Goal: Task Accomplishment & Management: Complete application form

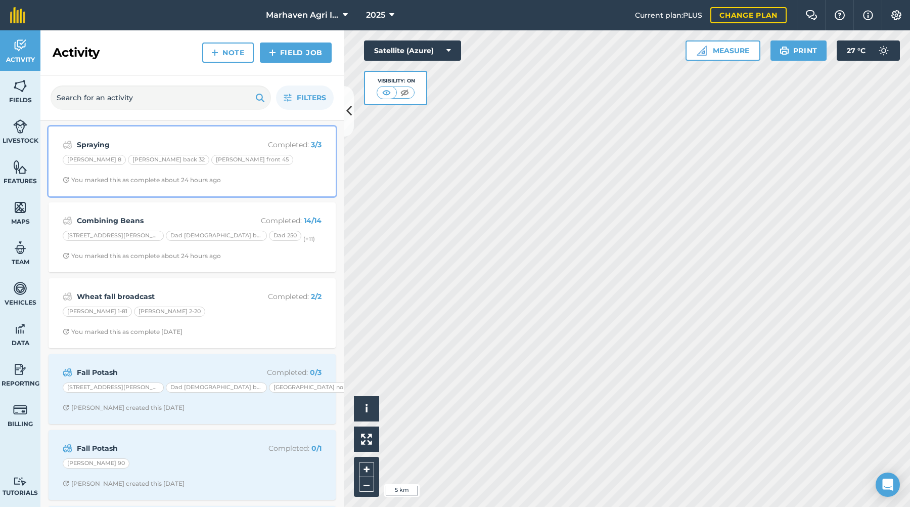
click at [294, 158] on div "[PERSON_NAME] 8 [PERSON_NAME] back 32 [PERSON_NAME] front 45" at bounding box center [192, 161] width 259 height 13
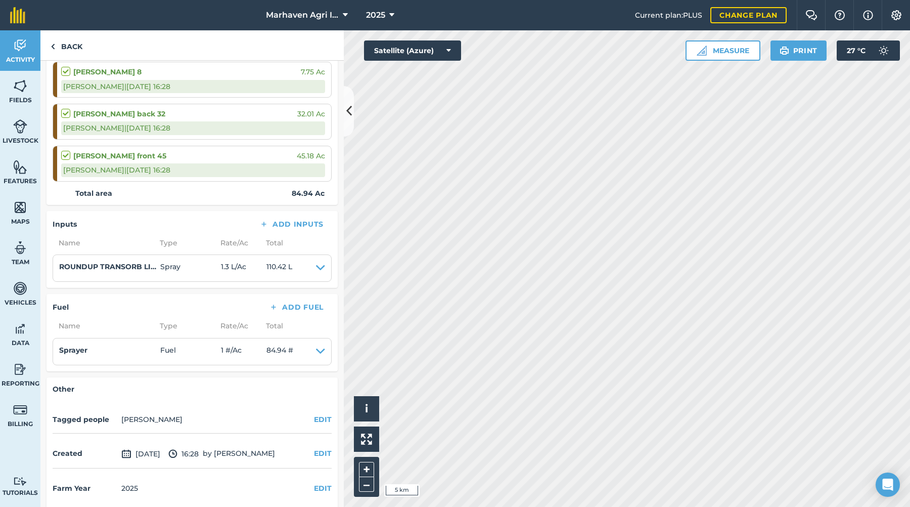
scroll to position [169, 0]
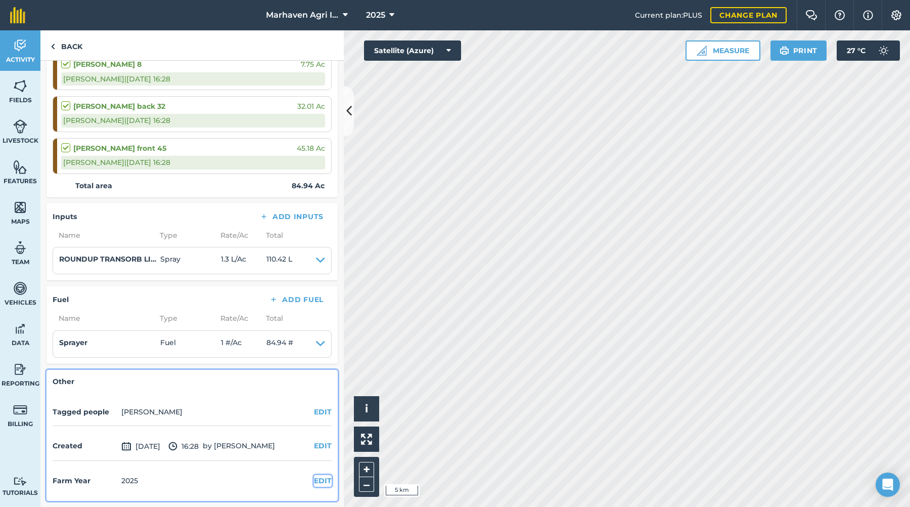
click at [315, 482] on button "EDIT" at bounding box center [323, 480] width 18 height 11
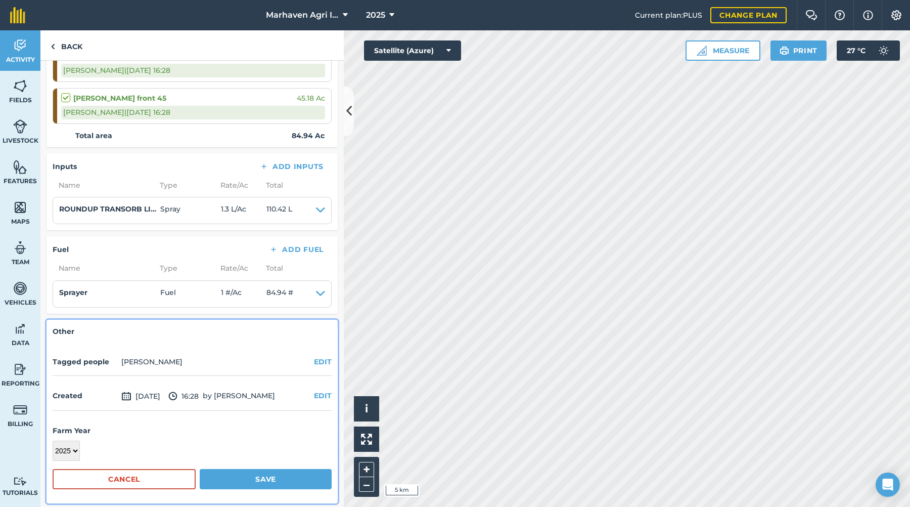
scroll to position [222, 0]
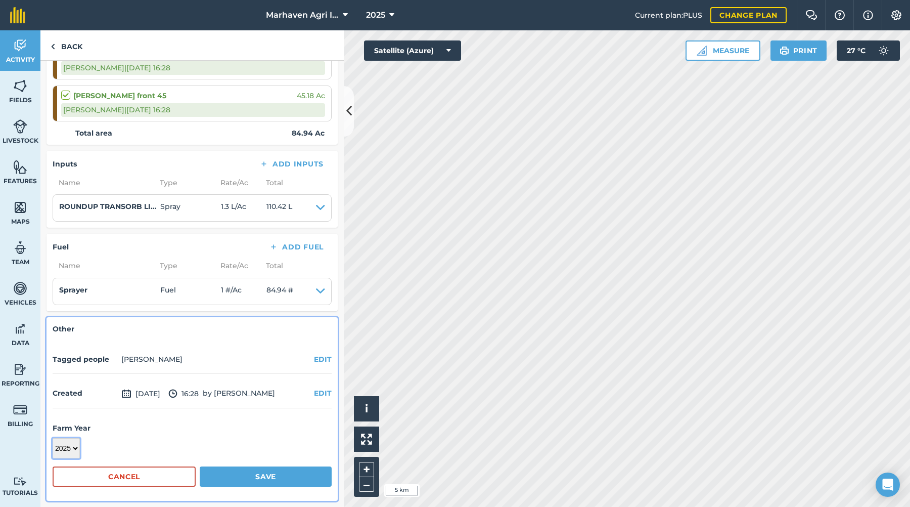
click at [76, 447] on select "2017 2018 2019 2020 2021 2022 2023 2024 2025 2026 2027" at bounding box center [66, 448] width 27 height 20
select select "2026"
click at [53, 438] on select "2017 2018 2019 2020 2021 2022 2023 2024 2025 2026 2027" at bounding box center [66, 448] width 27 height 20
click at [232, 477] on button "Save" at bounding box center [266, 476] width 132 height 20
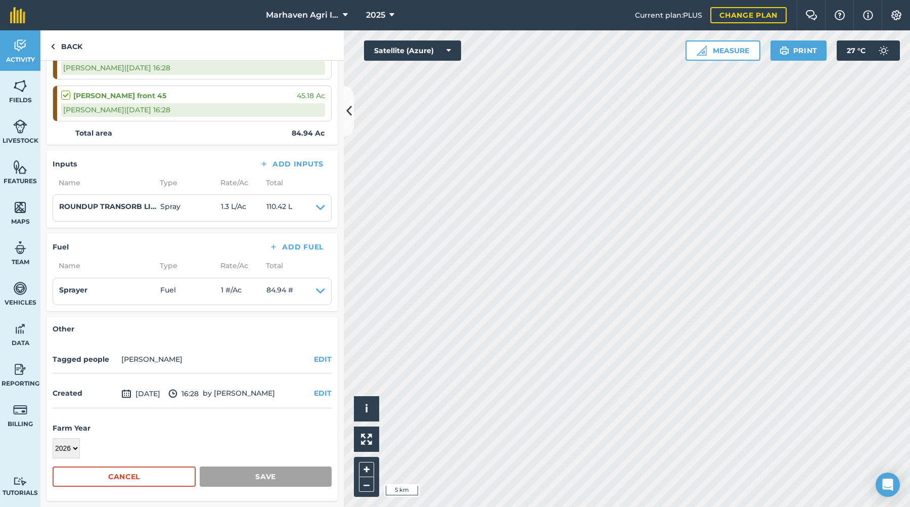
scroll to position [169, 0]
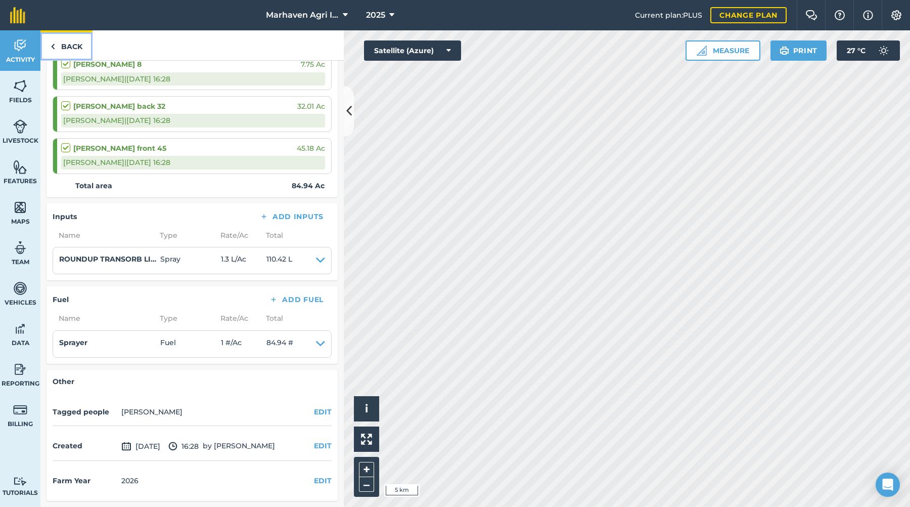
click at [79, 48] on link "Back" at bounding box center [66, 45] width 52 height 30
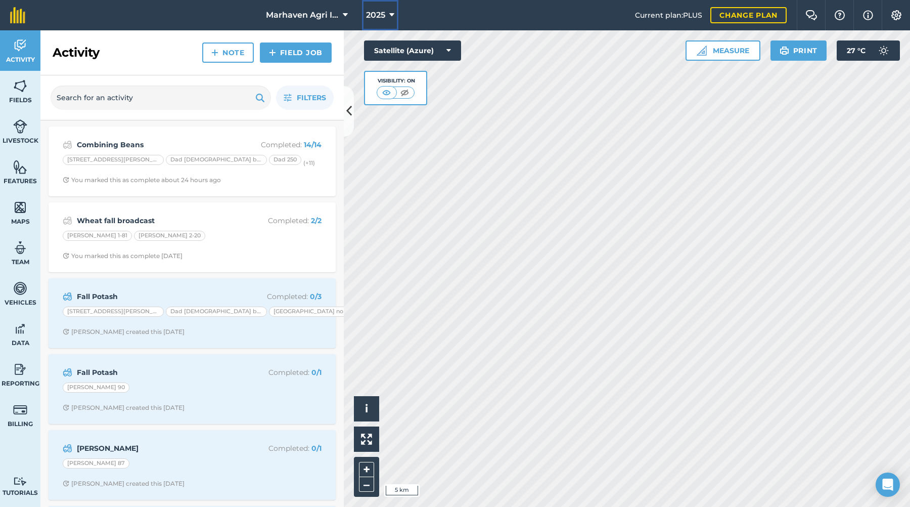
click at [390, 10] on icon at bounding box center [391, 15] width 5 height 12
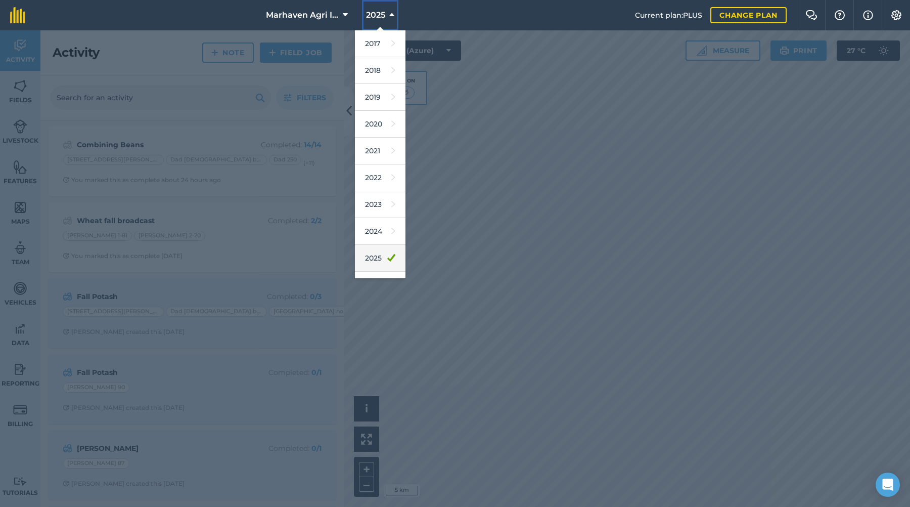
scroll to position [47, 0]
click at [379, 237] on link "2026" at bounding box center [380, 238] width 51 height 27
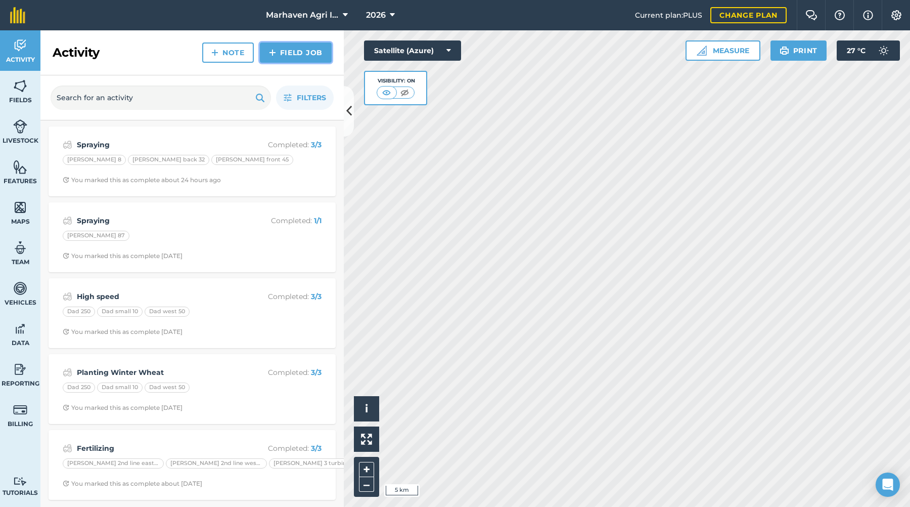
click at [295, 53] on link "Field Job" at bounding box center [296, 52] width 72 height 20
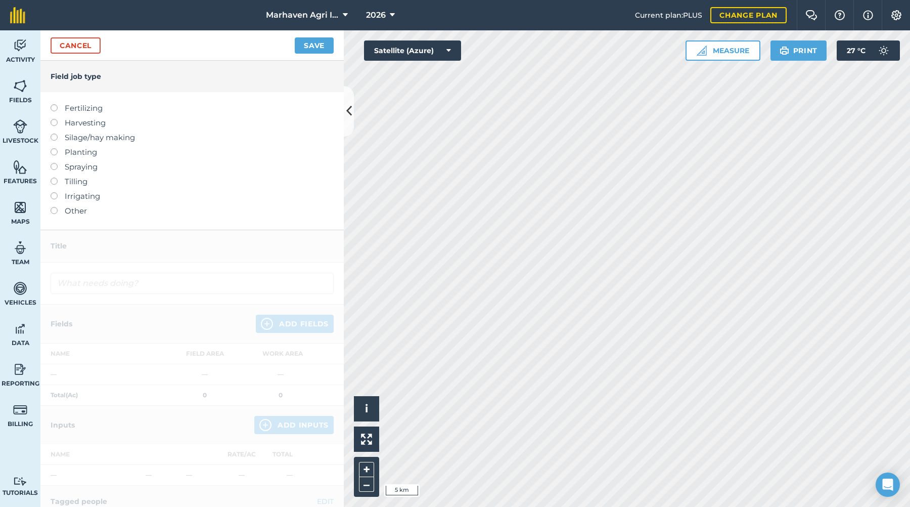
click at [89, 149] on label "Planting" at bounding box center [192, 152] width 283 height 12
type input "Planting"
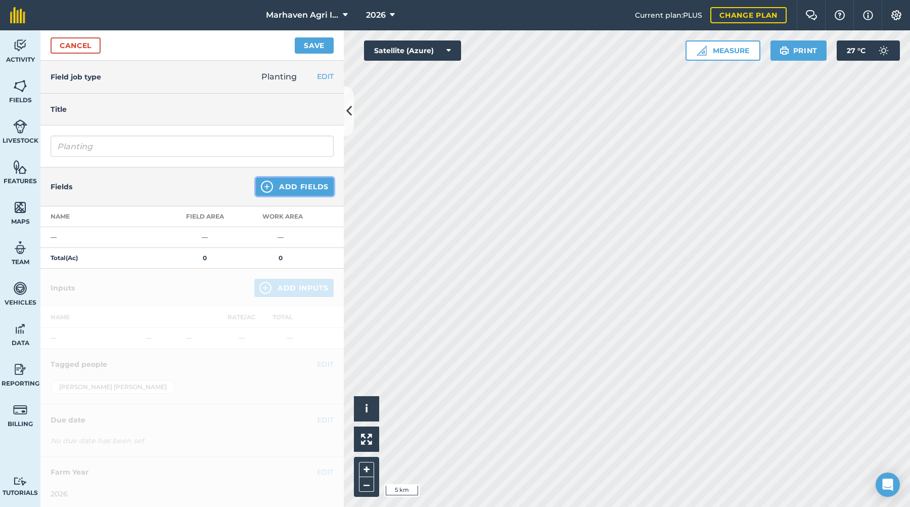
click at [298, 186] on button "Add Fields" at bounding box center [295, 187] width 78 height 18
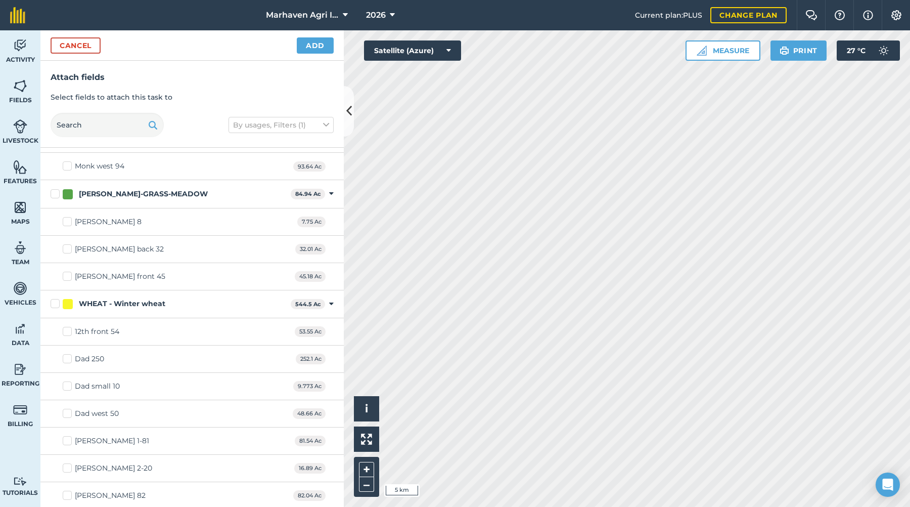
scroll to position [985, 0]
click at [70, 442] on label "[PERSON_NAME] 1-81" at bounding box center [106, 438] width 86 height 11
click at [69, 440] on input "[PERSON_NAME] 1-81" at bounding box center [66, 436] width 7 height 7
checkbox input "true"
click at [71, 460] on label "[PERSON_NAME] 2-20" at bounding box center [108, 465] width 90 height 11
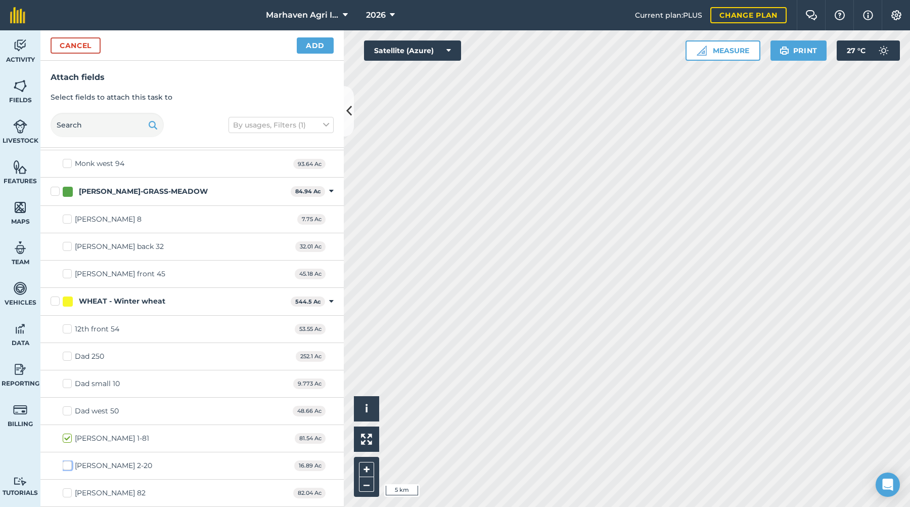
click at [69, 460] on input "[PERSON_NAME] 2-20" at bounding box center [66, 463] width 7 height 7
checkbox input "true"
click at [317, 41] on button "Add" at bounding box center [315, 45] width 37 height 16
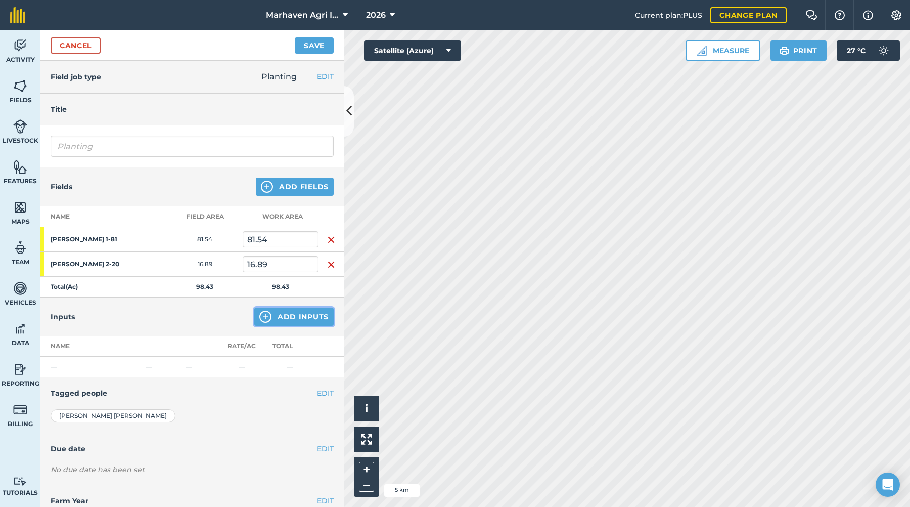
click at [291, 316] on button "Add Inputs" at bounding box center [293, 317] width 79 height 18
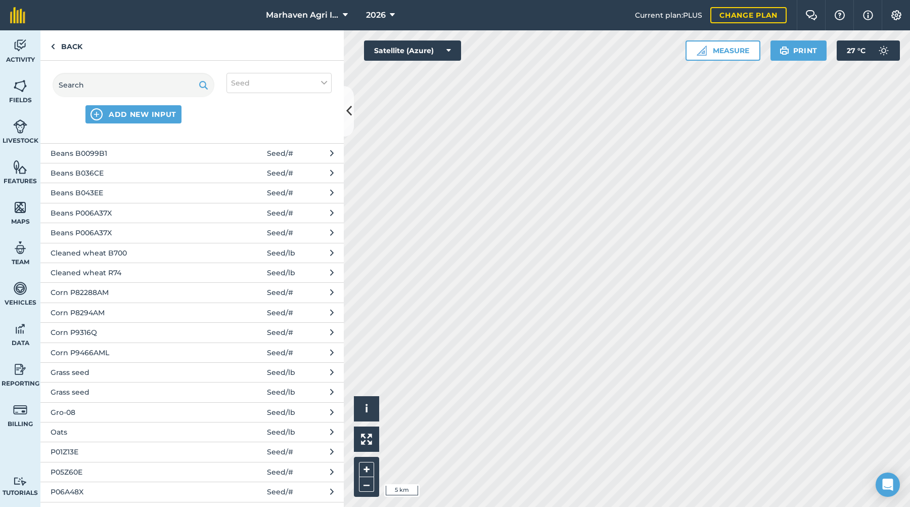
scroll to position [0, 0]
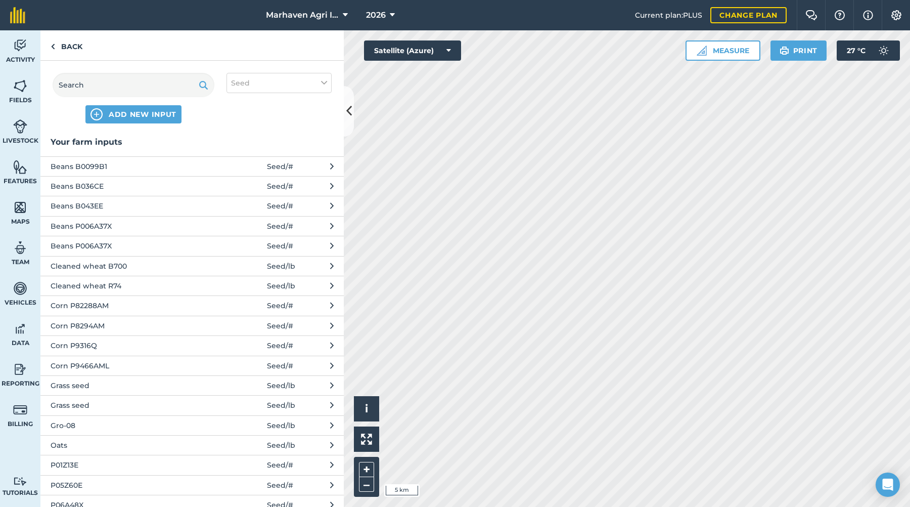
click at [145, 266] on span "Cleaned wheat B700" at bounding box center [133, 265] width 165 height 11
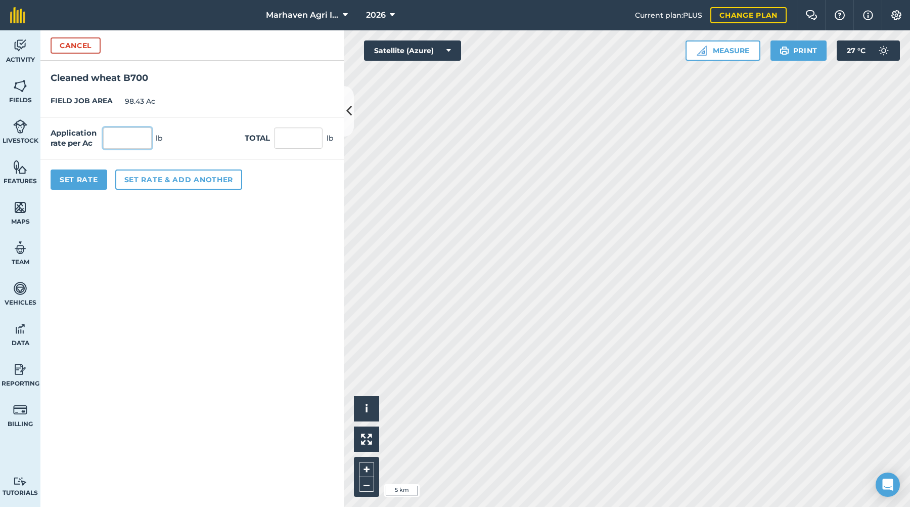
click at [128, 144] on input "text" at bounding box center [127, 137] width 49 height 21
type input "160"
type input "15,748.8"
click at [90, 180] on button "Set Rate" at bounding box center [79, 179] width 57 height 20
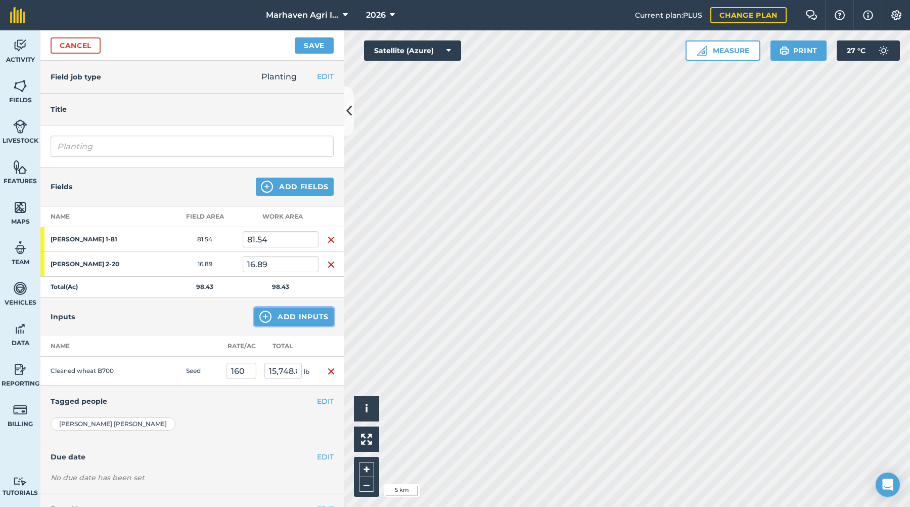
click at [314, 316] on button "Add Inputs" at bounding box center [293, 317] width 79 height 18
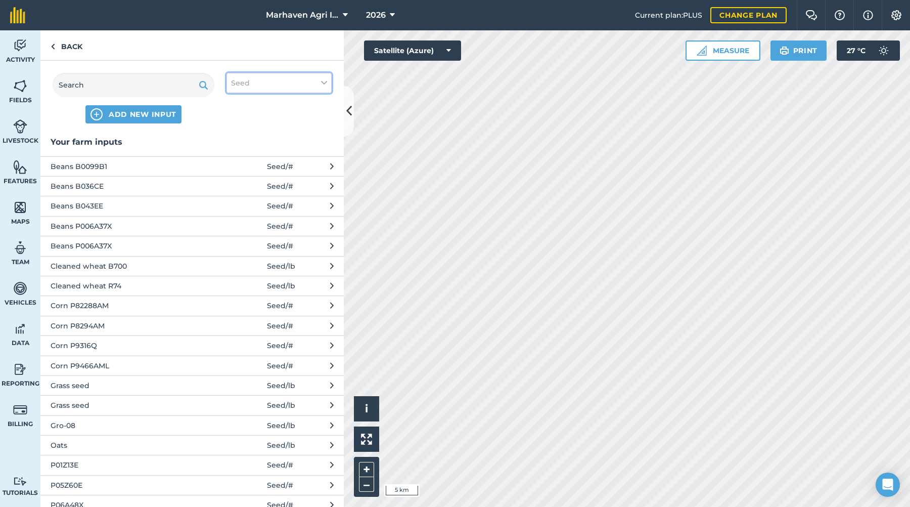
click at [267, 86] on button "Seed" at bounding box center [279, 83] width 105 height 20
click at [278, 155] on div "Fuel" at bounding box center [279, 160] width 104 height 19
click at [259, 157] on label "Fuel" at bounding box center [279, 160] width 96 height 11
click at [238, 157] on input "Fuel" at bounding box center [234, 158] width 7 height 7
checkbox input "true"
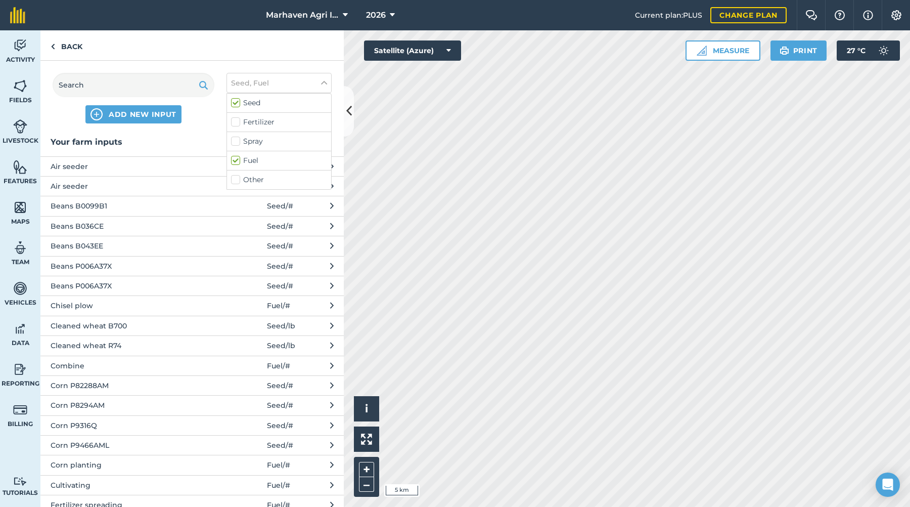
click at [280, 122] on label "Fertilizer" at bounding box center [279, 122] width 96 height 11
click at [238, 122] on input "Fertilizer" at bounding box center [234, 120] width 7 height 7
checkbox input "true"
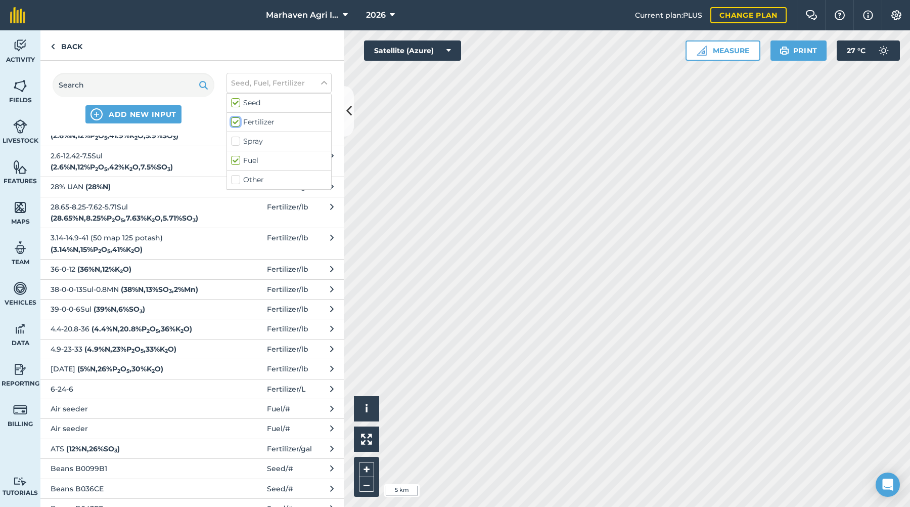
scroll to position [303, 0]
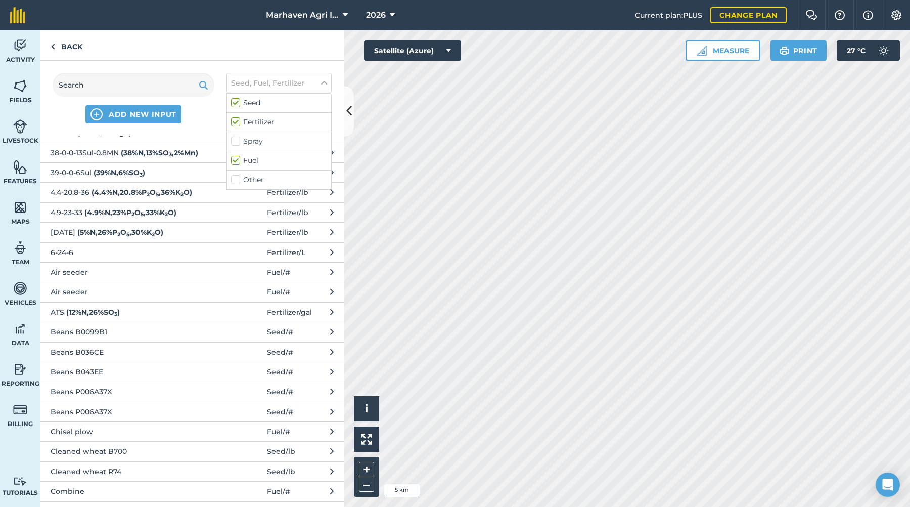
click at [84, 252] on span "6-24-6" at bounding box center [133, 252] width 165 height 11
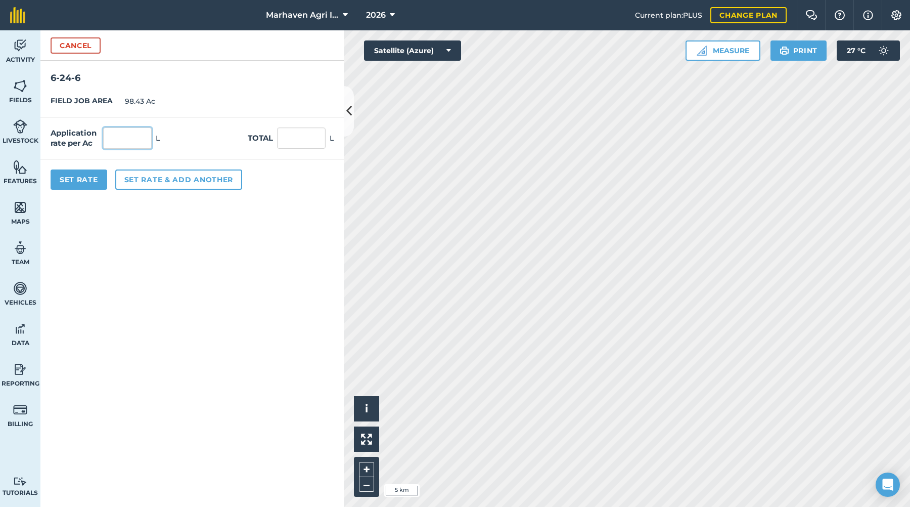
click at [128, 134] on input "text" at bounding box center [127, 137] width 49 height 21
type input "19"
type input "1,870.17"
click at [101, 180] on button "Set Rate" at bounding box center [79, 179] width 57 height 20
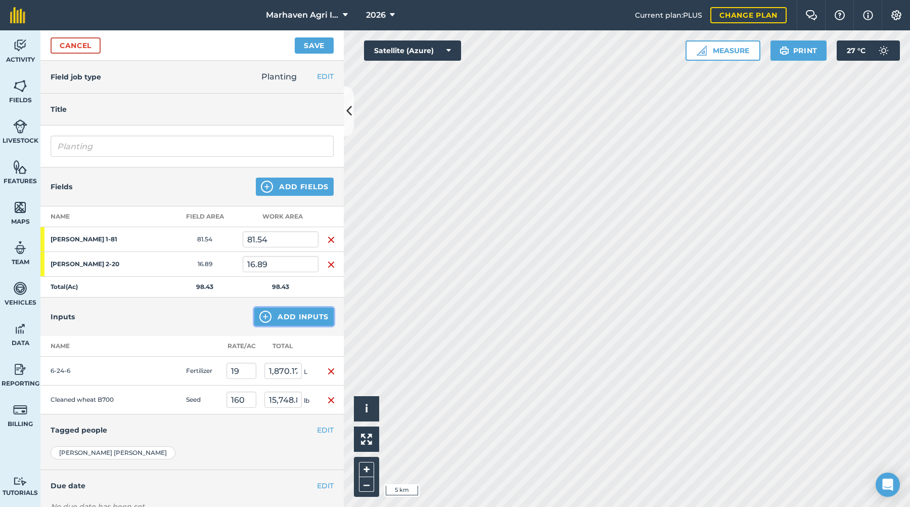
click at [288, 314] on button "Add Inputs" at bounding box center [293, 317] width 79 height 18
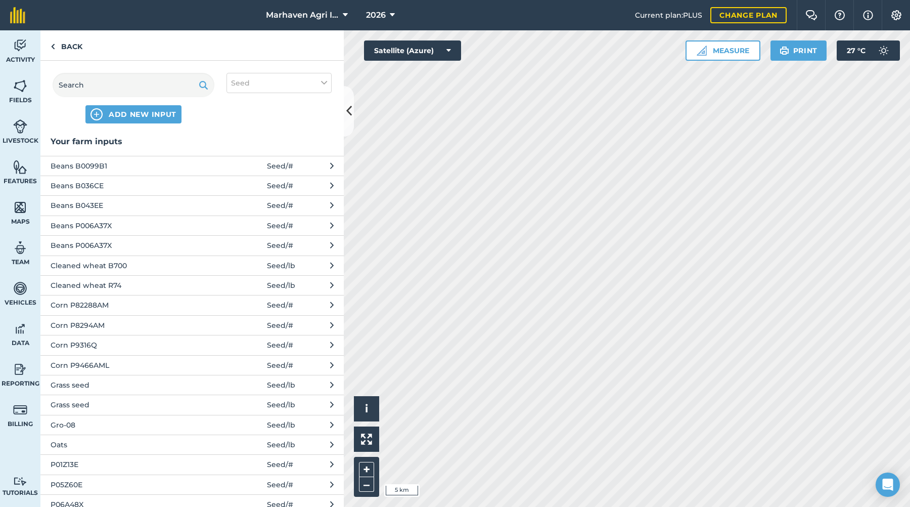
scroll to position [0, 0]
click at [290, 78] on button "Seed" at bounding box center [279, 83] width 105 height 20
click at [252, 166] on div "Fuel" at bounding box center [279, 160] width 104 height 19
click at [239, 159] on label "Fuel" at bounding box center [279, 160] width 96 height 11
click at [238, 159] on input "Fuel" at bounding box center [234, 158] width 7 height 7
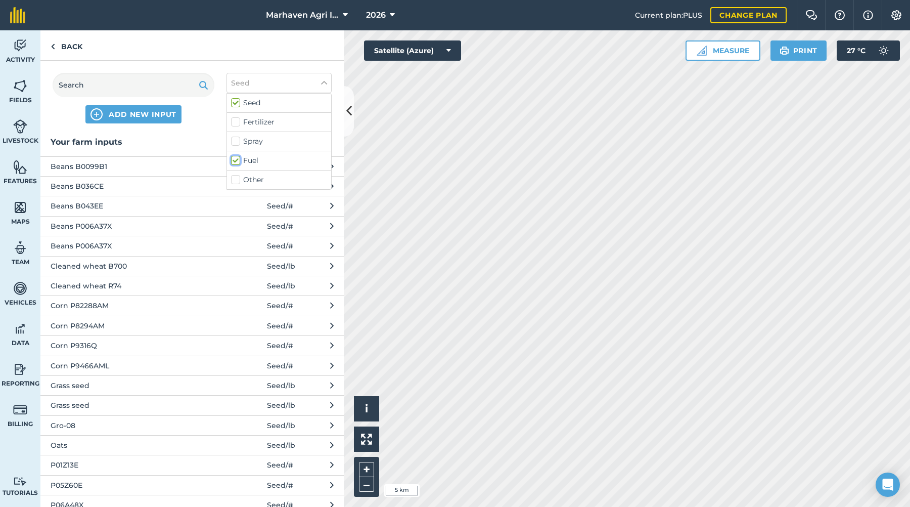
checkbox input "true"
click at [177, 163] on span "Air seeder" at bounding box center [133, 166] width 165 height 11
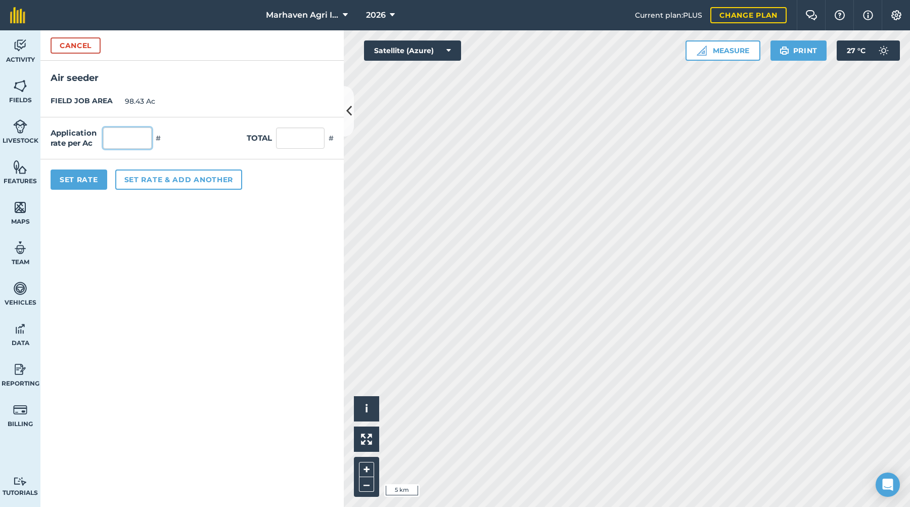
click at [149, 141] on input "text" at bounding box center [127, 137] width 49 height 21
type input "1"
type input "98.43"
click at [96, 182] on button "Set Rate" at bounding box center [79, 179] width 57 height 20
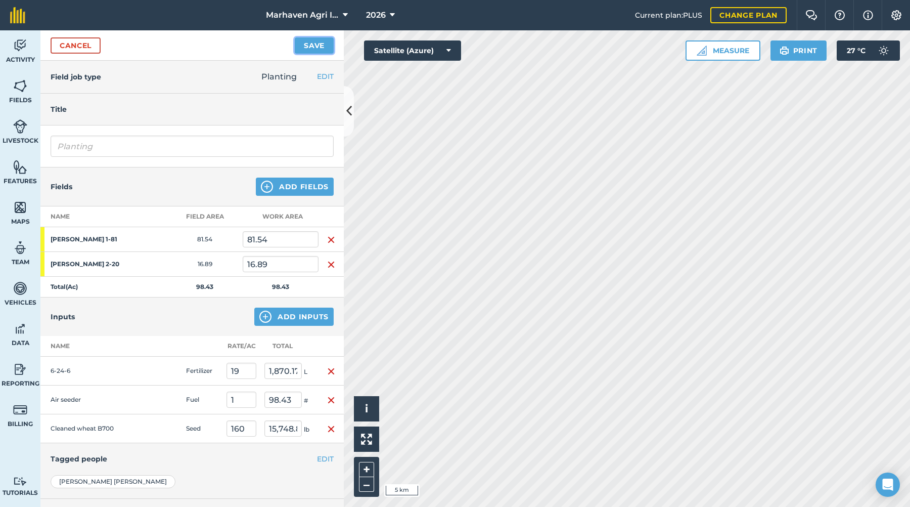
click at [318, 50] on button "Save" at bounding box center [314, 45] width 39 height 16
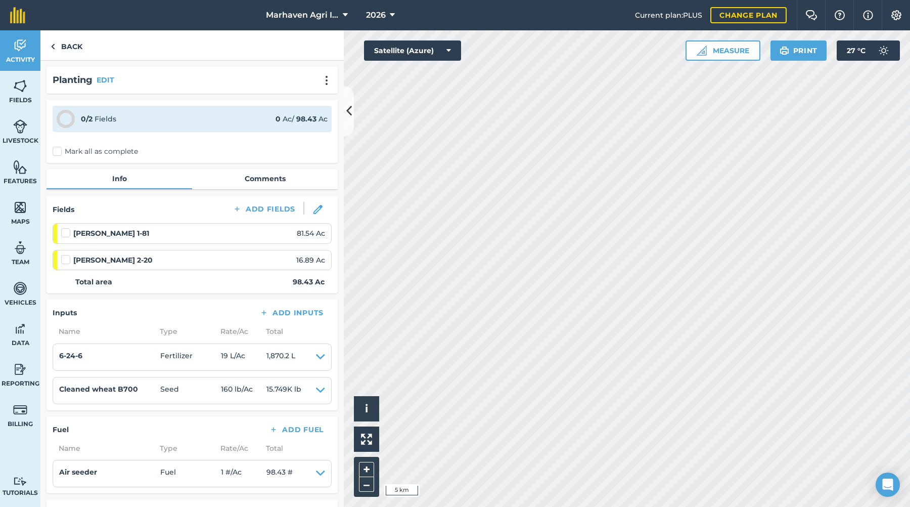
click at [54, 150] on label "Mark all as complete" at bounding box center [95, 151] width 85 height 11
click at [54, 150] on input "Mark all as complete" at bounding box center [56, 149] width 7 height 7
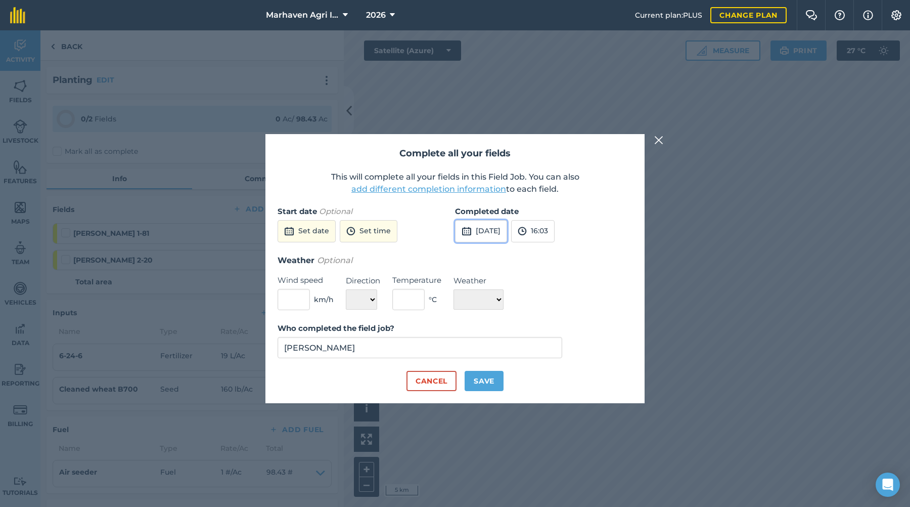
click at [495, 227] on button "[DATE]" at bounding box center [481, 231] width 52 height 22
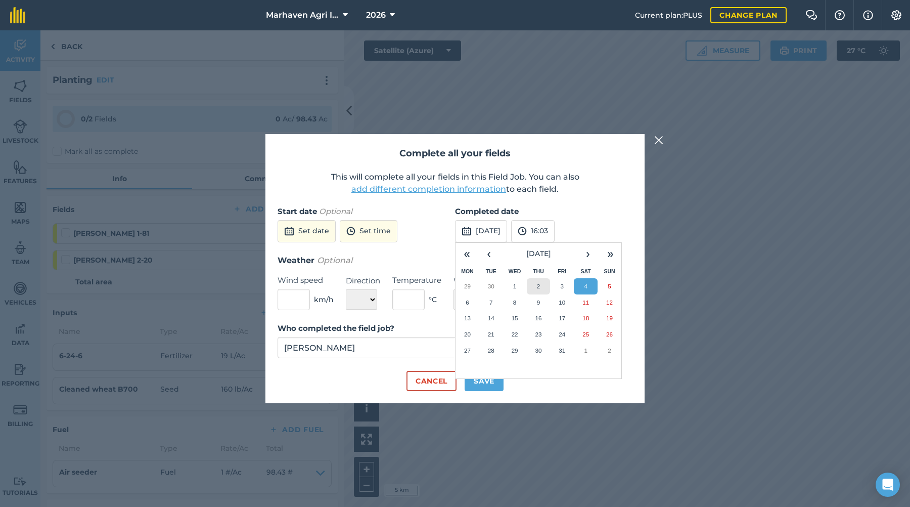
click at [538, 285] on abbr "2" at bounding box center [538, 286] width 3 height 7
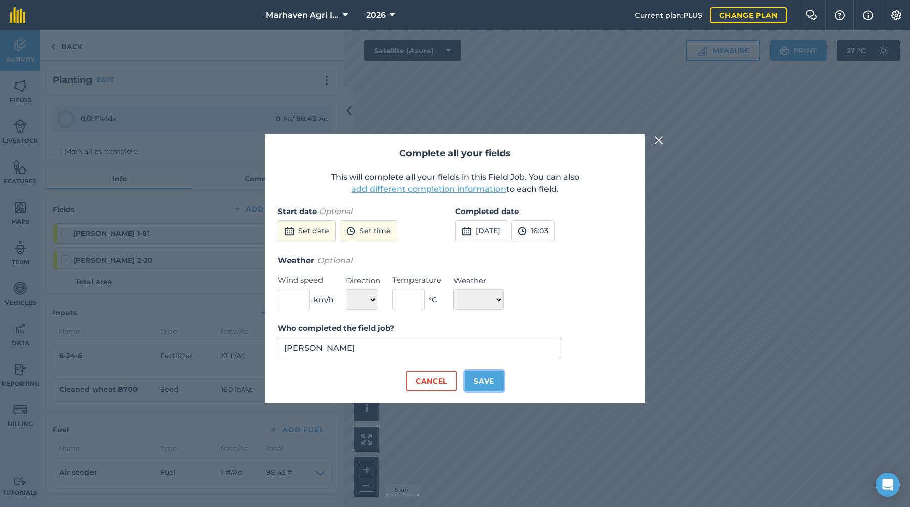
click at [489, 379] on button "Save" at bounding box center [484, 381] width 39 height 20
checkbox input "true"
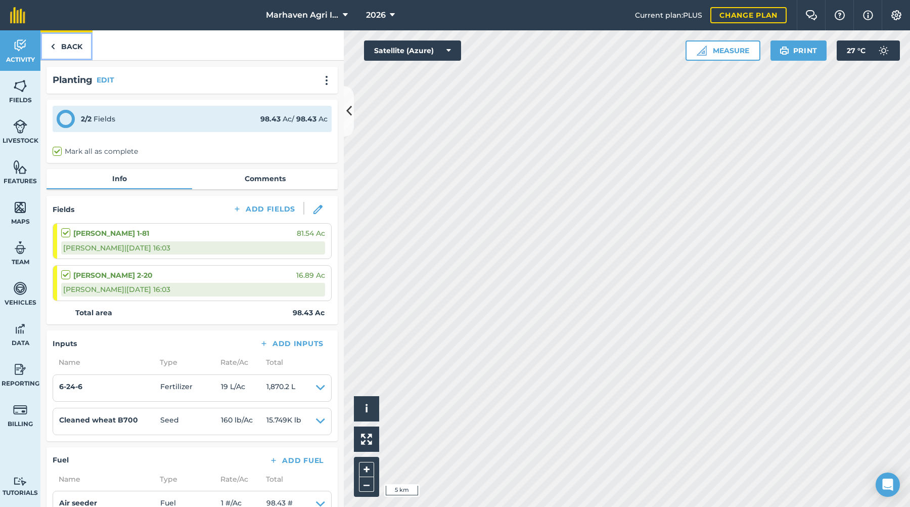
click at [74, 41] on link "Back" at bounding box center [66, 45] width 52 height 30
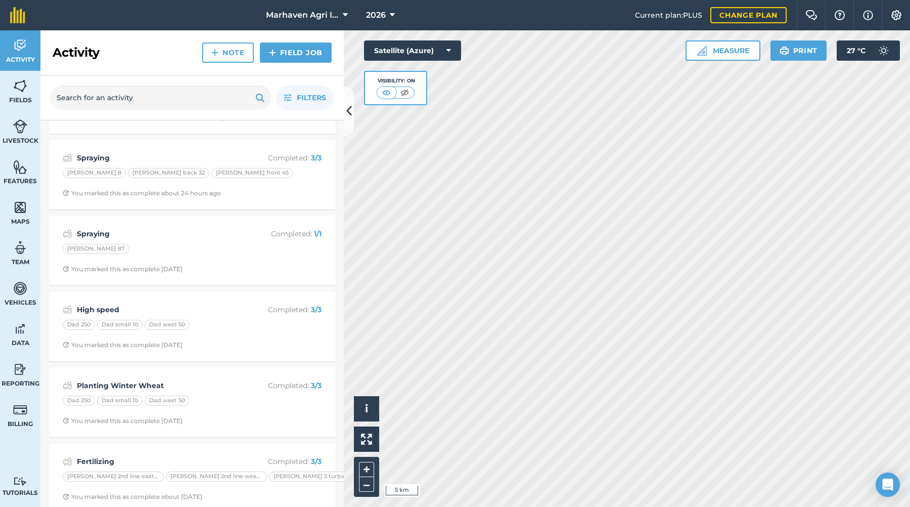
scroll to position [75, 0]
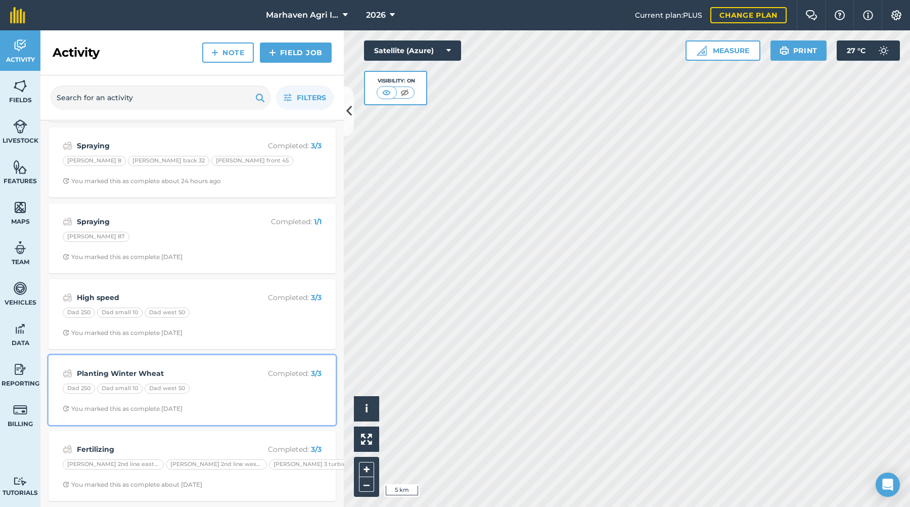
click at [216, 382] on div "Planting Winter Wheat Completed : 3 / 3 Dad 250 Dad small 10 Dad west 50 You ma…" at bounding box center [192, 390] width 275 height 58
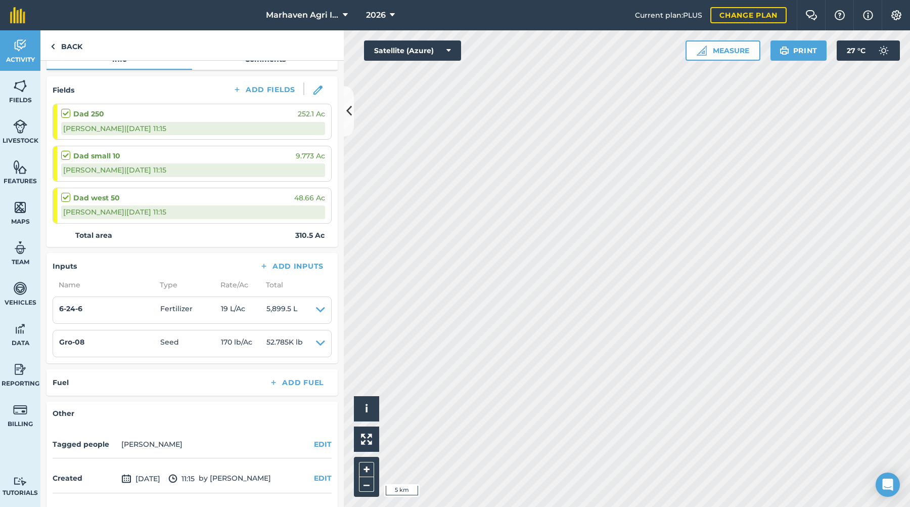
scroll to position [151, 0]
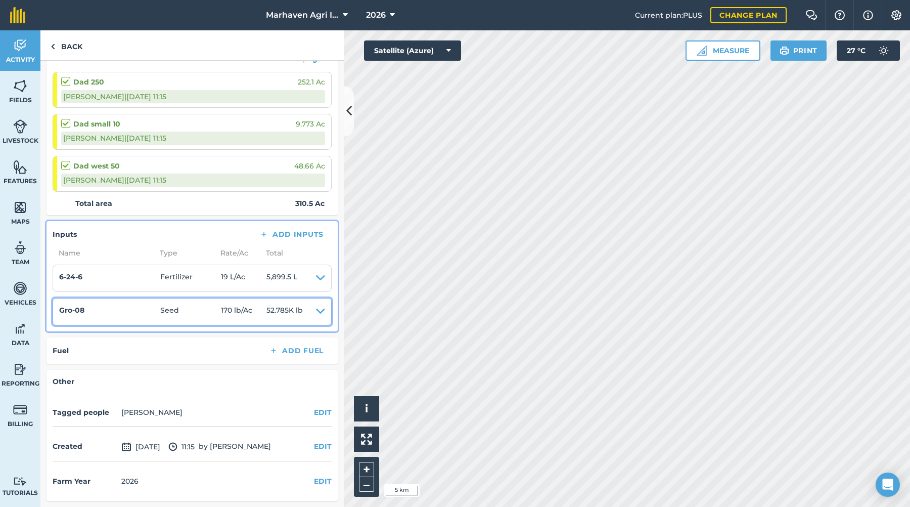
click at [139, 311] on h4 "Gro-08" at bounding box center [109, 309] width 101 height 11
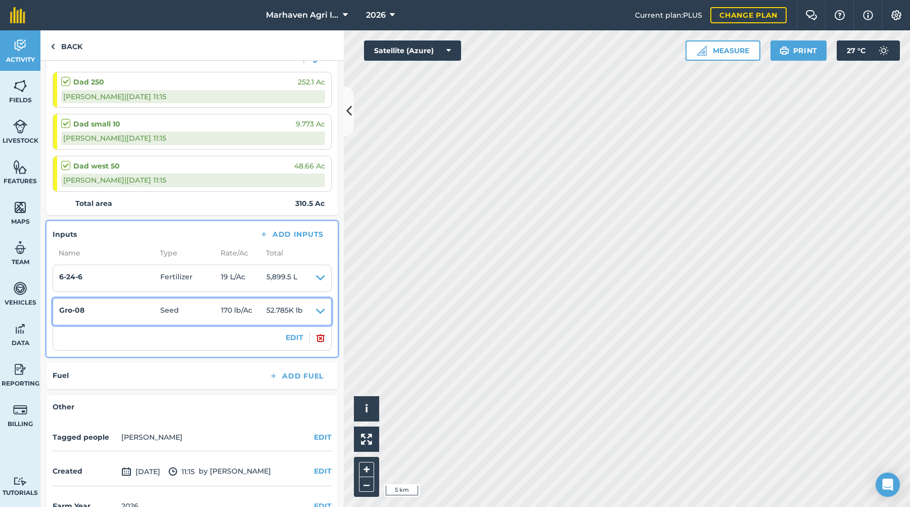
click at [86, 311] on h4 "Gro-08" at bounding box center [109, 309] width 101 height 11
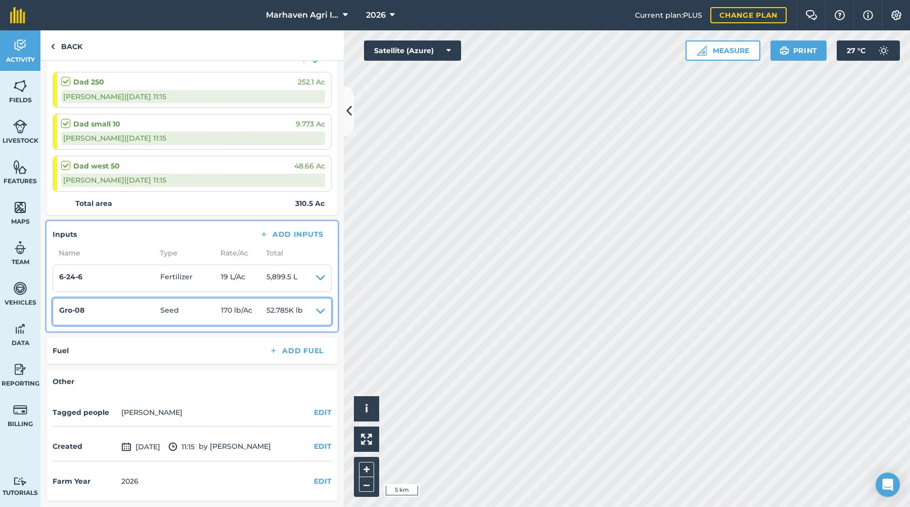
click at [96, 311] on h4 "Gro-08" at bounding box center [109, 309] width 101 height 11
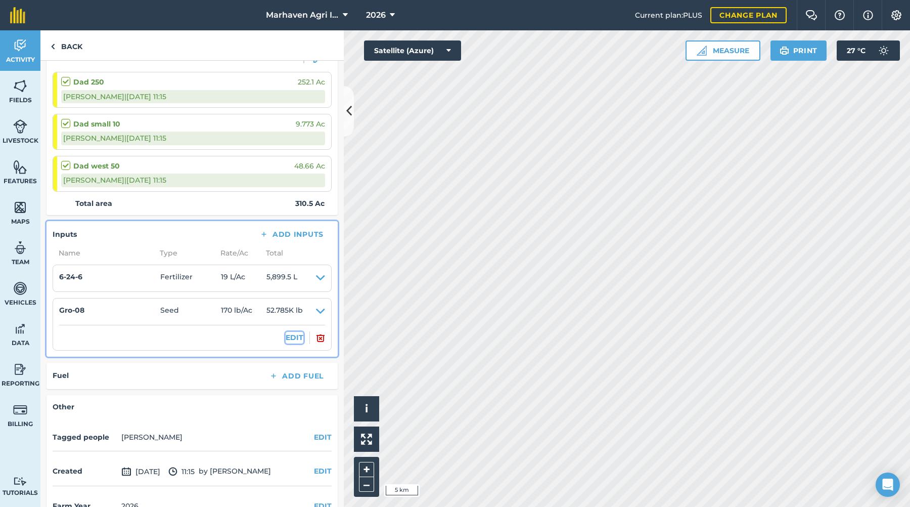
click at [293, 337] on button "EDIT" at bounding box center [295, 337] width 18 height 11
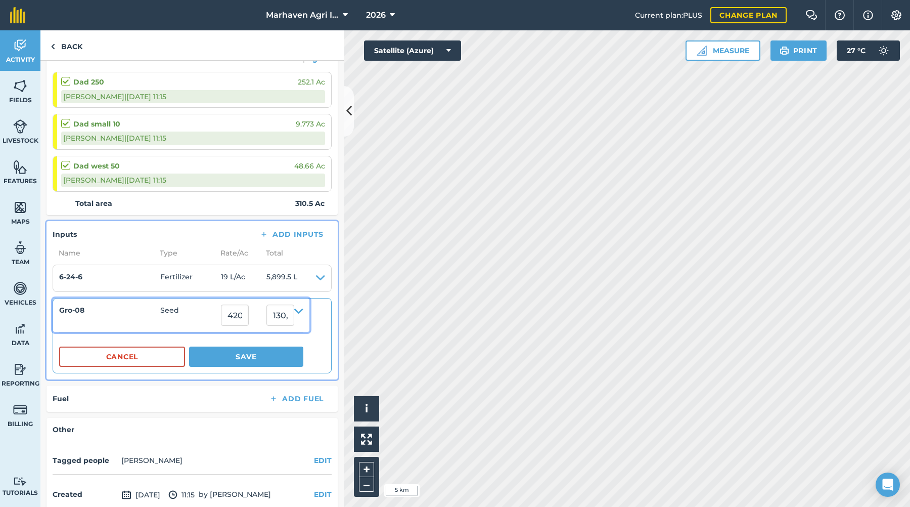
click at [98, 313] on h4 "Gro-08" at bounding box center [109, 309] width 101 height 11
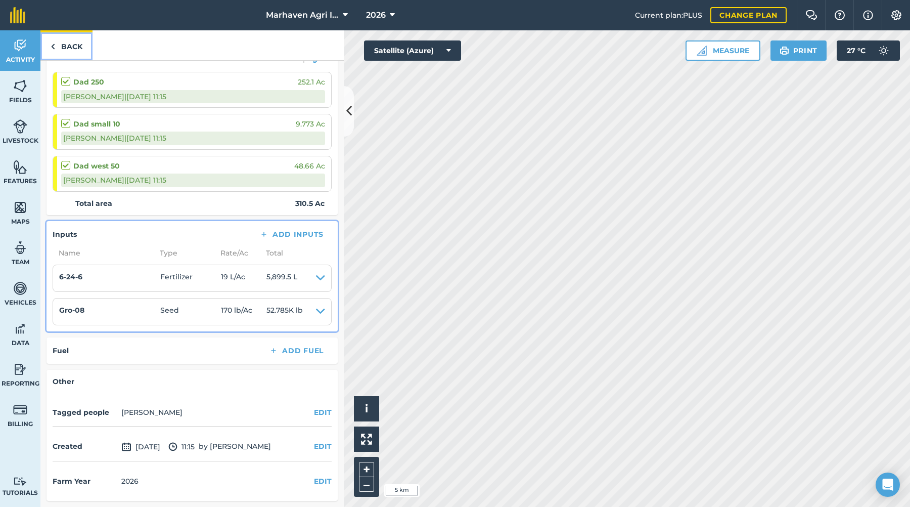
click at [79, 43] on link "Back" at bounding box center [66, 45] width 52 height 30
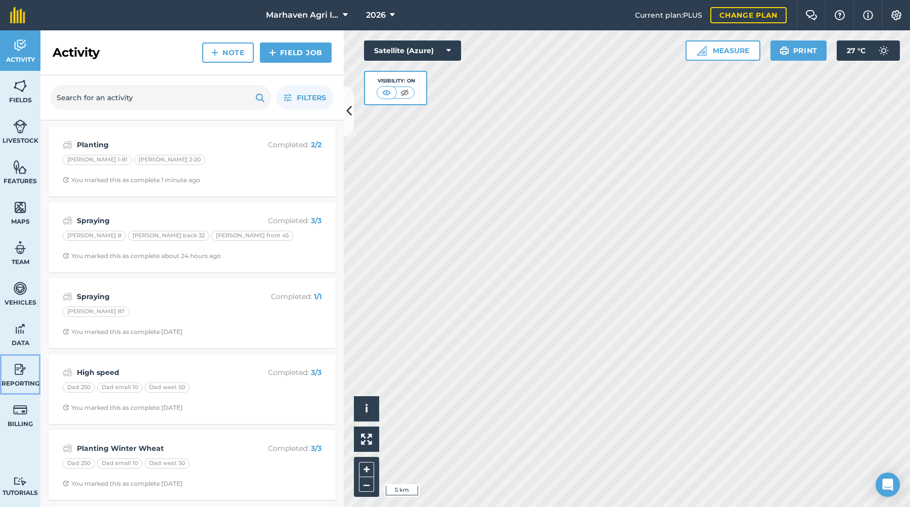
click at [16, 367] on img at bounding box center [20, 369] width 14 height 15
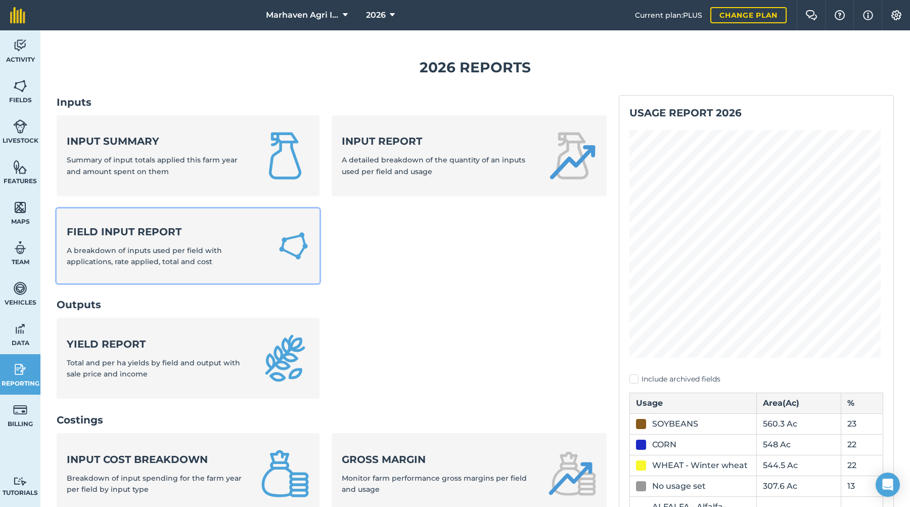
click at [157, 225] on strong "Field Input Report" at bounding box center [166, 232] width 199 height 14
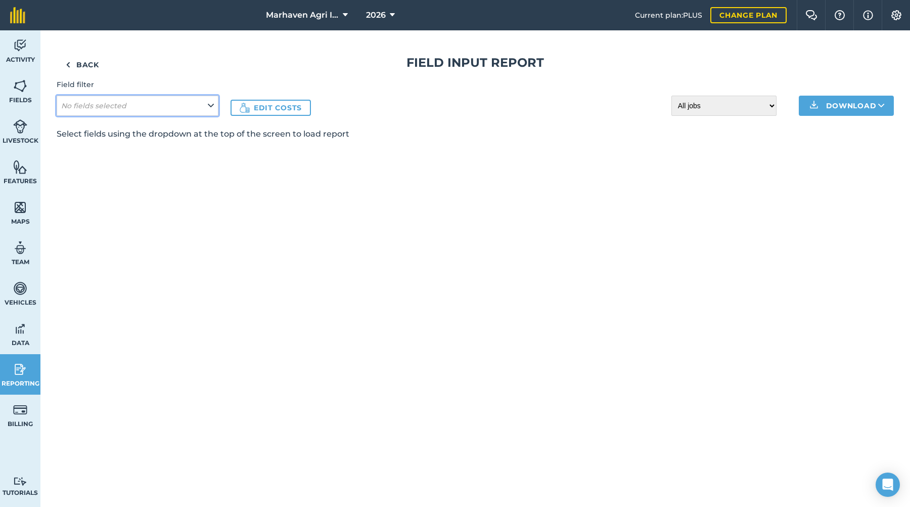
click at [211, 107] on icon at bounding box center [211, 105] width 6 height 11
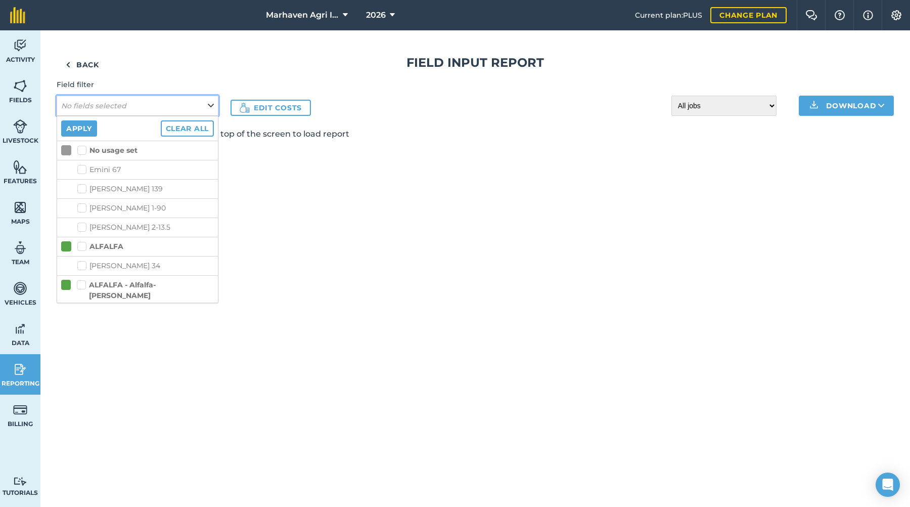
click at [211, 107] on icon at bounding box center [211, 105] width 6 height 11
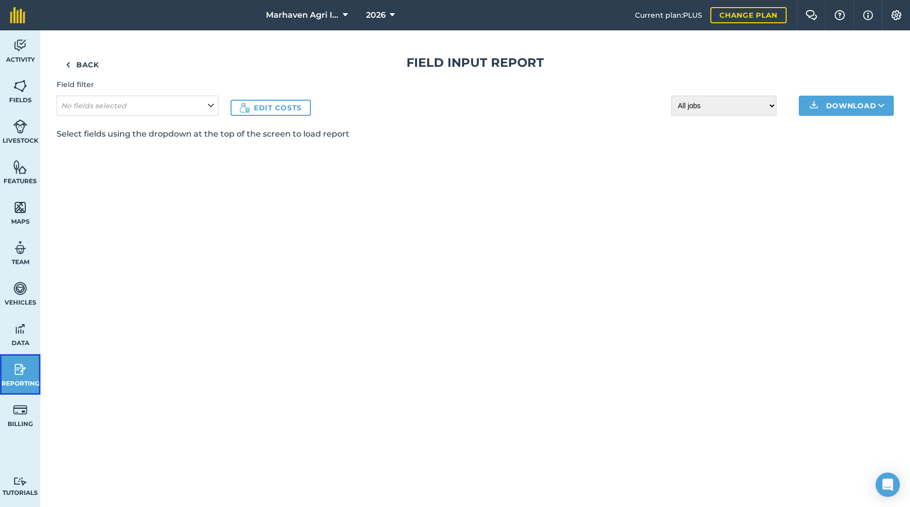
click at [21, 376] on img at bounding box center [20, 369] width 14 height 15
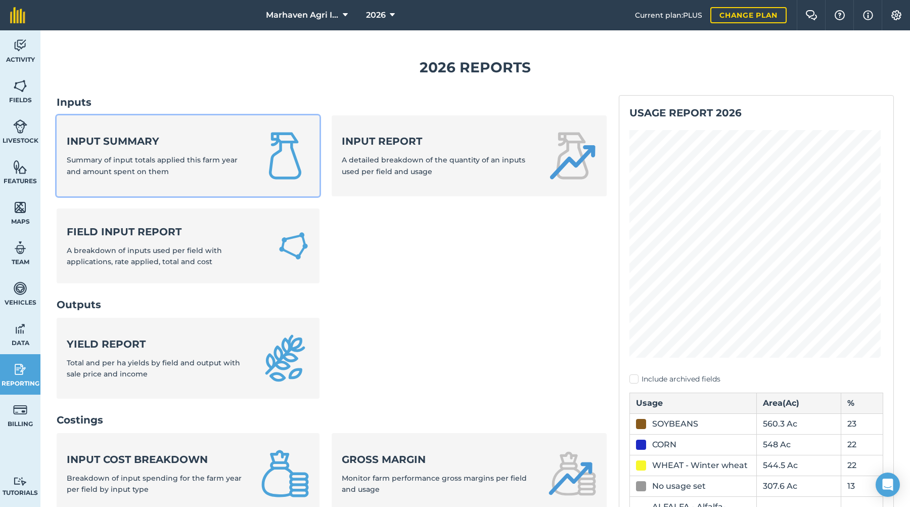
click at [165, 153] on div "Input summary Summary of input totals applied this farm year and amount spent o…" at bounding box center [158, 155] width 182 height 43
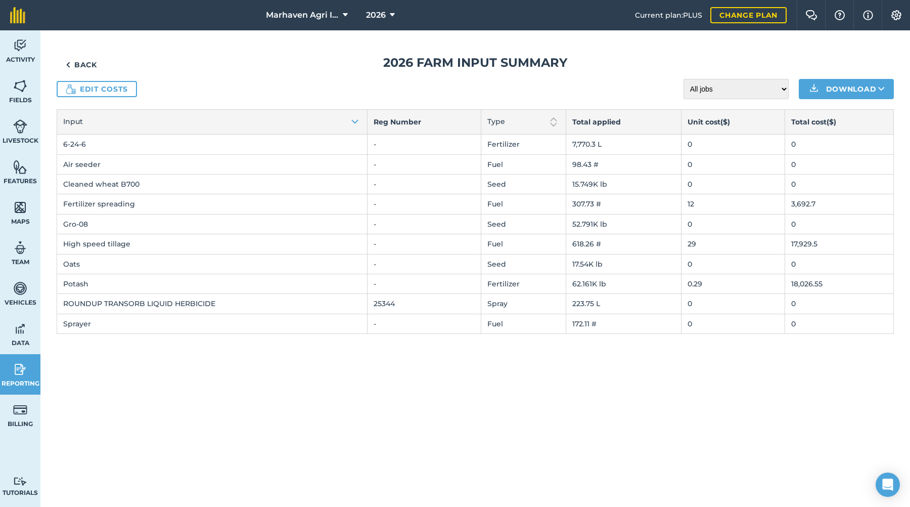
click at [117, 223] on td "Gro-08" at bounding box center [212, 224] width 311 height 20
click at [117, 91] on link "Edit costs" at bounding box center [97, 89] width 80 height 16
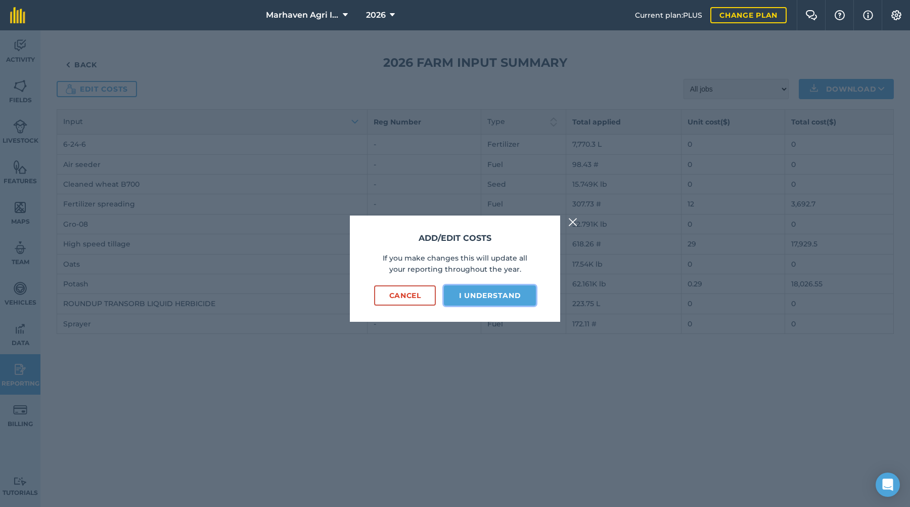
click at [458, 292] on button "I understand" at bounding box center [490, 295] width 92 height 20
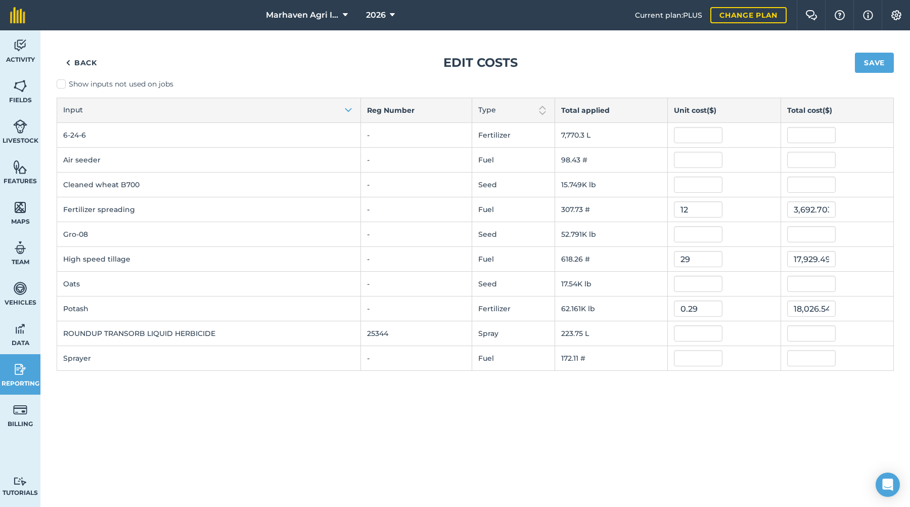
click at [62, 231] on td "Gro-08" at bounding box center [209, 234] width 304 height 25
click at [61, 234] on td "Gro-08" at bounding box center [209, 234] width 304 height 25
click at [70, 234] on td "Gro-08" at bounding box center [209, 234] width 304 height 25
click at [62, 234] on td "Gro-08" at bounding box center [209, 234] width 304 height 25
click at [68, 233] on td "Gro-08" at bounding box center [209, 234] width 304 height 25
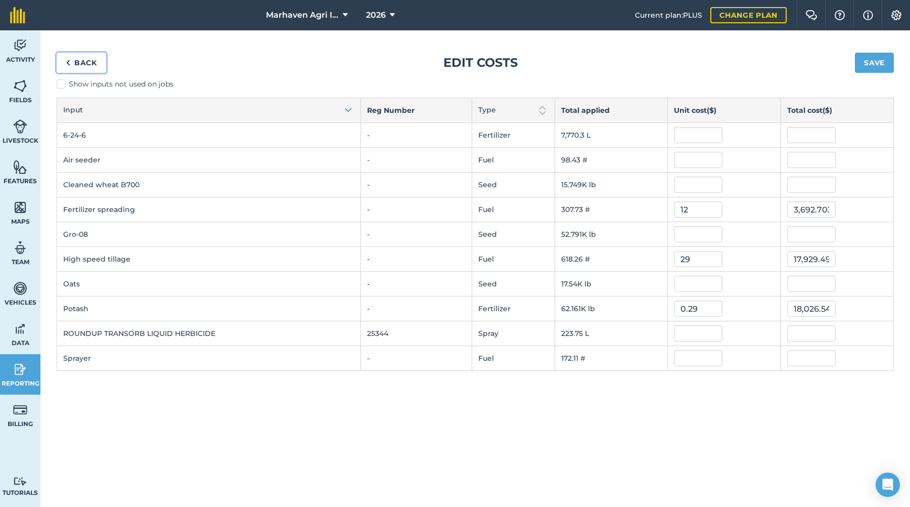
click at [82, 62] on link "Back" at bounding box center [82, 63] width 50 height 20
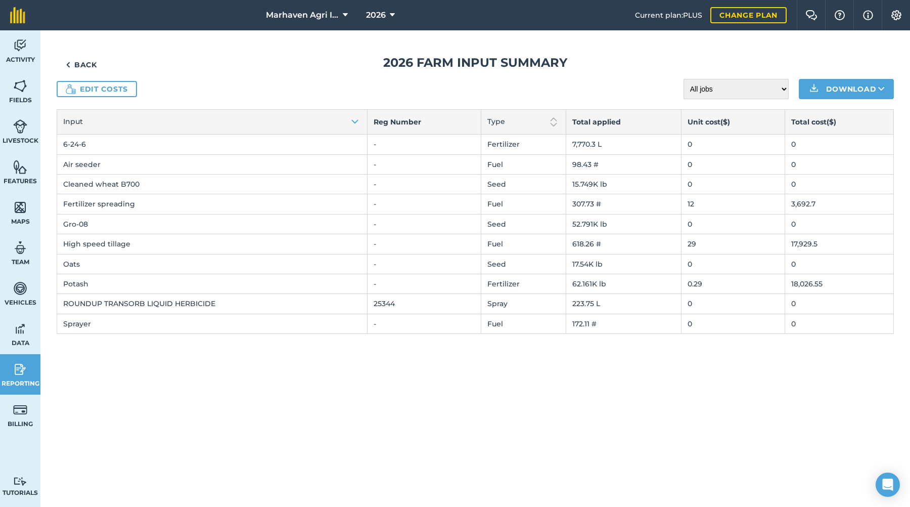
click at [72, 221] on td "Gro-08" at bounding box center [212, 224] width 311 height 20
click at [76, 221] on td "Gro-08" at bounding box center [212, 224] width 311 height 20
click at [63, 226] on td "Gro-08" at bounding box center [212, 224] width 311 height 20
click at [94, 66] on link "Back" at bounding box center [82, 65] width 50 height 20
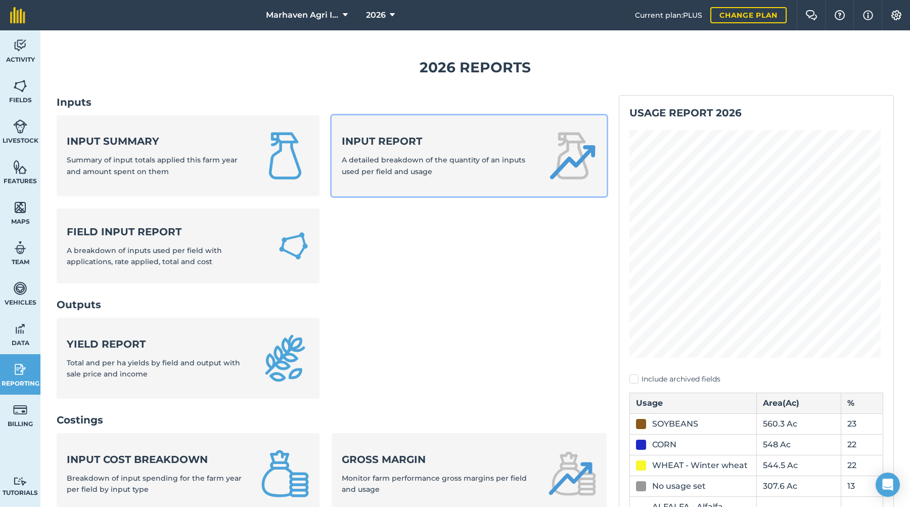
click at [464, 148] on strong "Input report" at bounding box center [439, 141] width 194 height 14
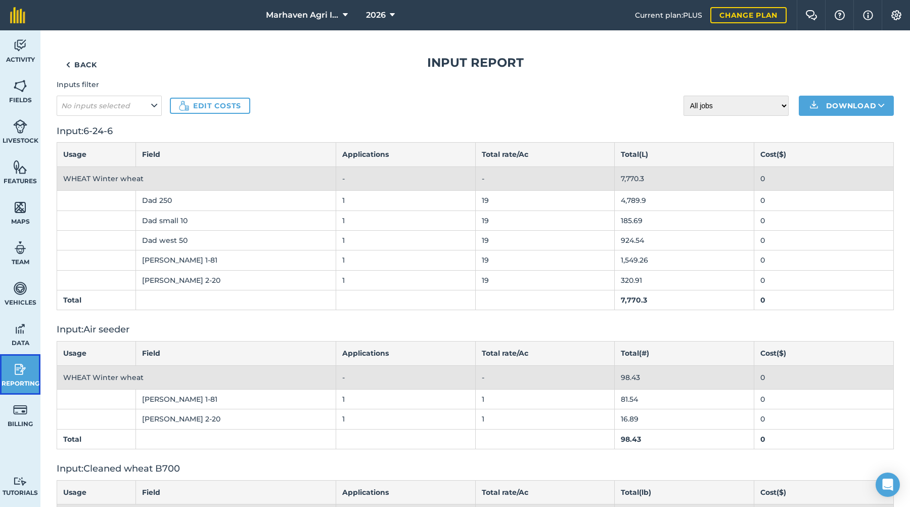
click at [15, 370] on img at bounding box center [20, 369] width 14 height 15
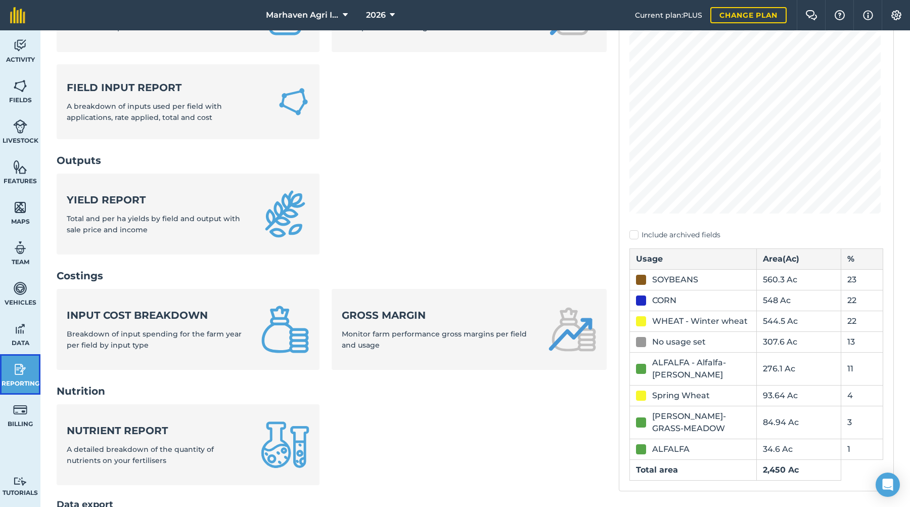
scroll to position [152, 0]
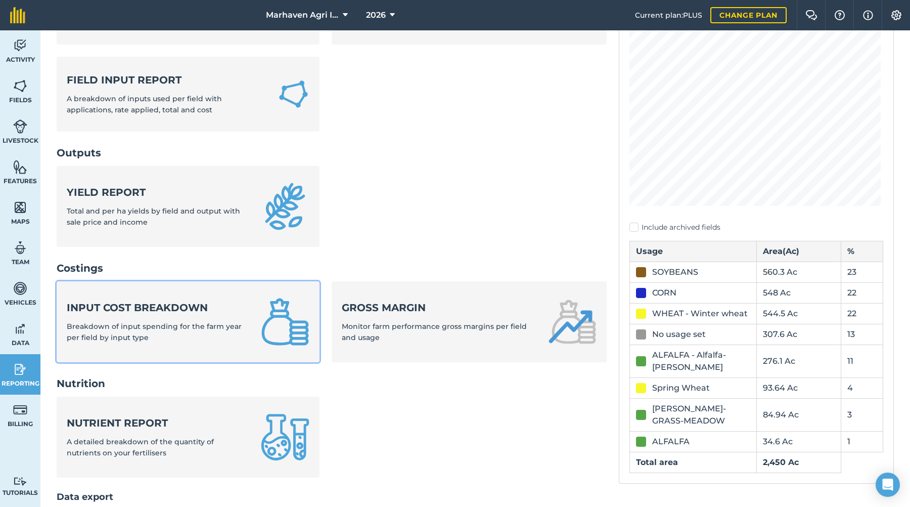
click at [199, 307] on strong "Input cost breakdown" at bounding box center [158, 307] width 182 height 14
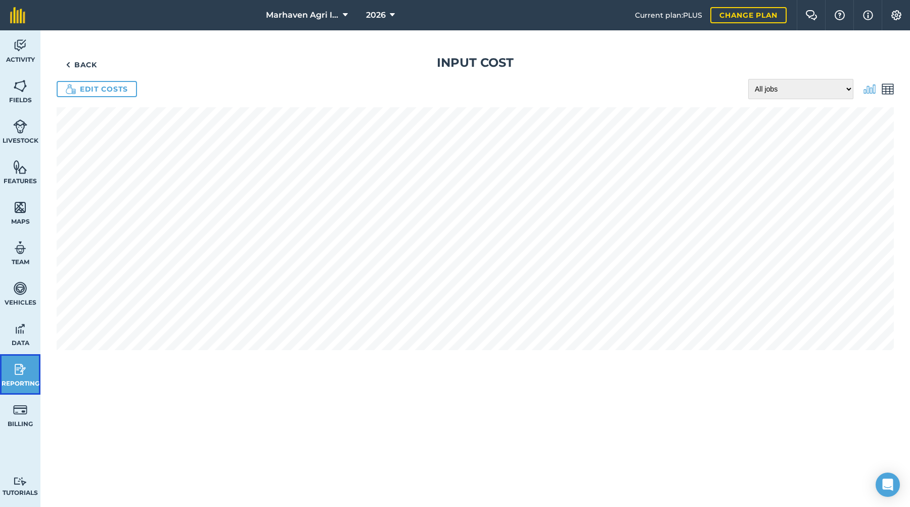
click at [17, 367] on img at bounding box center [20, 369] width 14 height 15
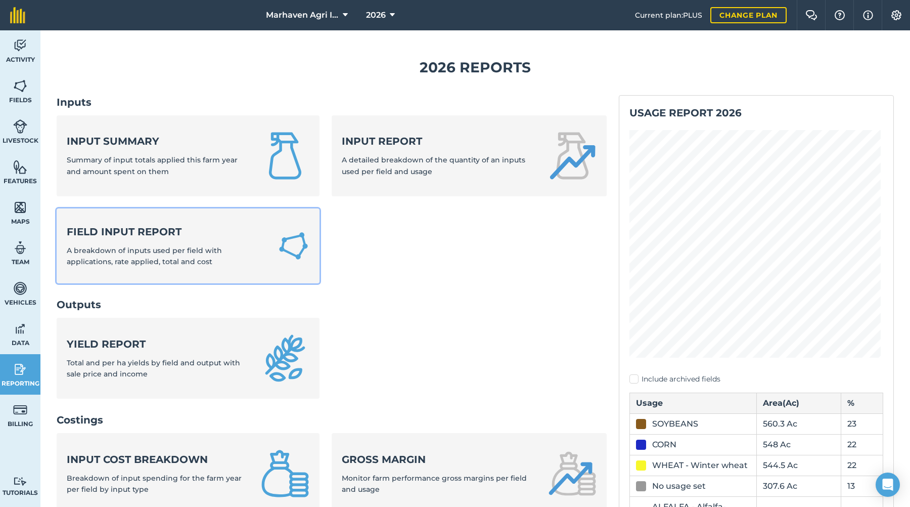
click at [197, 229] on strong "Field Input Report" at bounding box center [166, 232] width 199 height 14
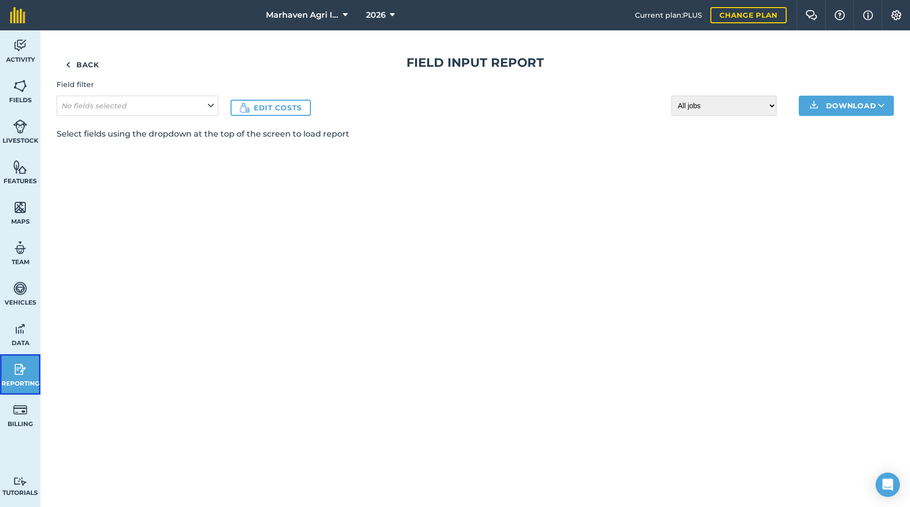
click at [23, 370] on img at bounding box center [20, 369] width 14 height 15
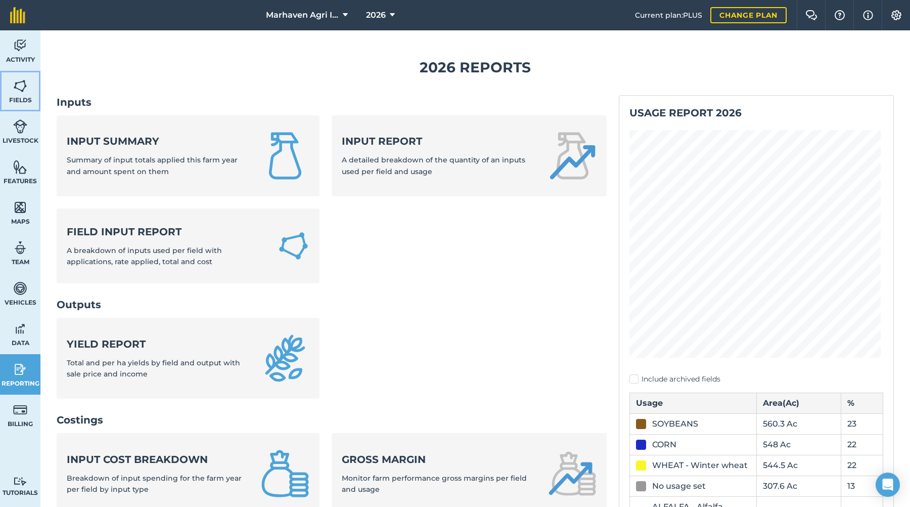
click at [29, 92] on link "Fields" at bounding box center [20, 91] width 40 height 40
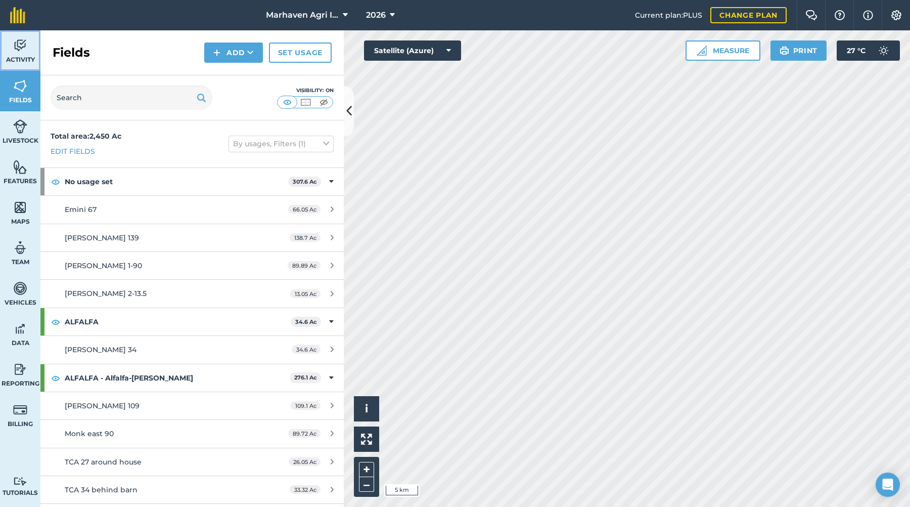
click at [20, 46] on img at bounding box center [20, 45] width 14 height 15
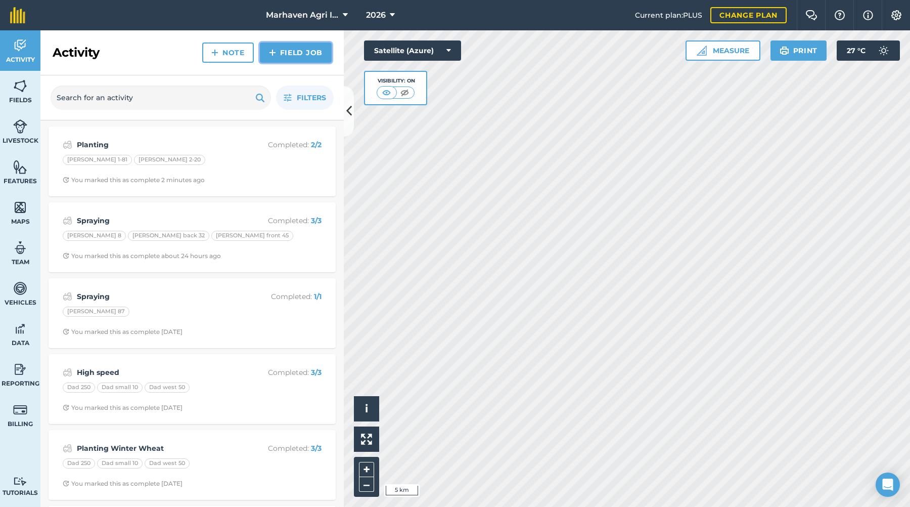
click at [286, 52] on link "Field Job" at bounding box center [296, 52] width 72 height 20
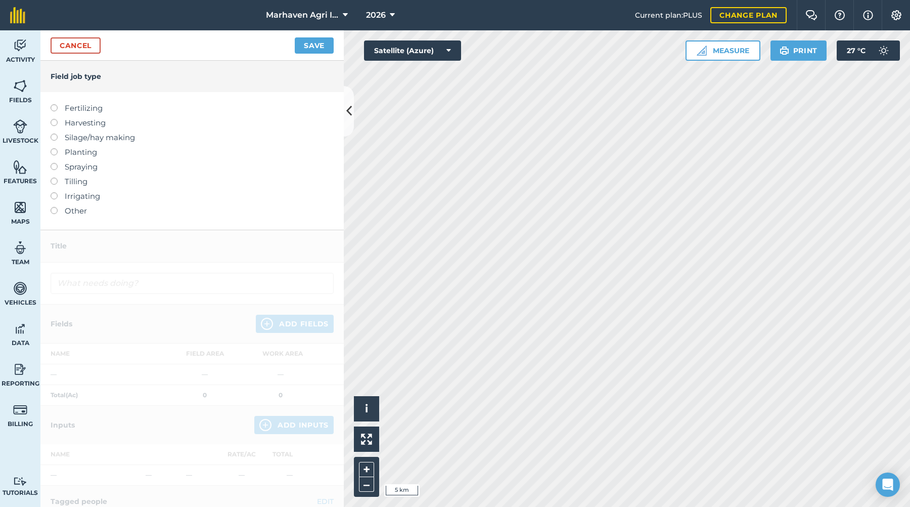
click at [67, 152] on label "Planting" at bounding box center [192, 152] width 283 height 12
type input "Planting"
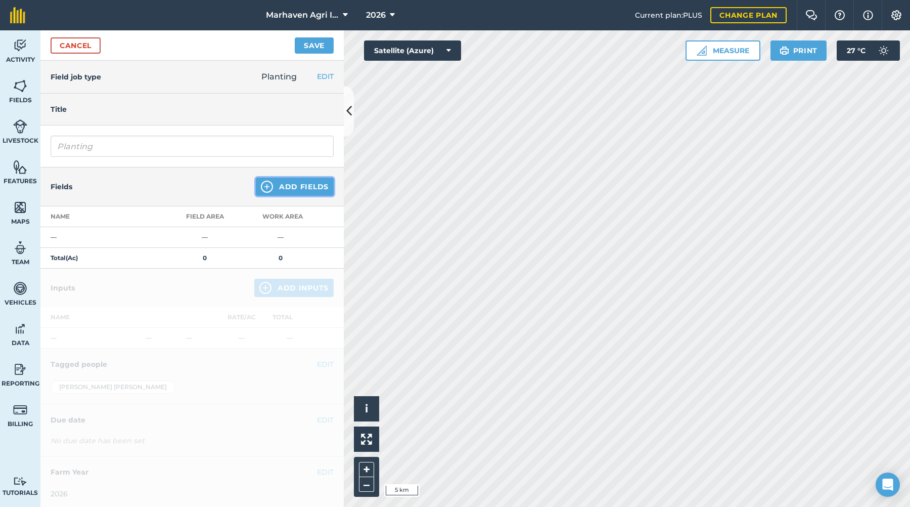
click at [303, 182] on button "Add Fields" at bounding box center [295, 187] width 78 height 18
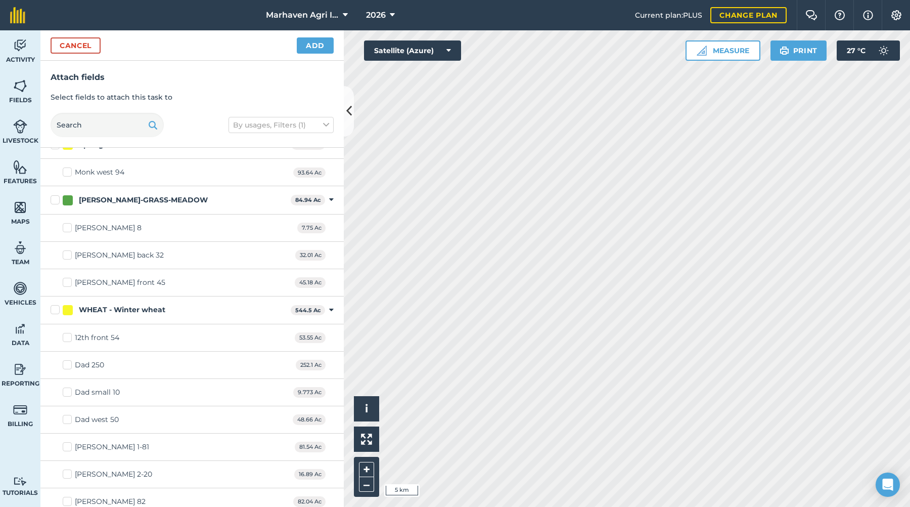
scroll to position [985, 0]
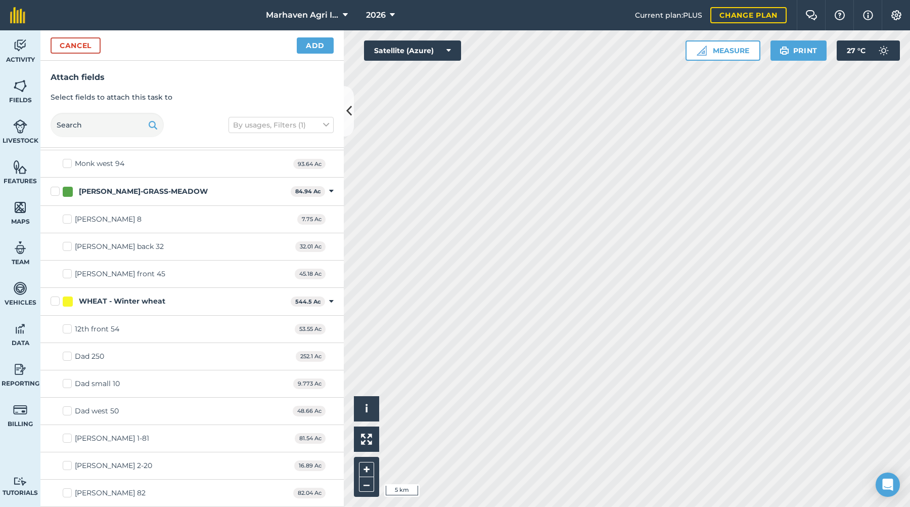
click at [65, 218] on label "[PERSON_NAME] 8" at bounding box center [102, 219] width 79 height 11
click at [65, 218] on input "[PERSON_NAME] 8" at bounding box center [66, 217] width 7 height 7
checkbox input "true"
click at [69, 248] on label "[PERSON_NAME] back 32" at bounding box center [113, 246] width 101 height 11
click at [69, 248] on input "[PERSON_NAME] back 32" at bounding box center [66, 244] width 7 height 7
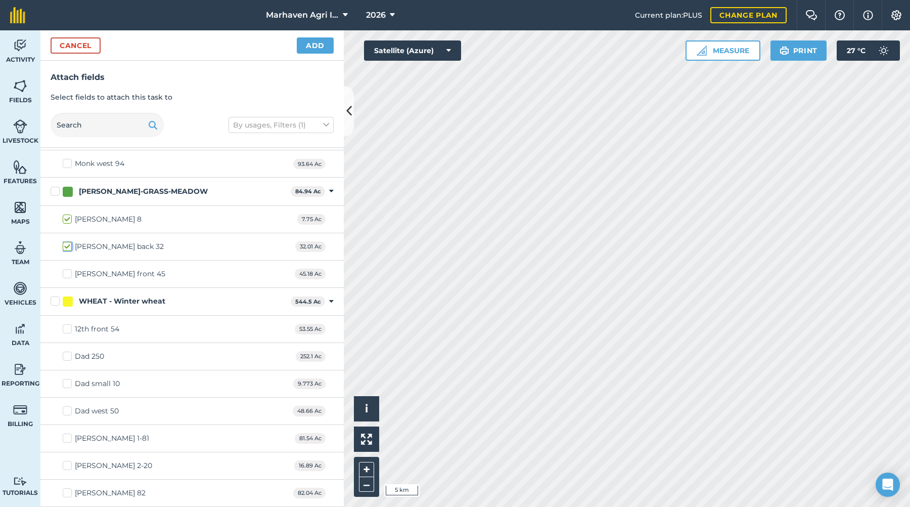
checkbox input "true"
click at [78, 273] on div "[PERSON_NAME] front 45" at bounding box center [120, 274] width 91 height 11
click at [69, 273] on input "[PERSON_NAME] front 45" at bounding box center [66, 272] width 7 height 7
checkbox input "true"
click at [189, 190] on div "[PERSON_NAME]-GRASS-MEADOW" at bounding box center [175, 191] width 224 height 11
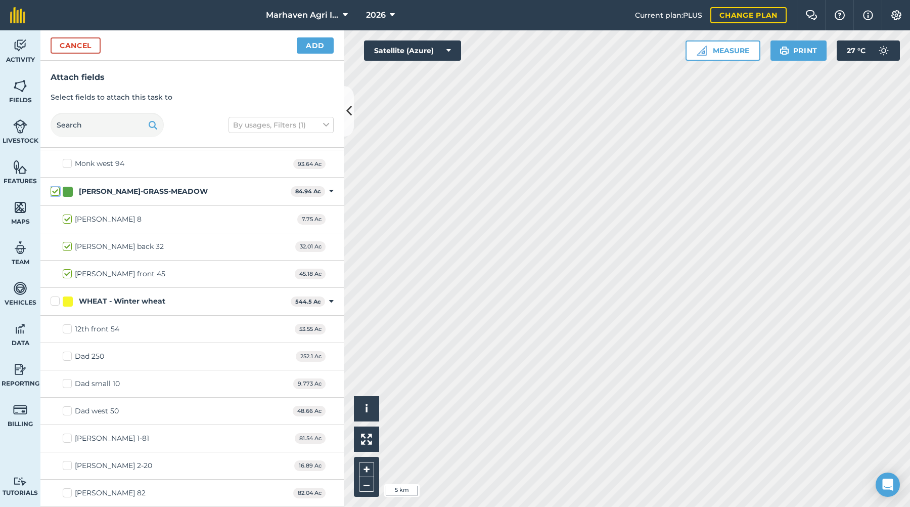
click at [57, 190] on input "[PERSON_NAME]-GRASS-MEADOW" at bounding box center [54, 189] width 7 height 7
checkbox input "false"
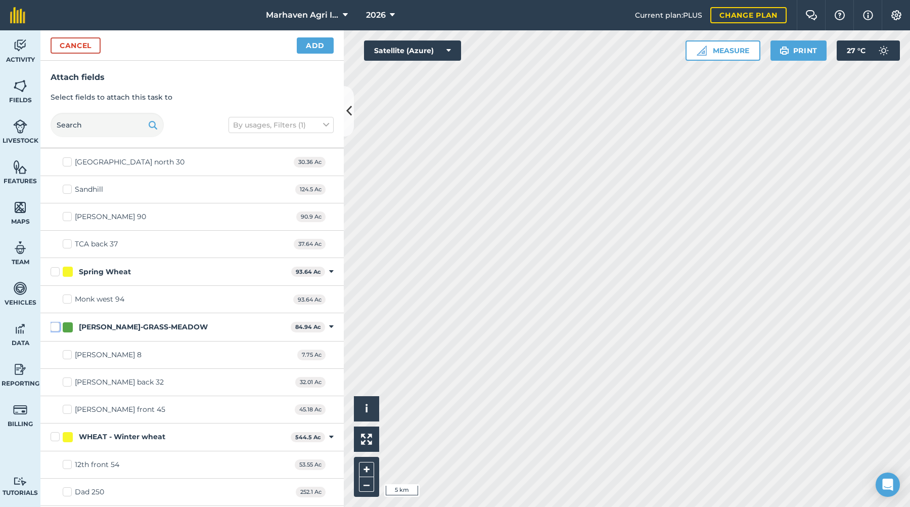
scroll to position [910, 0]
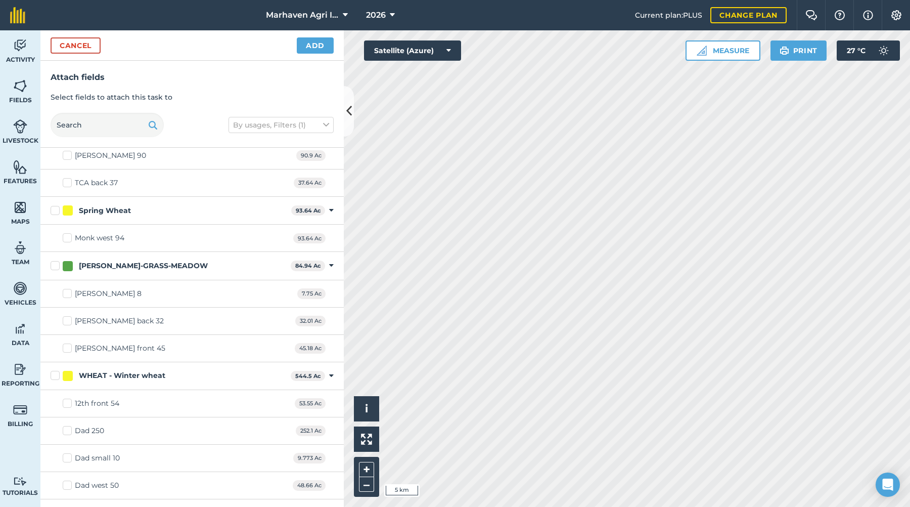
click at [166, 304] on div "[PERSON_NAME] 8 7.75 Ac" at bounding box center [191, 293] width 303 height 27
click at [146, 293] on div "[PERSON_NAME] 8 7.75 Ac" at bounding box center [191, 293] width 303 height 27
click at [109, 290] on div "[PERSON_NAME] 8" at bounding box center [108, 293] width 67 height 11
click at [69, 290] on input "[PERSON_NAME] 8" at bounding box center [66, 291] width 7 height 7
checkbox input "true"
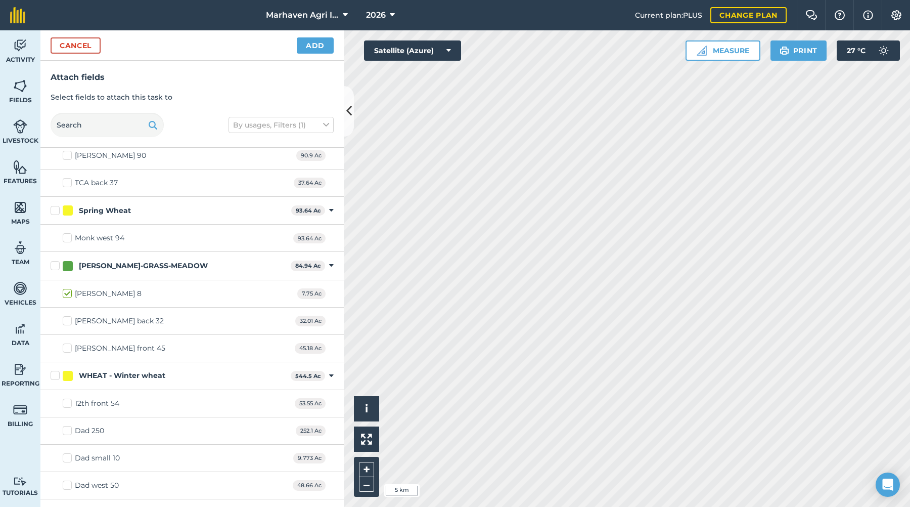
drag, startPoint x: 51, startPoint y: 264, endPoint x: 69, endPoint y: 267, distance: 18.5
click at [55, 266] on label "[PERSON_NAME]-GRASS-MEADOW" at bounding box center [169, 265] width 236 height 11
click at [55, 266] on input "[PERSON_NAME]-GRASS-MEADOW" at bounding box center [54, 263] width 7 height 7
checkbox input "true"
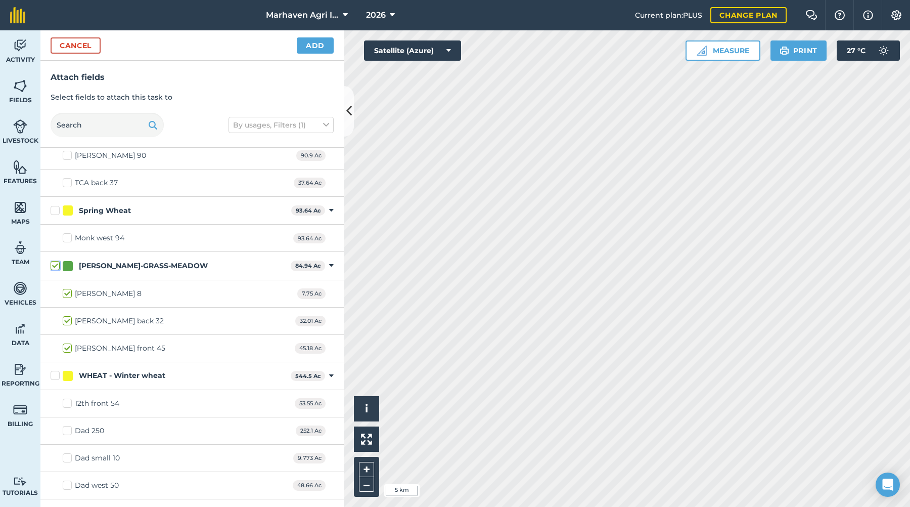
checkbox input "true"
click at [315, 44] on button "Add" at bounding box center [315, 45] width 37 height 16
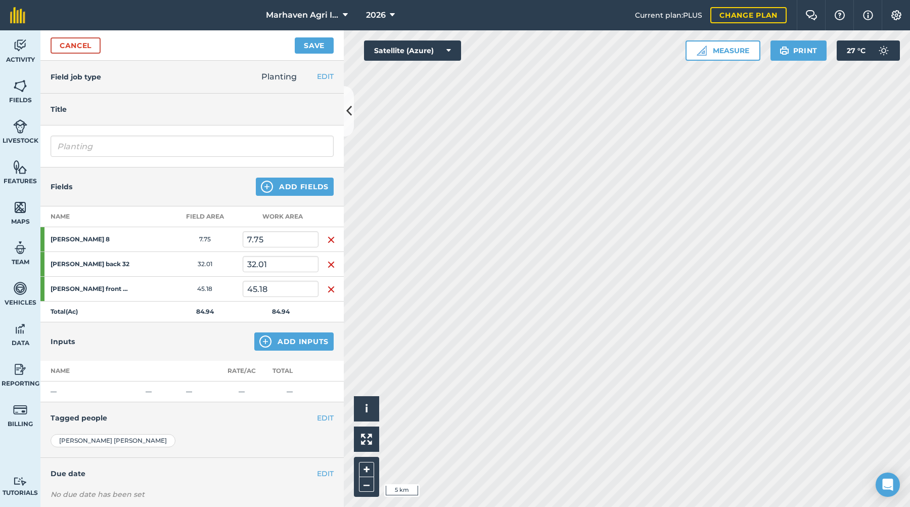
click at [110, 241] on strong "[PERSON_NAME] 8" at bounding box center [90, 239] width 79 height 8
click at [77, 45] on link "Cancel" at bounding box center [76, 45] width 50 height 16
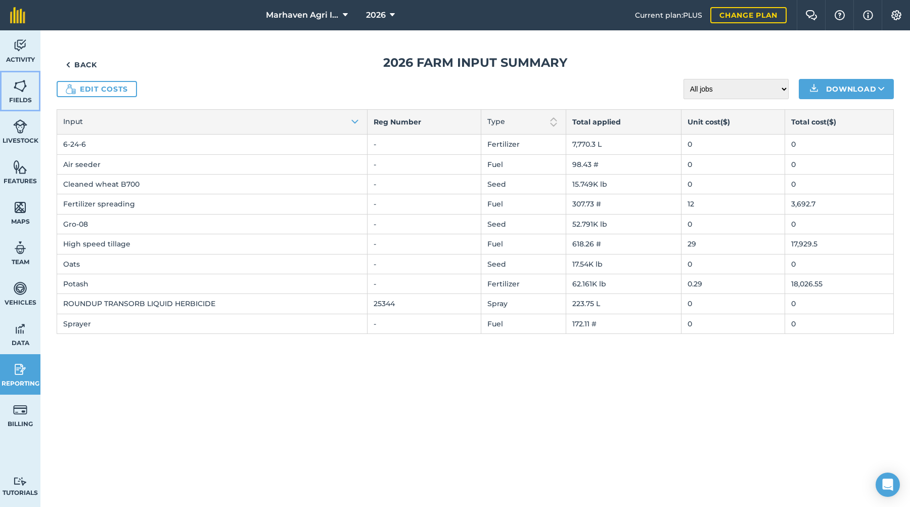
click at [26, 96] on span "Fields" at bounding box center [20, 100] width 40 height 8
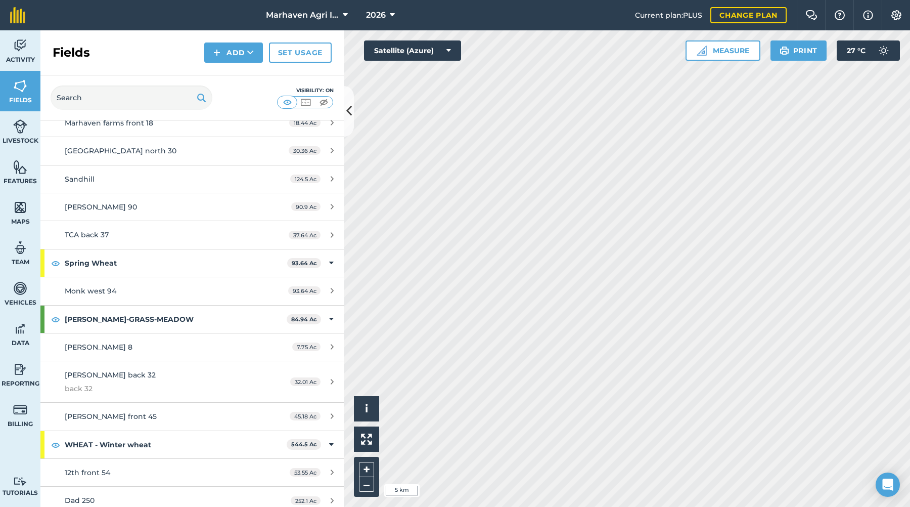
scroll to position [961, 0]
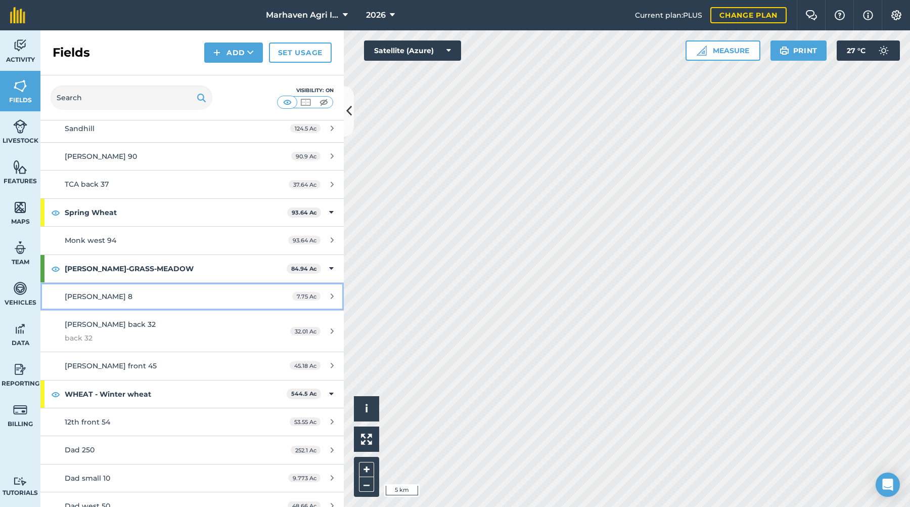
click at [200, 283] on link "[PERSON_NAME] 8 7.75 Ac" at bounding box center [191, 296] width 303 height 27
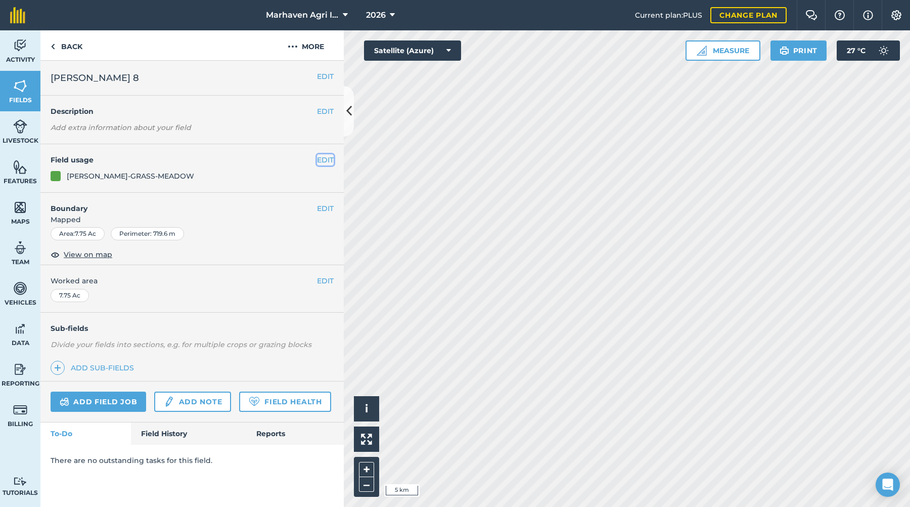
click at [329, 155] on button "EDIT" at bounding box center [325, 159] width 17 height 11
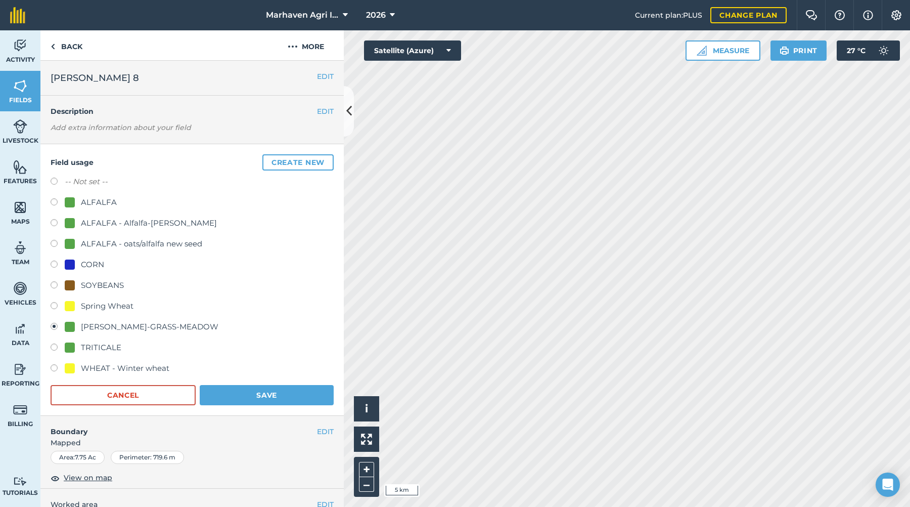
click at [57, 367] on label at bounding box center [58, 369] width 14 height 10
radio input "true"
radio input "false"
click at [245, 396] on button "Save" at bounding box center [267, 395] width 134 height 20
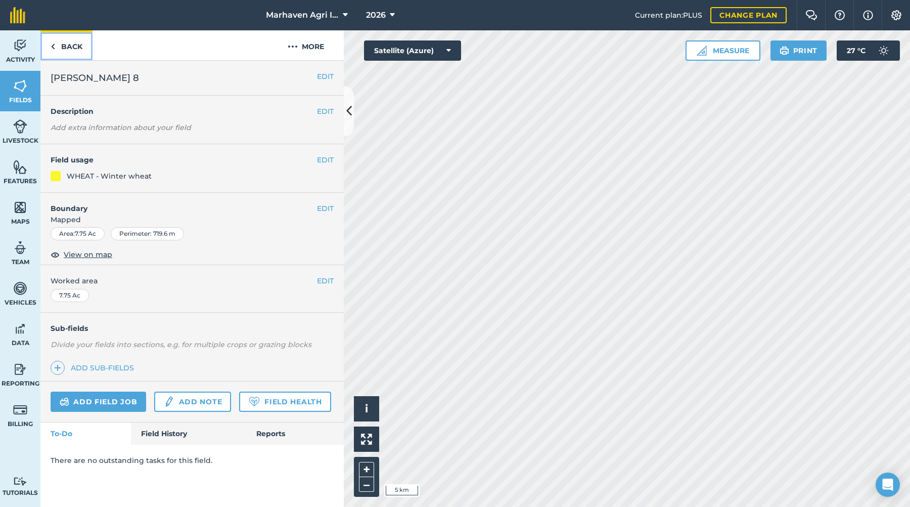
click at [64, 42] on link "Back" at bounding box center [66, 45] width 52 height 30
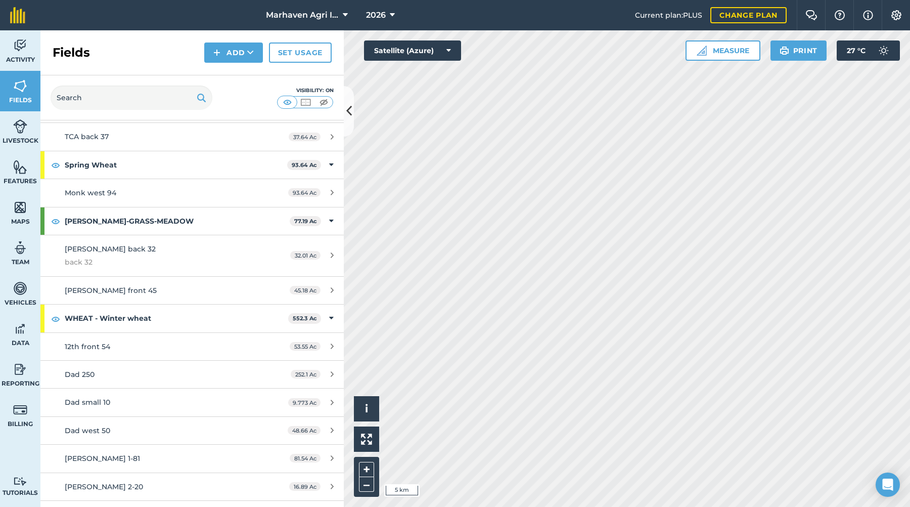
scroll to position [1012, 0]
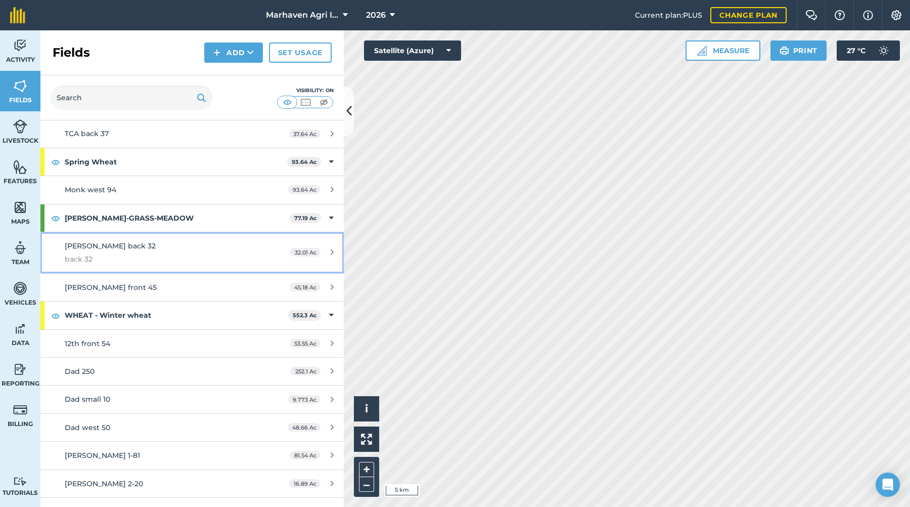
click at [146, 240] on div "[PERSON_NAME] back 32 back 32" at bounding box center [160, 252] width 190 height 25
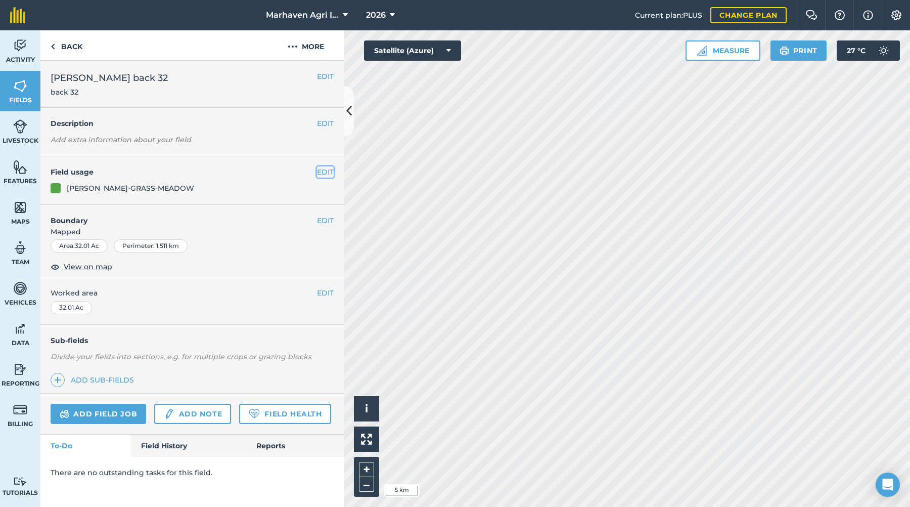
click at [328, 171] on button "EDIT" at bounding box center [325, 171] width 17 height 11
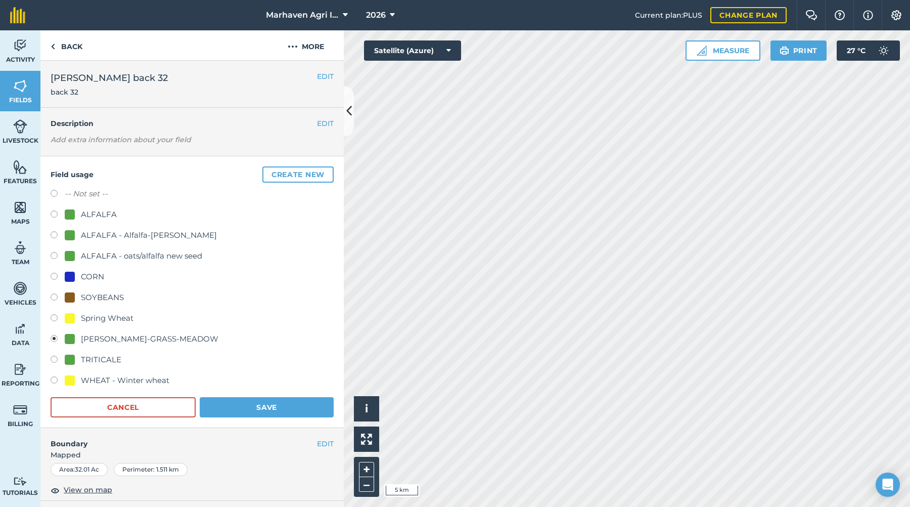
click at [58, 379] on label at bounding box center [58, 381] width 14 height 10
radio input "true"
radio input "false"
click at [228, 409] on button "Save" at bounding box center [267, 407] width 134 height 20
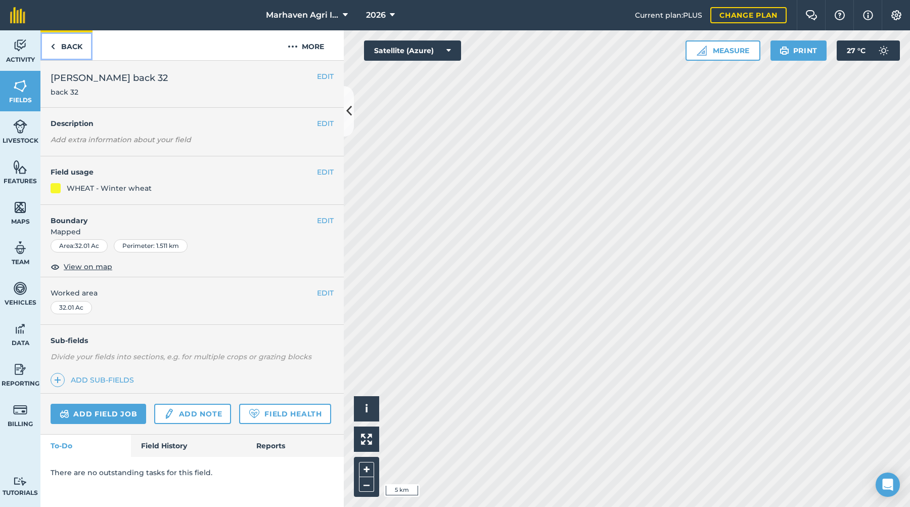
click at [80, 43] on link "Back" at bounding box center [66, 45] width 52 height 30
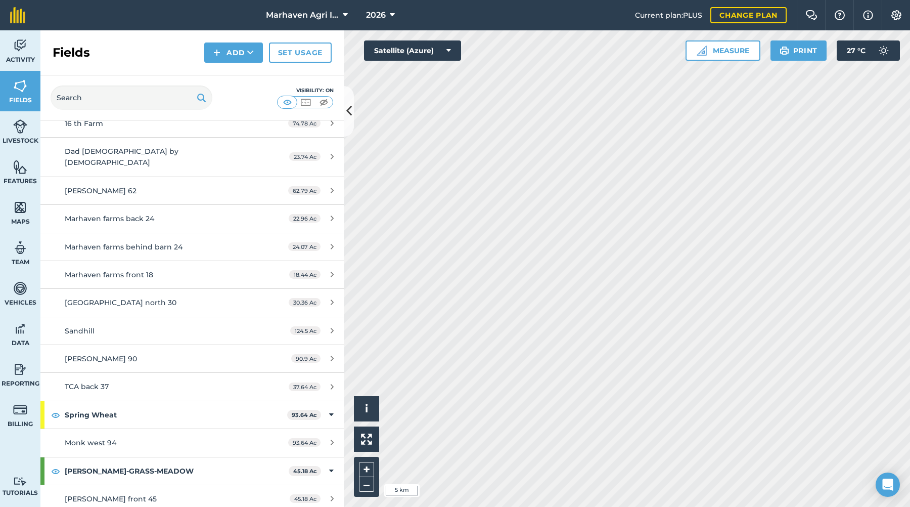
scroll to position [961, 0]
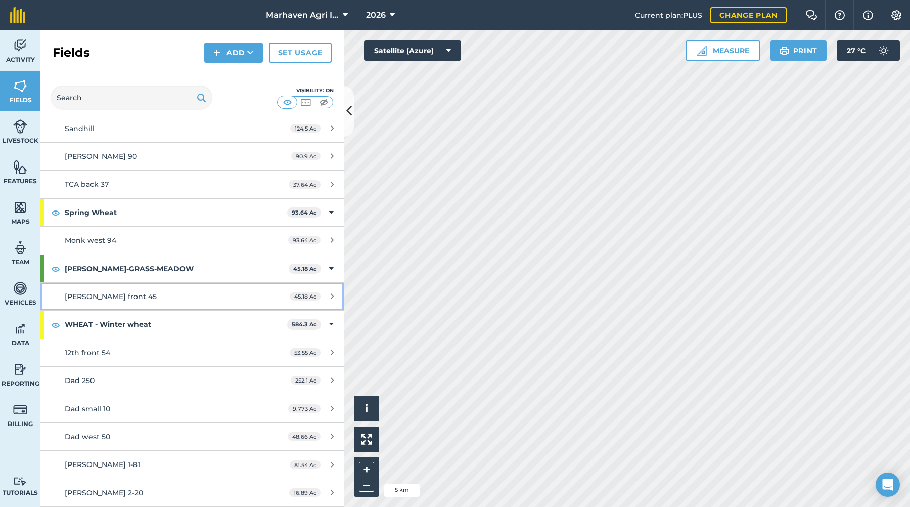
click at [129, 283] on link "[PERSON_NAME] front 45 45.18 Ac" at bounding box center [191, 296] width 303 height 27
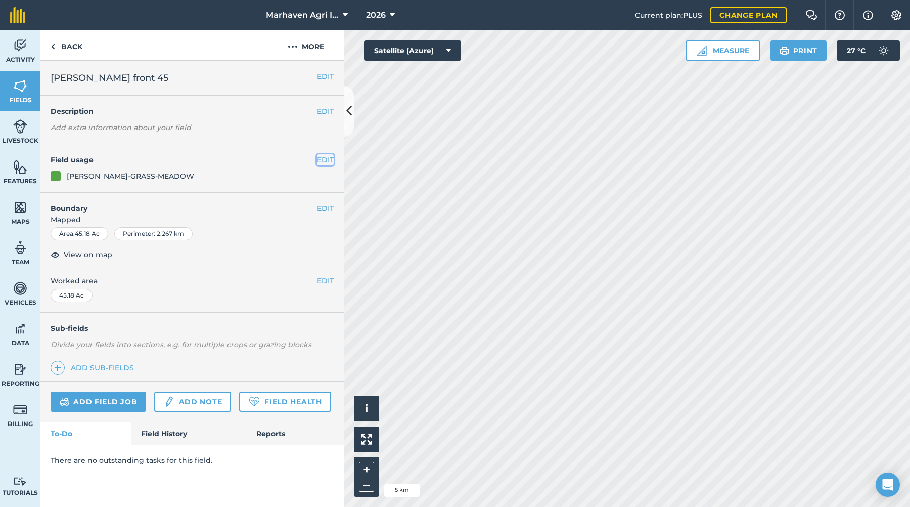
click at [330, 165] on button "EDIT" at bounding box center [325, 159] width 17 height 11
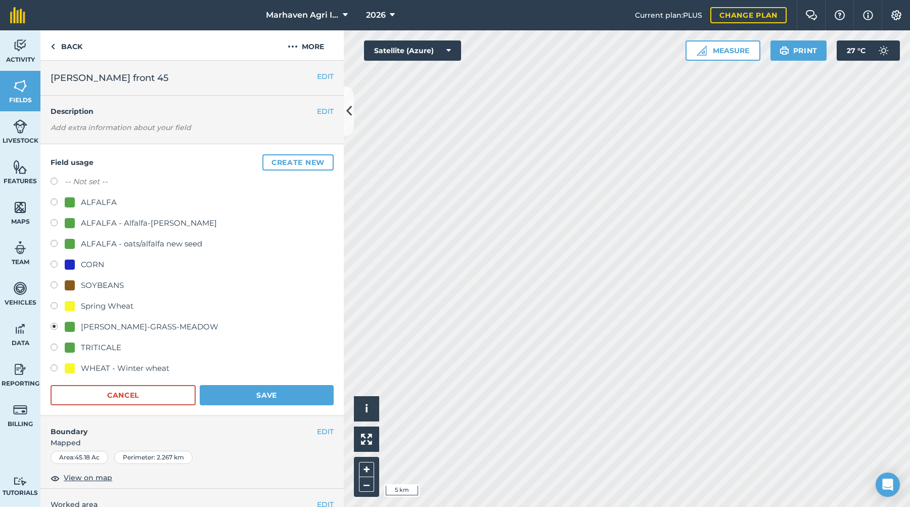
drag, startPoint x: 79, startPoint y: 368, endPoint x: 157, endPoint y: 394, distance: 82.5
click at [82, 369] on div "WHEAT - Winter wheat" at bounding box center [117, 368] width 105 height 12
radio input "true"
radio input "false"
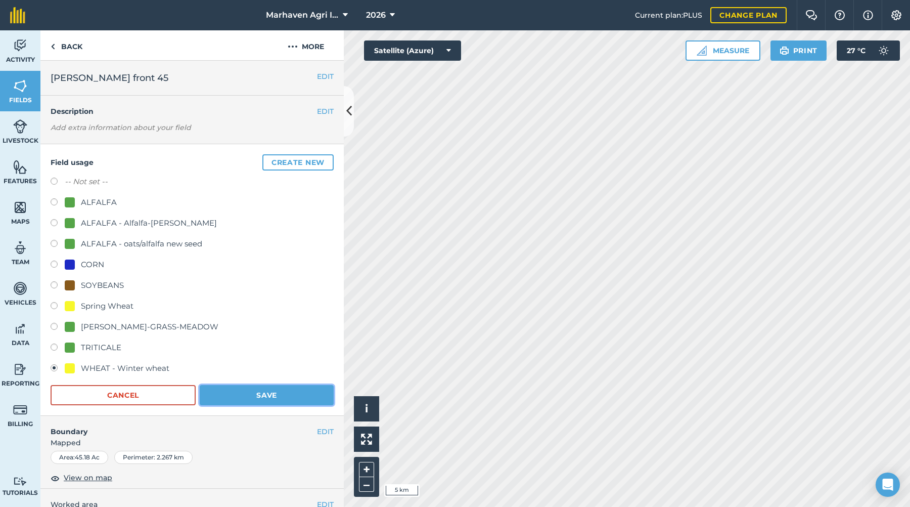
click at [235, 394] on button "Save" at bounding box center [267, 395] width 134 height 20
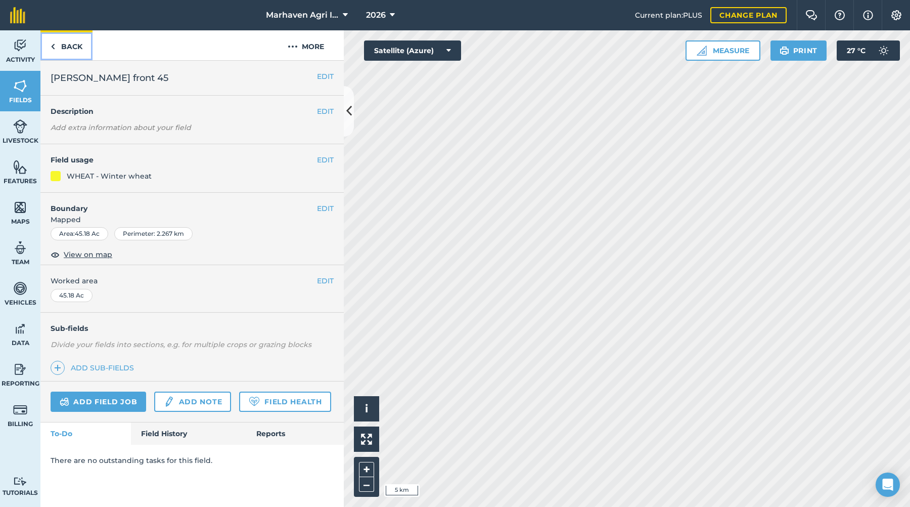
click at [79, 45] on link "Back" at bounding box center [66, 45] width 52 height 30
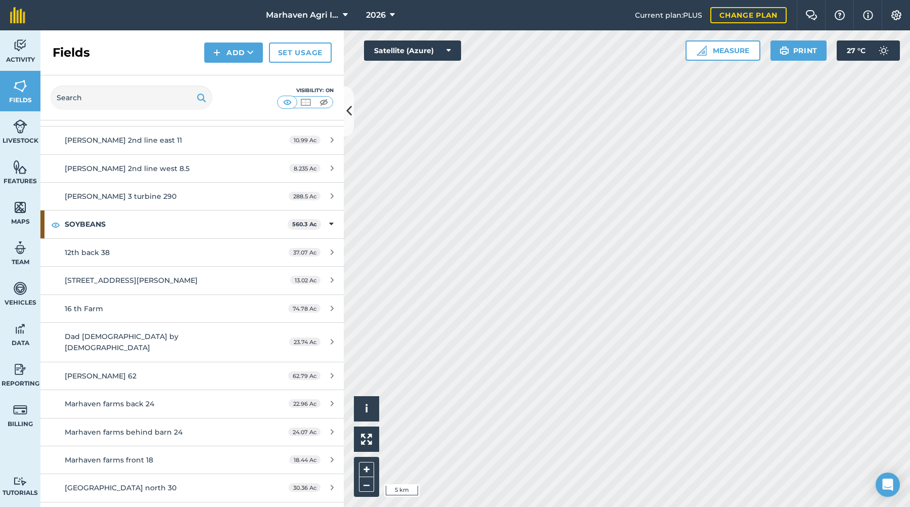
scroll to position [658, 0]
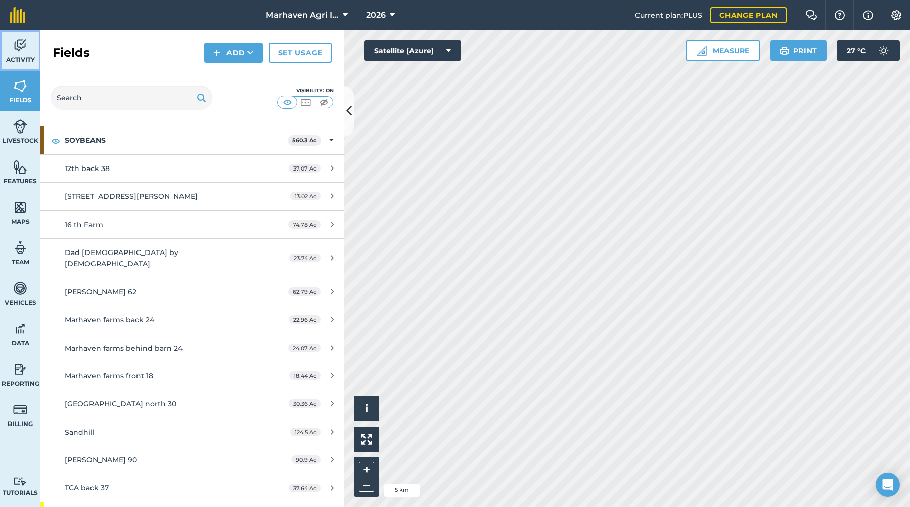
click at [22, 47] on img at bounding box center [20, 45] width 14 height 15
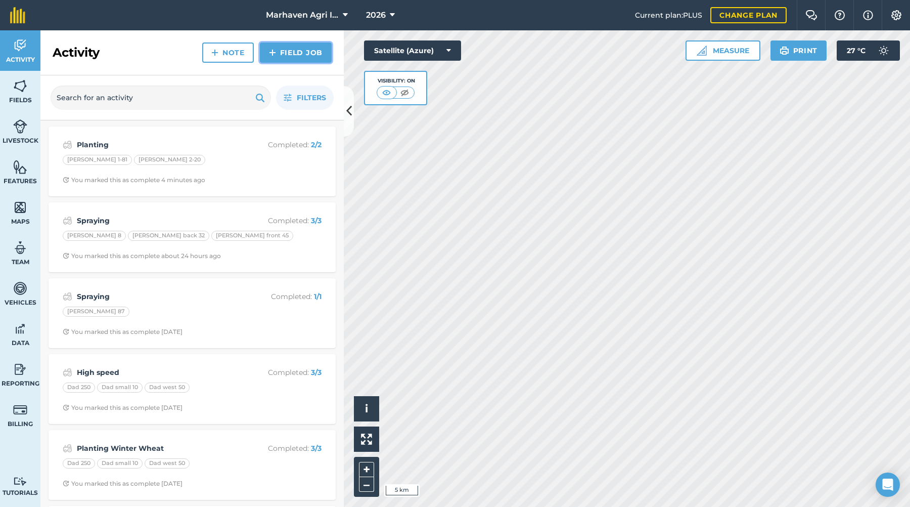
click at [300, 53] on link "Field Job" at bounding box center [296, 52] width 72 height 20
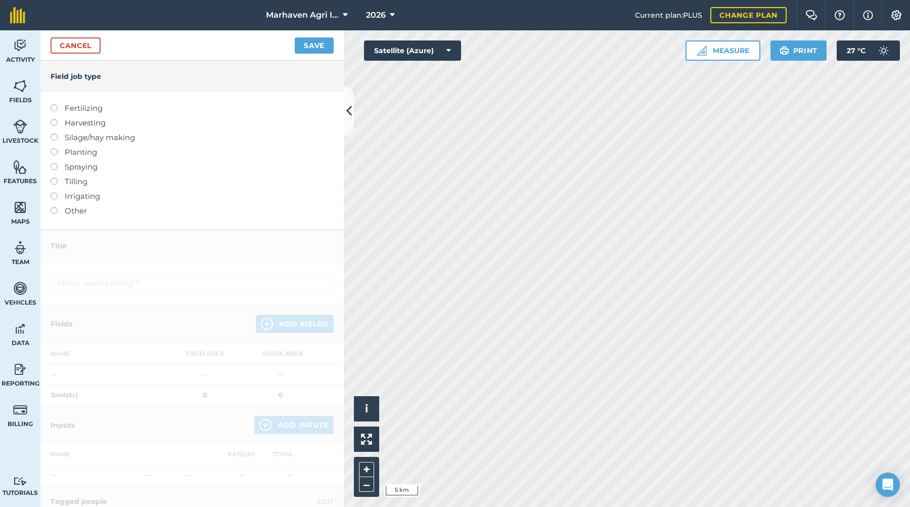
click at [89, 150] on label "Planting" at bounding box center [192, 152] width 283 height 12
type input "Planting"
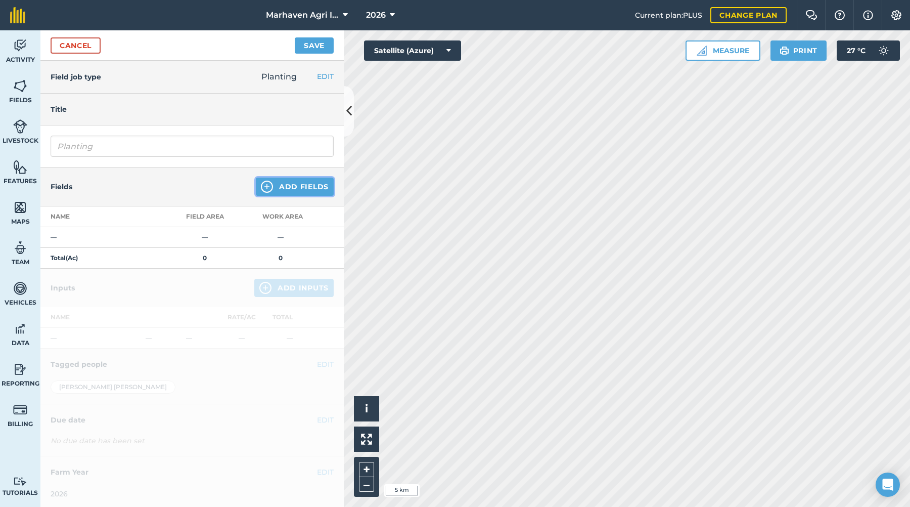
click at [284, 185] on button "Add Fields" at bounding box center [295, 187] width 78 height 18
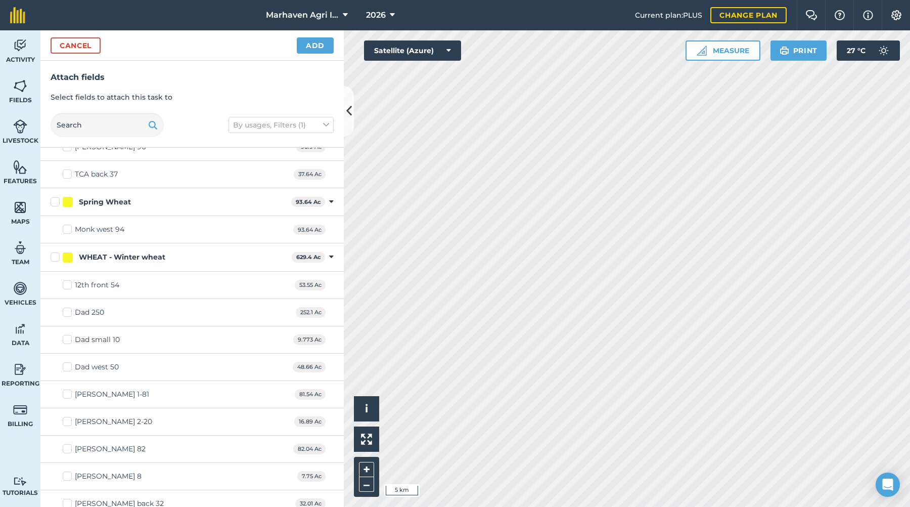
scroll to position [957, 0]
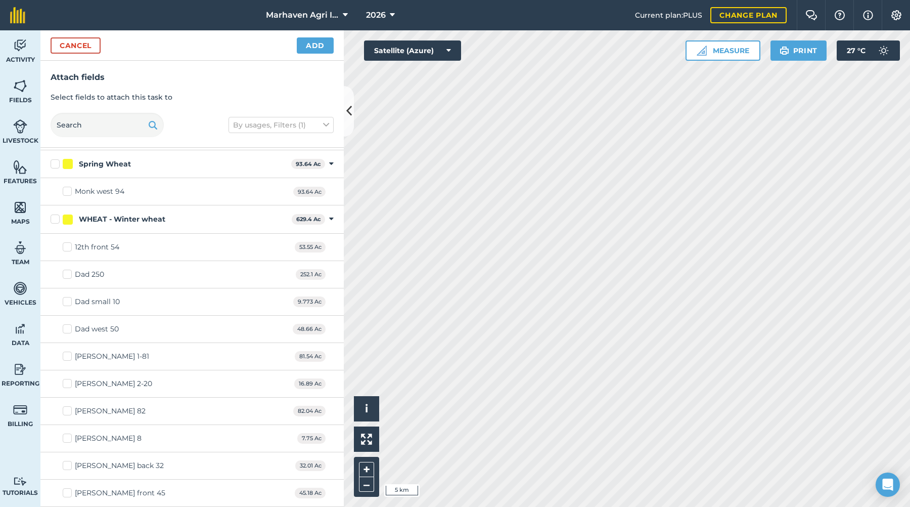
click at [70, 494] on label "[PERSON_NAME] front 45" at bounding box center [114, 493] width 103 height 11
click at [69, 494] on input "[PERSON_NAME] front 45" at bounding box center [66, 491] width 7 height 7
checkbox input "true"
click at [69, 463] on label "[PERSON_NAME] back 32" at bounding box center [113, 465] width 101 height 11
click at [69, 463] on input "[PERSON_NAME] back 32" at bounding box center [66, 463] width 7 height 7
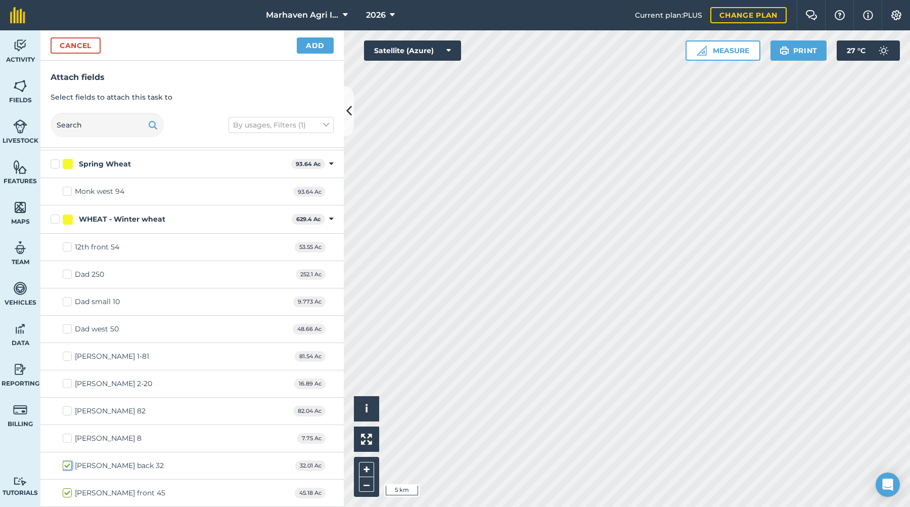
checkbox input "true"
click at [70, 440] on label "[PERSON_NAME] 8" at bounding box center [102, 438] width 79 height 11
click at [69, 440] on input "[PERSON_NAME] 8" at bounding box center [66, 436] width 7 height 7
checkbox input "true"
click at [318, 40] on button "Add" at bounding box center [315, 45] width 37 height 16
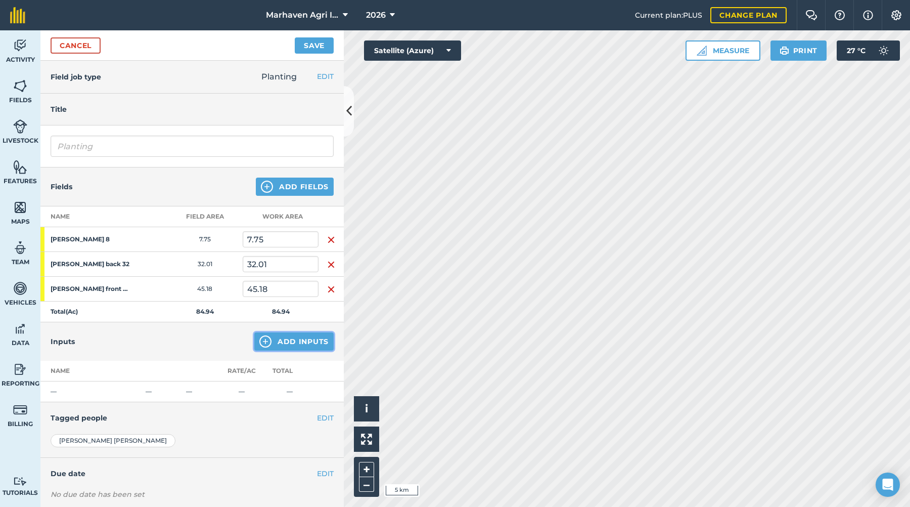
click at [302, 343] on button "Add Inputs" at bounding box center [293, 341] width 79 height 18
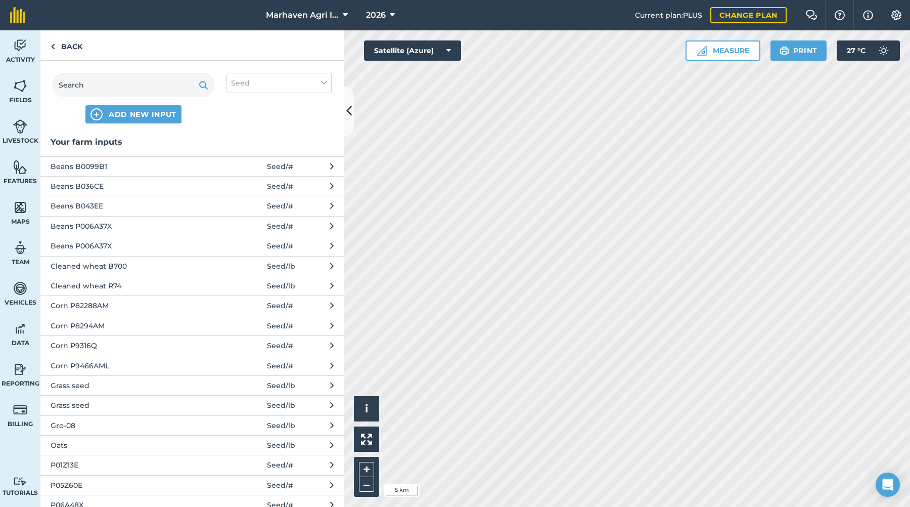
click at [148, 265] on span "Cleaned wheat B700" at bounding box center [133, 265] width 165 height 11
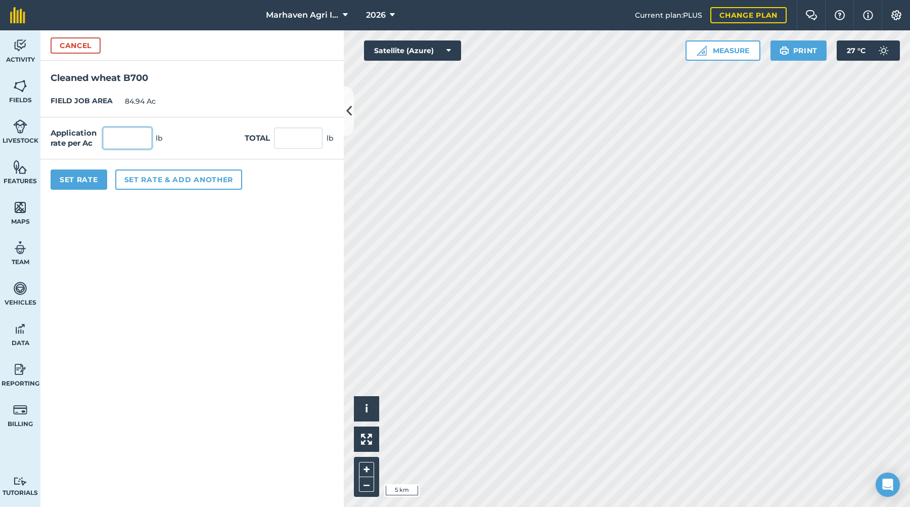
click at [134, 143] on input "text" at bounding box center [127, 137] width 49 height 21
type input "160"
type input "13,590.4"
click at [80, 178] on button "Set Rate" at bounding box center [79, 179] width 57 height 20
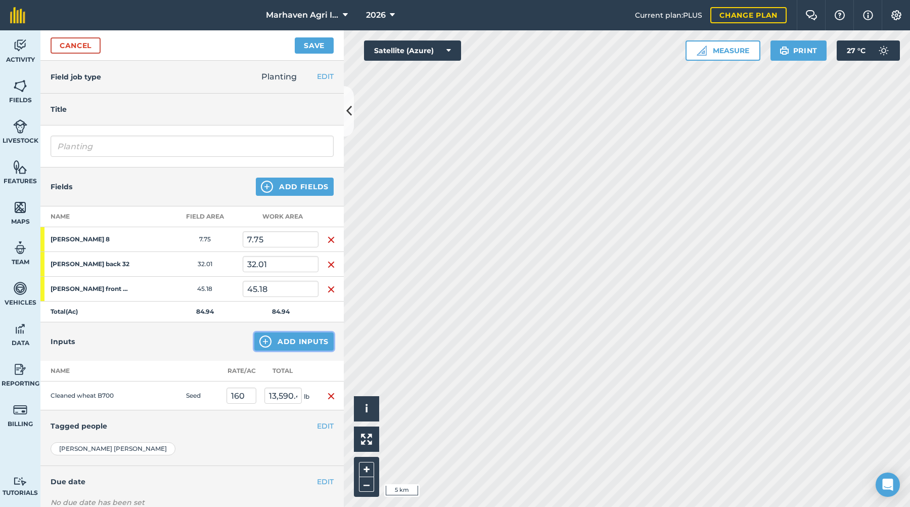
click at [295, 341] on button "Add Inputs" at bounding box center [293, 341] width 79 height 18
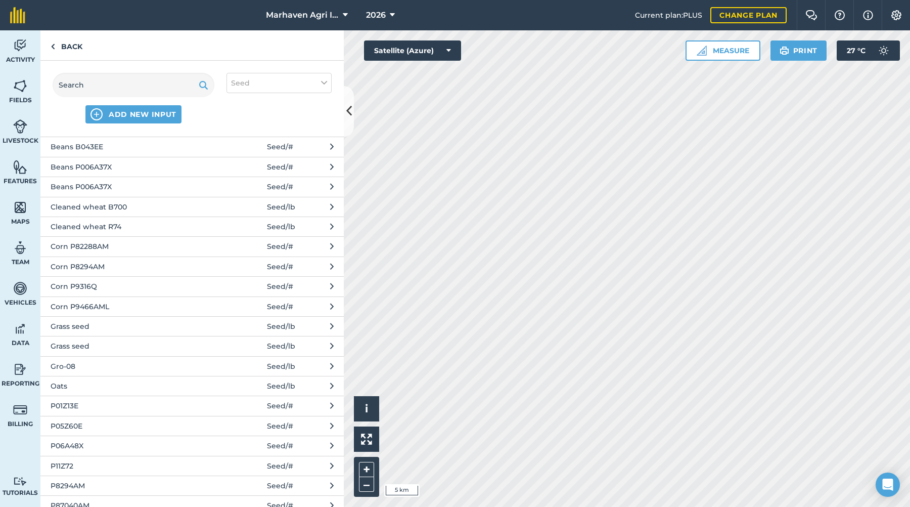
scroll to position [140, 0]
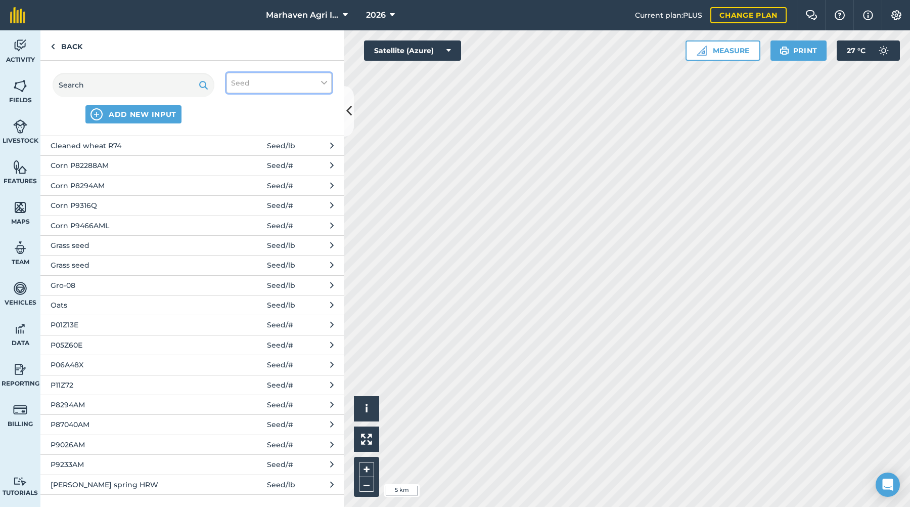
click at [301, 74] on button "Seed" at bounding box center [279, 83] width 105 height 20
click at [303, 119] on label "Fertilizer" at bounding box center [279, 122] width 96 height 11
click at [238, 119] on input "Fertilizer" at bounding box center [234, 120] width 7 height 7
checkbox input "true"
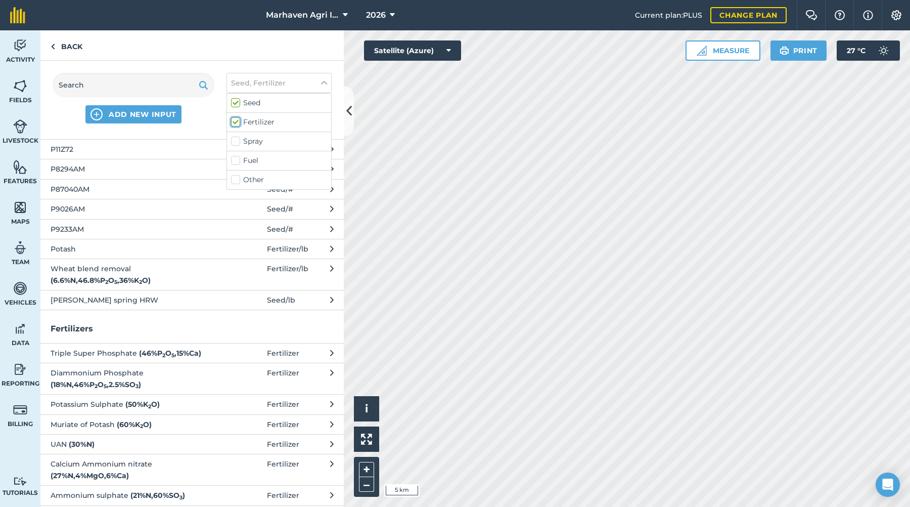
scroll to position [935, 0]
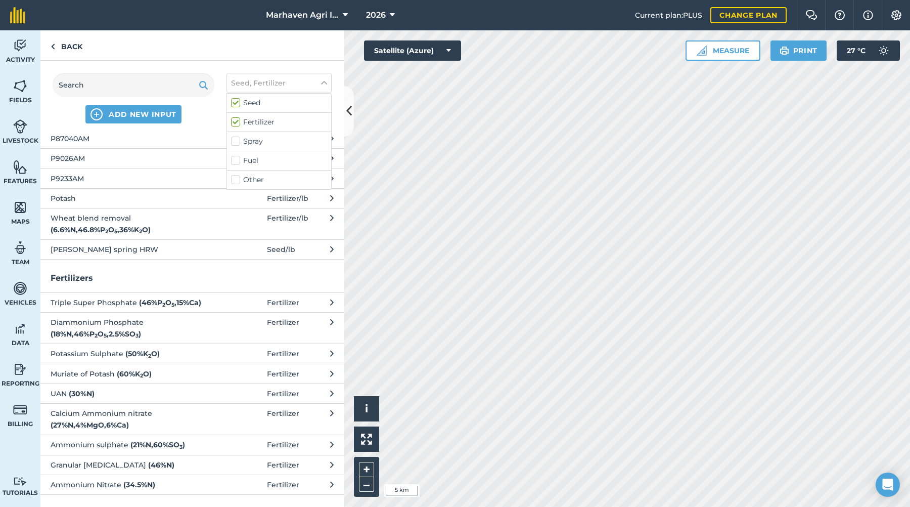
click at [271, 97] on div "Seed" at bounding box center [279, 103] width 104 height 19
click at [257, 104] on label "Seed" at bounding box center [279, 103] width 96 height 11
click at [238, 104] on input "Seed" at bounding box center [234, 101] width 7 height 7
checkbox input "false"
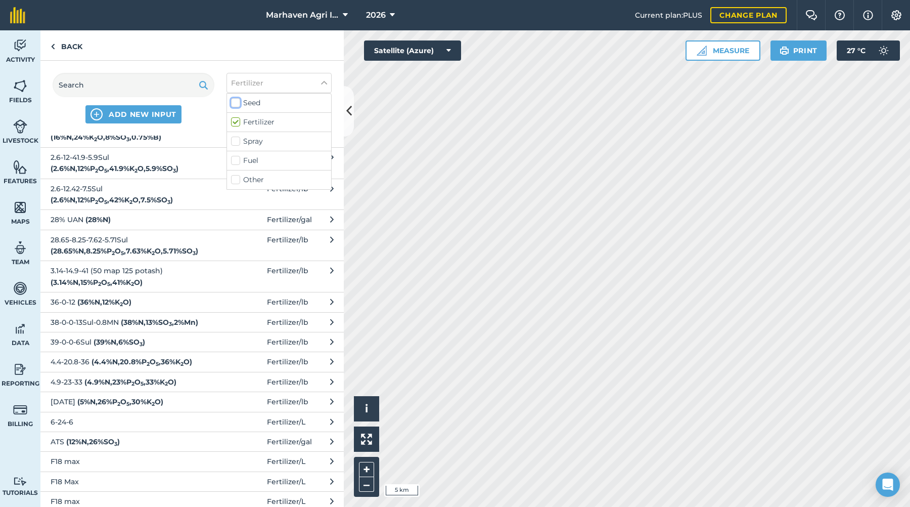
scroll to position [152, 0]
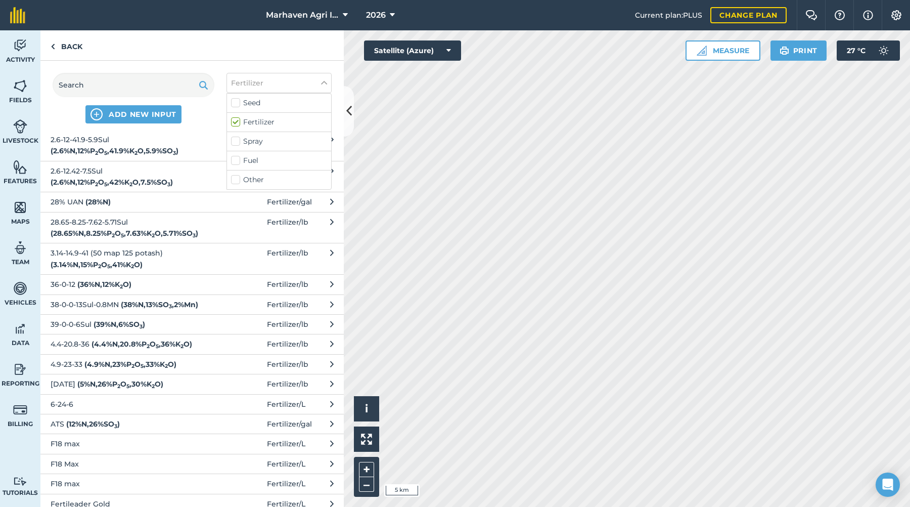
click at [85, 404] on span "6-24-6" at bounding box center [133, 404] width 165 height 11
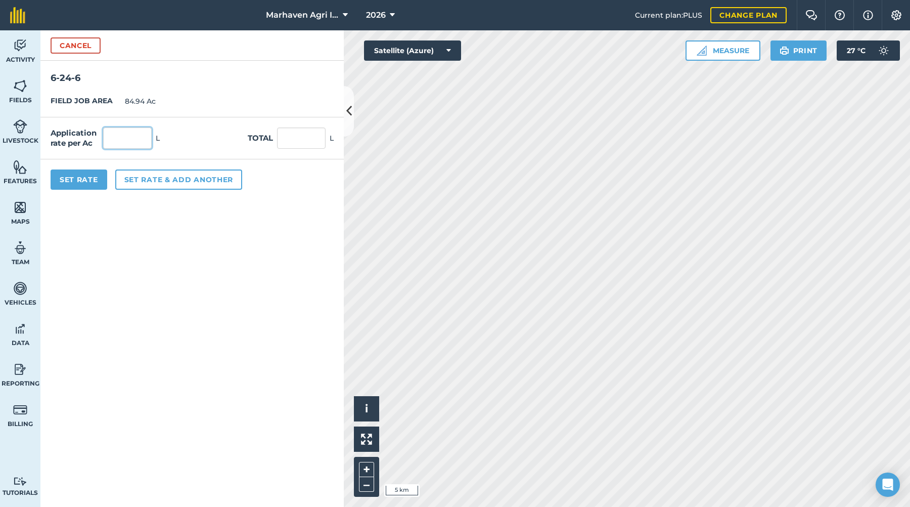
click at [126, 138] on input "text" at bounding box center [127, 137] width 49 height 21
type input "19"
type input "1,613.86"
click at [80, 179] on button "Set Rate" at bounding box center [79, 179] width 57 height 20
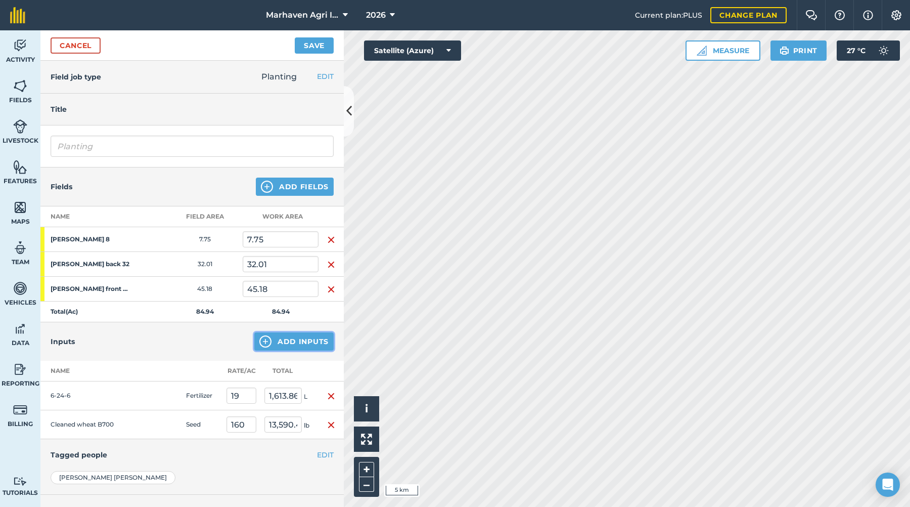
click at [289, 338] on button "Add Inputs" at bounding box center [293, 341] width 79 height 18
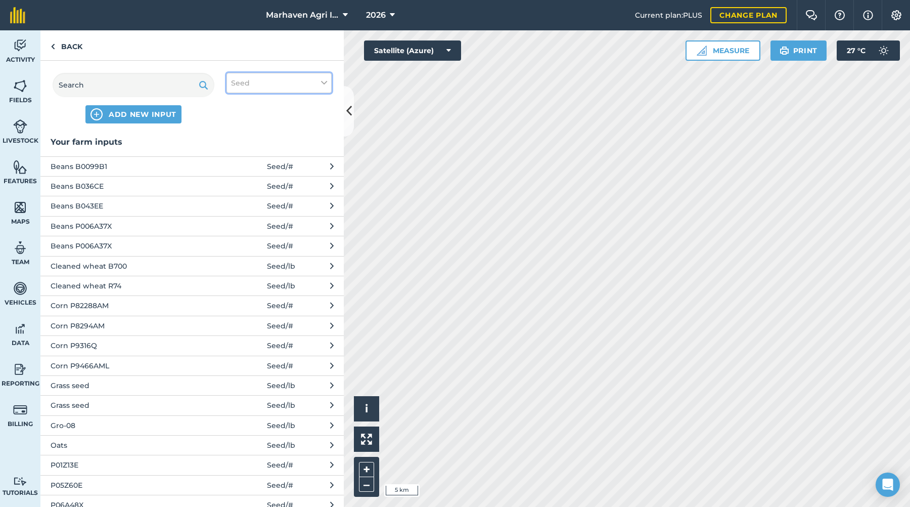
click at [271, 77] on button "Seed" at bounding box center [279, 83] width 105 height 20
click at [248, 163] on label "Fuel" at bounding box center [279, 160] width 96 height 11
click at [238, 162] on input "Fuel" at bounding box center [234, 158] width 7 height 7
checkbox input "true"
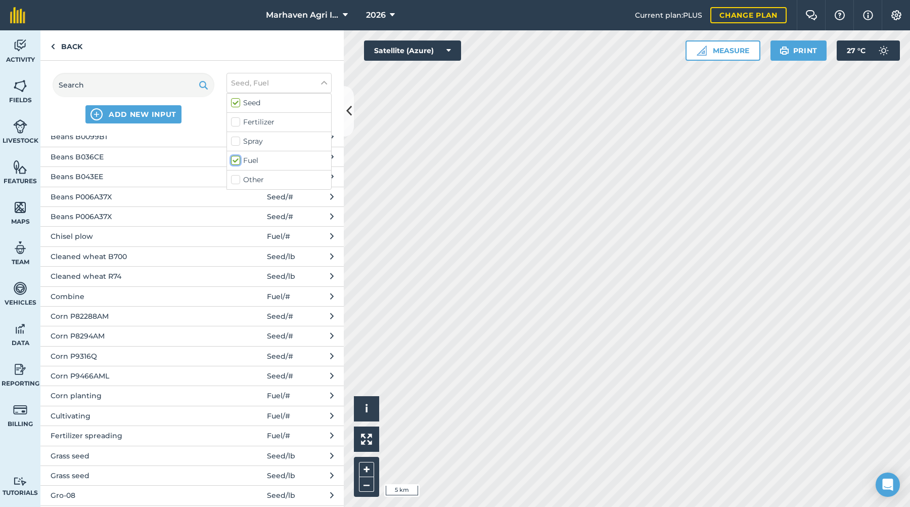
scroll to position [0, 0]
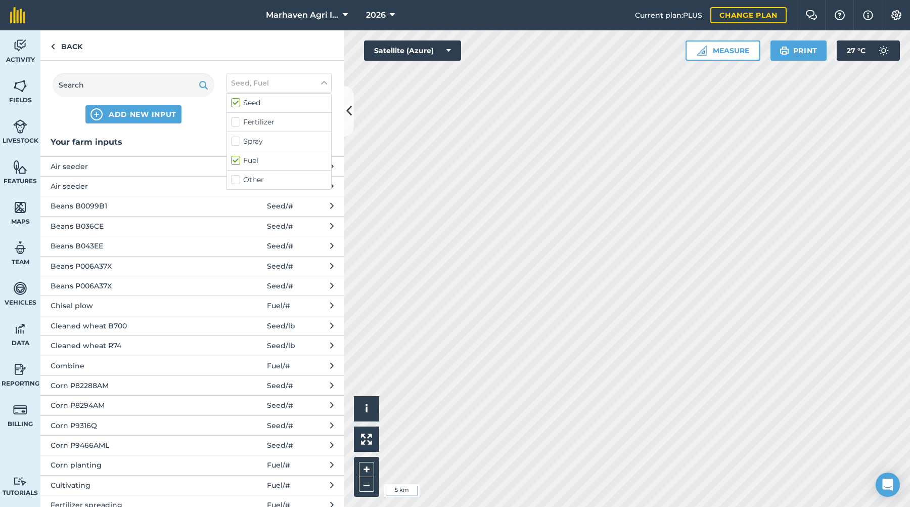
click at [113, 168] on span "Air seeder" at bounding box center [133, 166] width 165 height 11
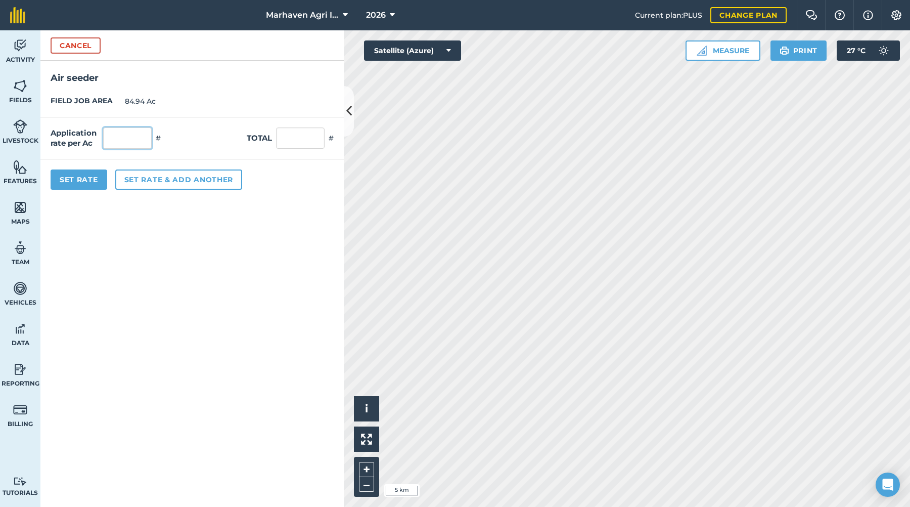
click at [118, 141] on input "text" at bounding box center [127, 137] width 49 height 21
type input "1"
type input "84.94"
click at [97, 183] on button "Set Rate" at bounding box center [79, 179] width 57 height 20
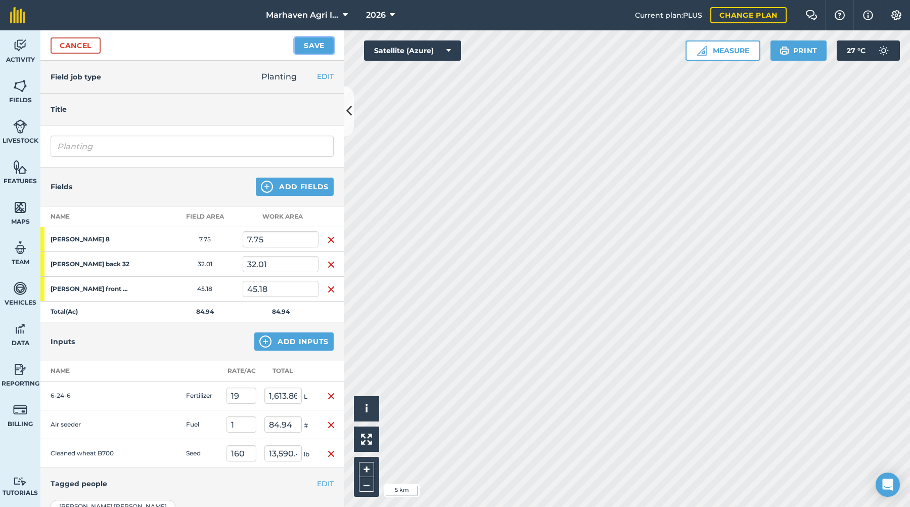
click at [326, 47] on button "Save" at bounding box center [314, 45] width 39 height 16
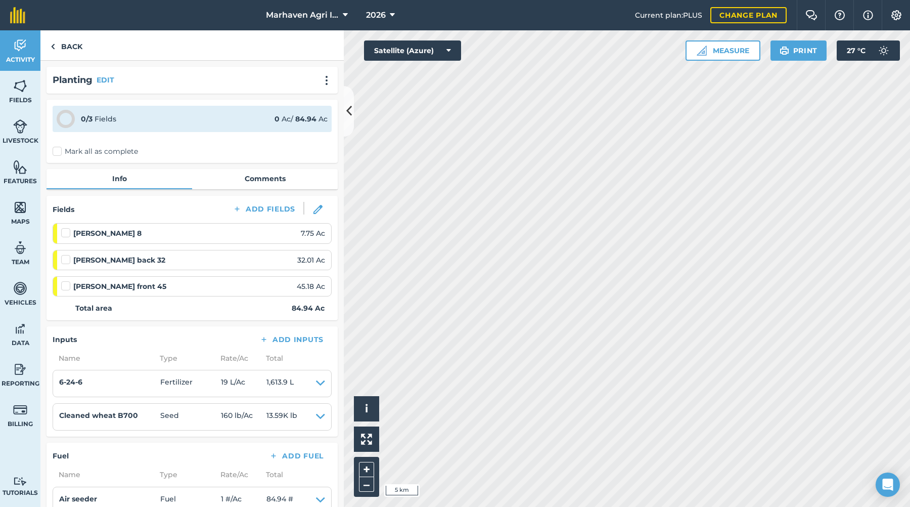
drag, startPoint x: 60, startPoint y: 150, endPoint x: 70, endPoint y: 154, distance: 11.1
click at [70, 154] on label "Mark all as complete" at bounding box center [95, 151] width 85 height 11
drag, startPoint x: 70, startPoint y: 154, endPoint x: 55, endPoint y: 148, distance: 15.9
click at [55, 148] on label "Mark all as complete" at bounding box center [95, 151] width 85 height 11
click at [55, 148] on input "Mark all as complete" at bounding box center [56, 149] width 7 height 7
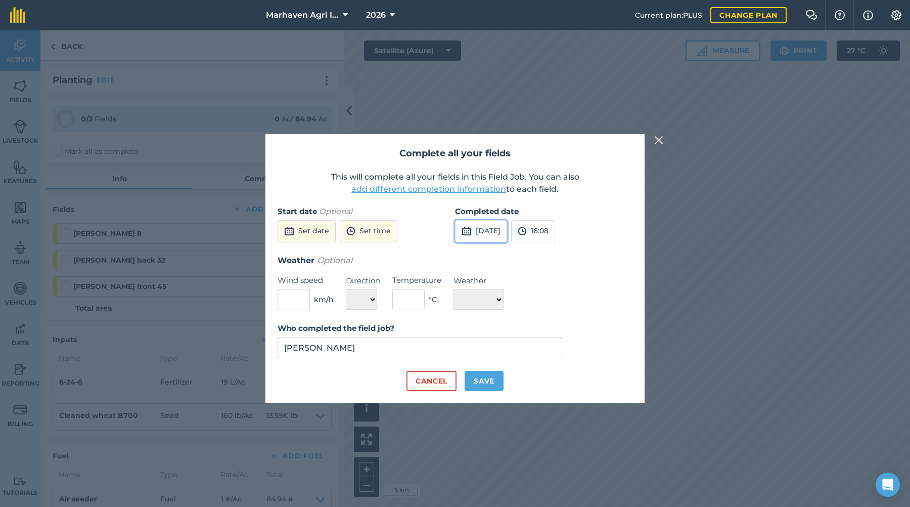
click at [501, 231] on button "[DATE]" at bounding box center [481, 231] width 52 height 22
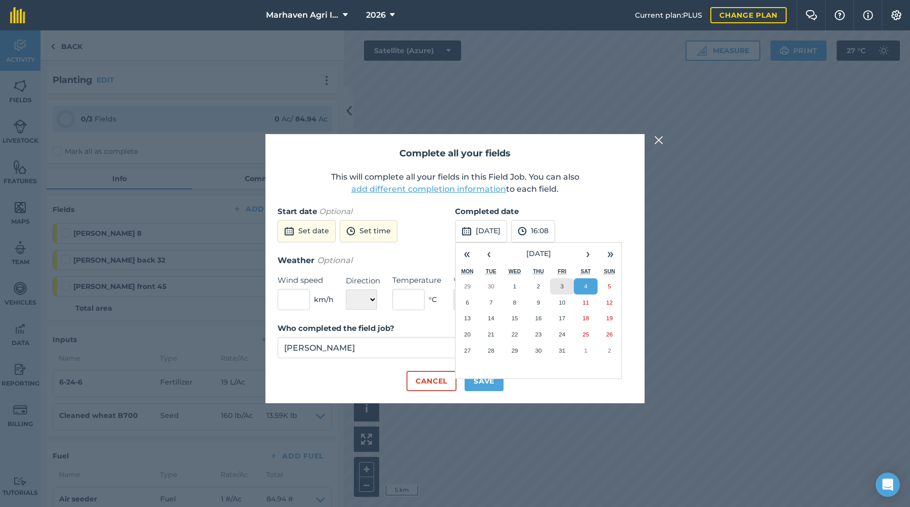
click at [557, 284] on button "3" at bounding box center [562, 286] width 24 height 16
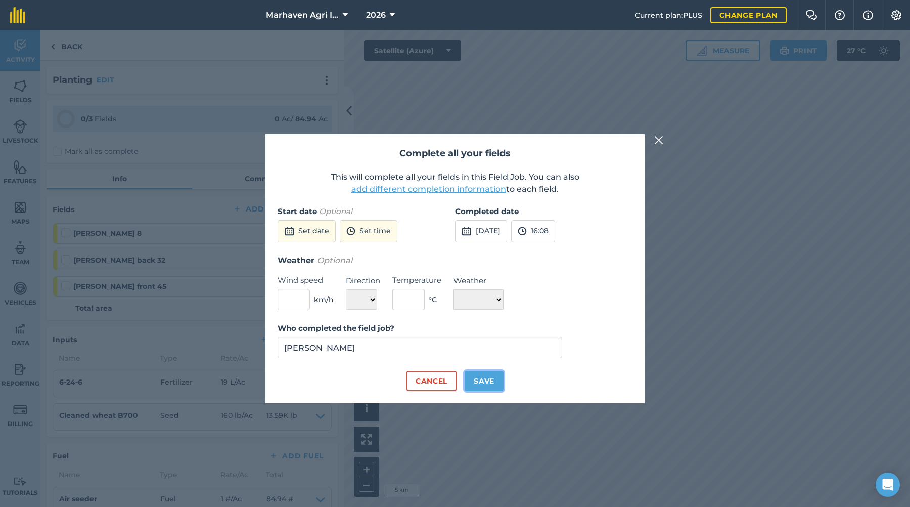
click at [489, 383] on button "Save" at bounding box center [484, 381] width 39 height 20
checkbox input "true"
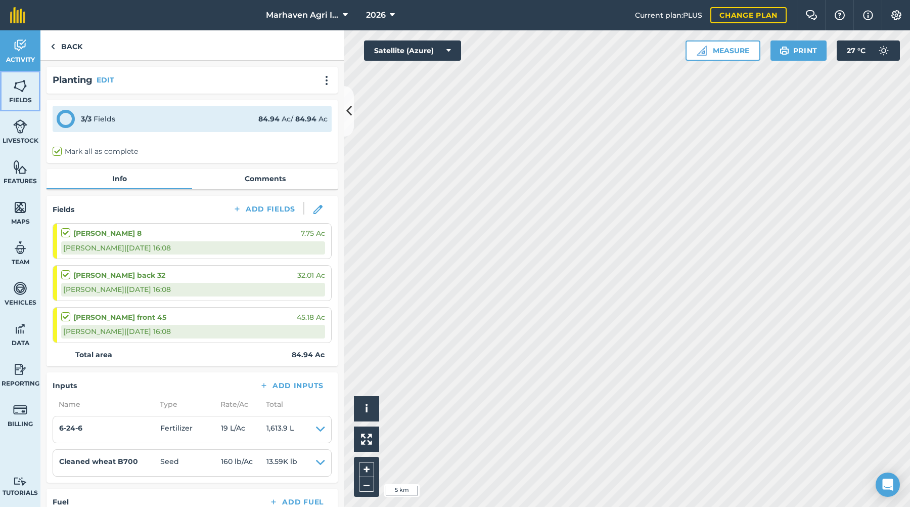
click at [27, 78] on img at bounding box center [20, 85] width 14 height 15
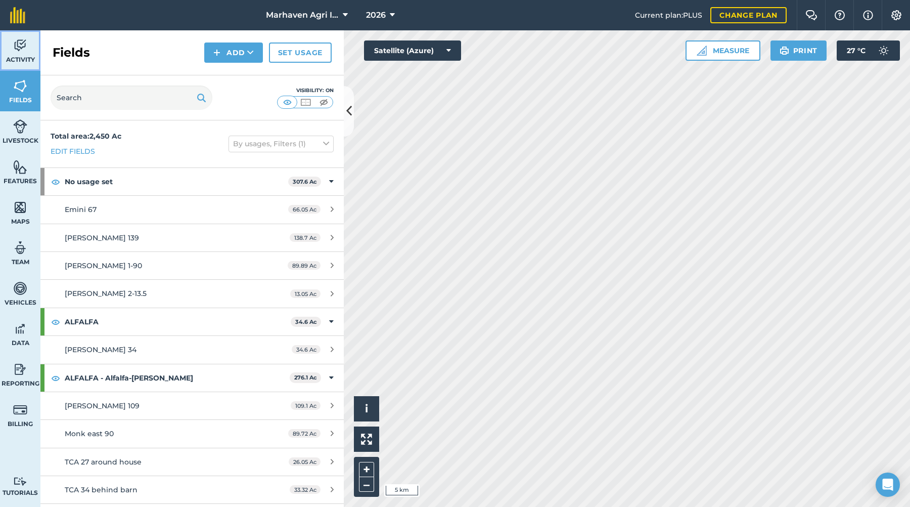
click at [26, 57] on span "Activity" at bounding box center [20, 60] width 40 height 8
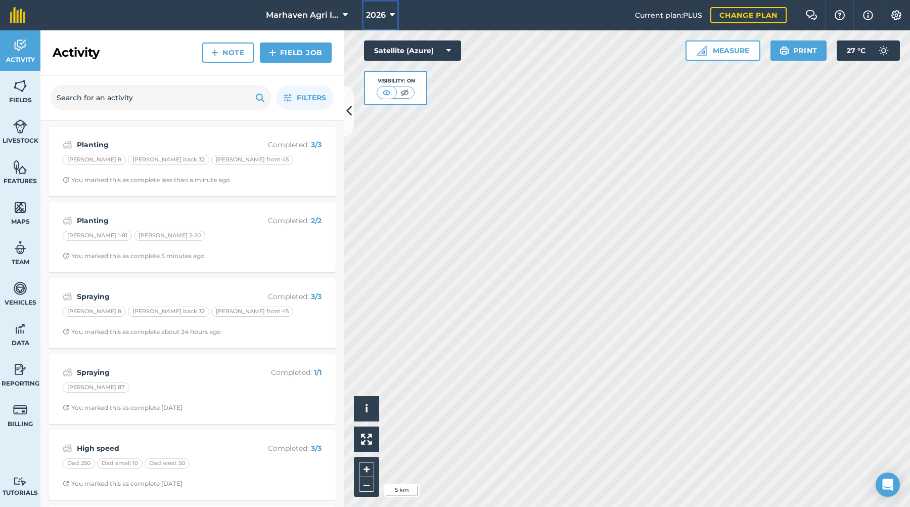
click at [394, 12] on icon at bounding box center [392, 15] width 5 height 12
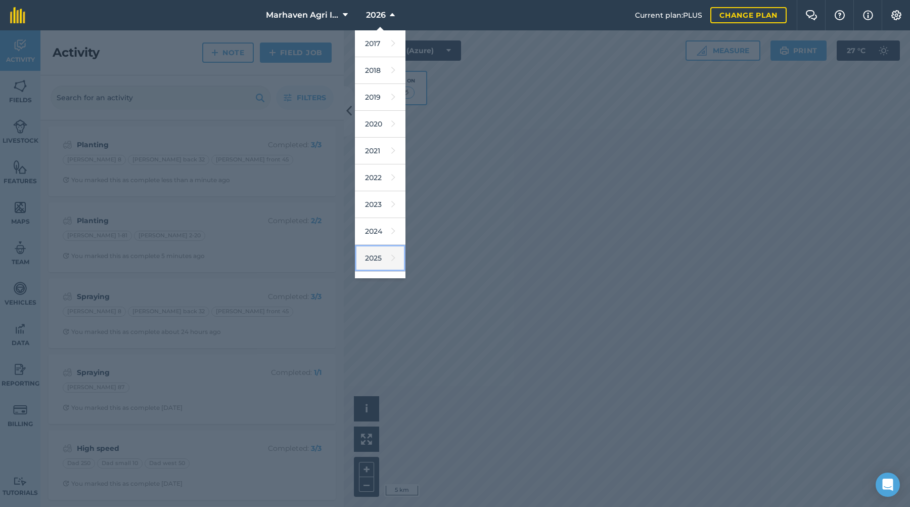
click at [384, 257] on link "2025" at bounding box center [380, 258] width 51 height 27
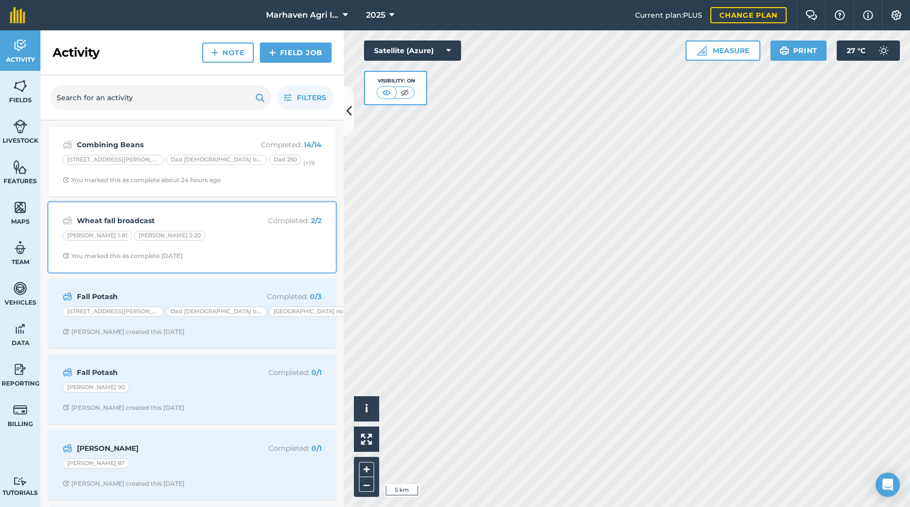
click at [198, 231] on div "[PERSON_NAME] 1-81 [PERSON_NAME] 2-20" at bounding box center [192, 237] width 259 height 13
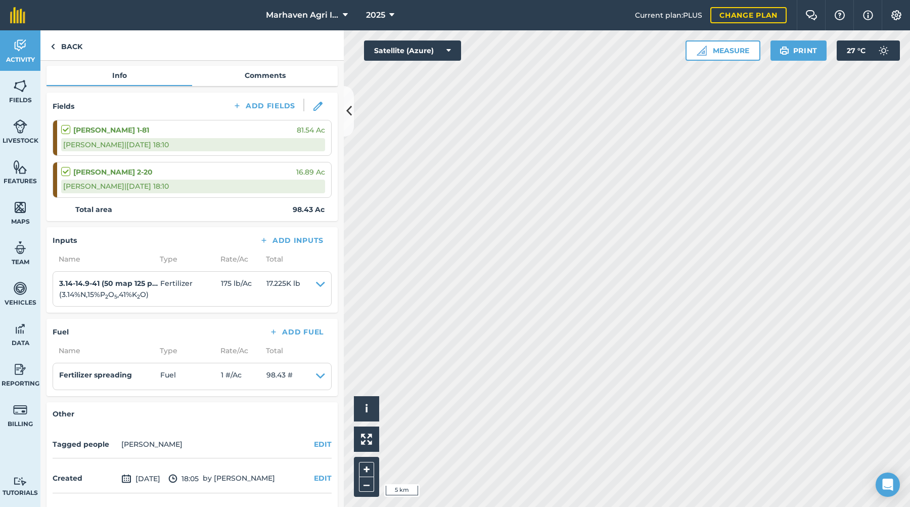
scroll to position [136, 0]
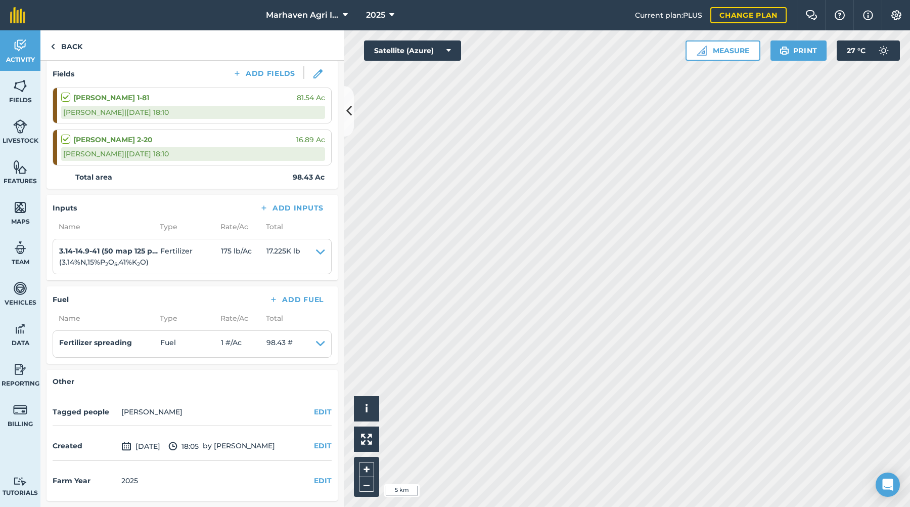
click at [295, 478] on div "Farm Year [DATE] EDIT" at bounding box center [192, 480] width 279 height 27
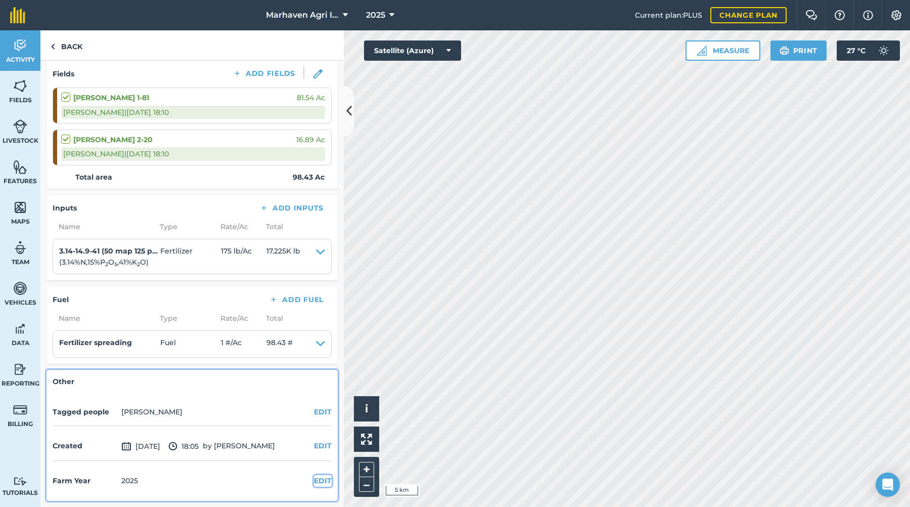
click at [314, 477] on button "EDIT" at bounding box center [323, 480] width 18 height 11
click at [72, 500] on select "2017 2018 2019 2020 2021 2022 2023 2024 2025 2026 2027" at bounding box center [66, 501] width 27 height 20
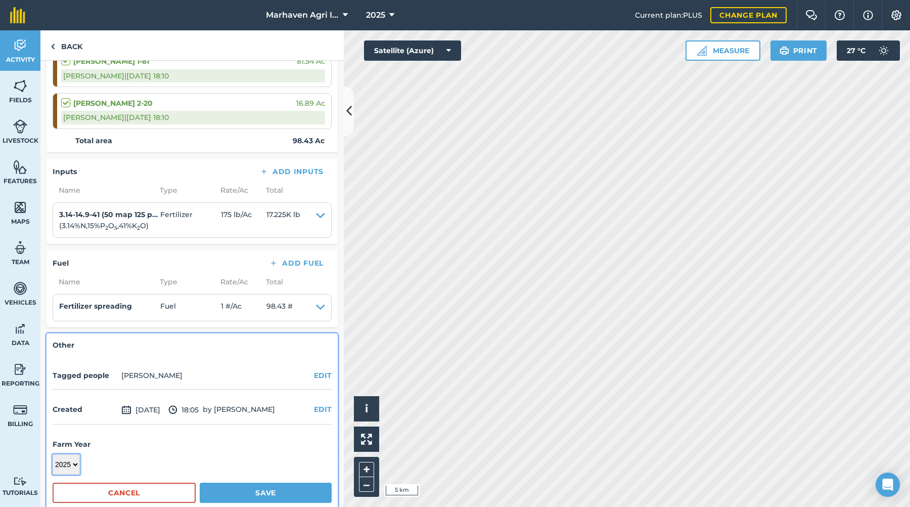
scroll to position [188, 0]
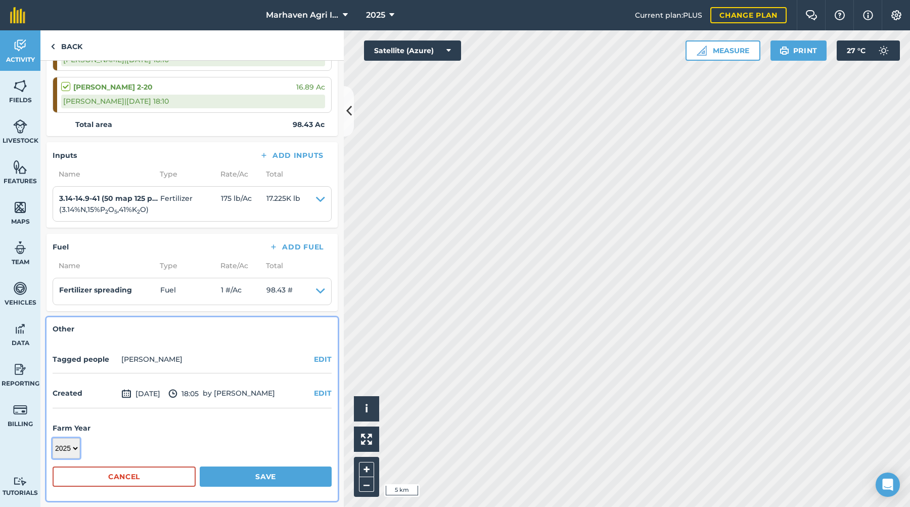
click at [75, 446] on select "2017 2018 2019 2020 2021 2022 2023 2024 2025 2026 2027" at bounding box center [66, 448] width 27 height 20
select select "2026"
click at [53, 438] on select "2017 2018 2019 2020 2021 2022 2023 2024 2025 2026 2027" at bounding box center [66, 448] width 27 height 20
click at [254, 475] on button "Save" at bounding box center [266, 476] width 132 height 20
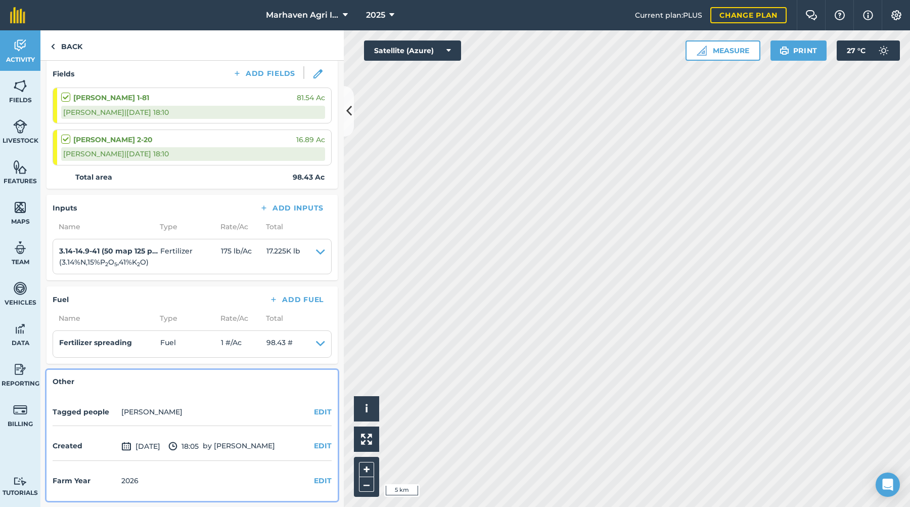
scroll to position [136, 0]
click at [60, 45] on link "Back" at bounding box center [66, 45] width 52 height 30
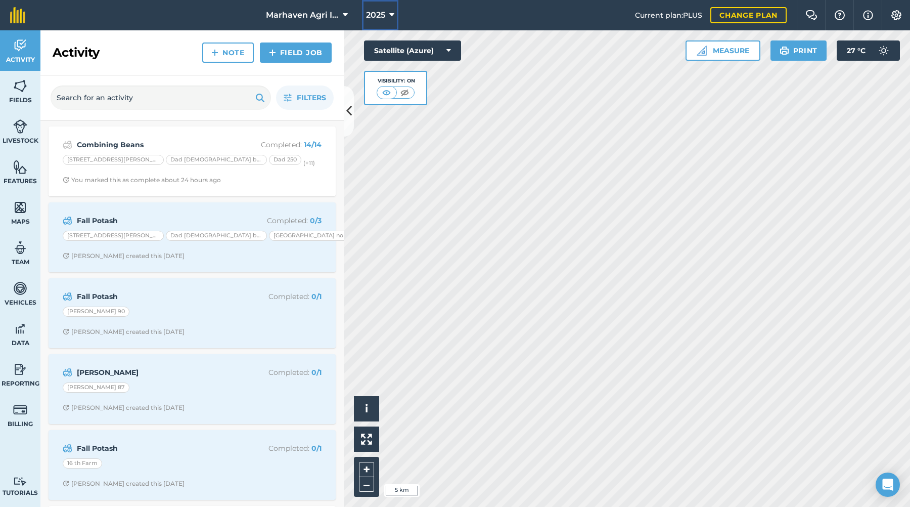
click at [394, 15] on icon at bounding box center [391, 15] width 5 height 12
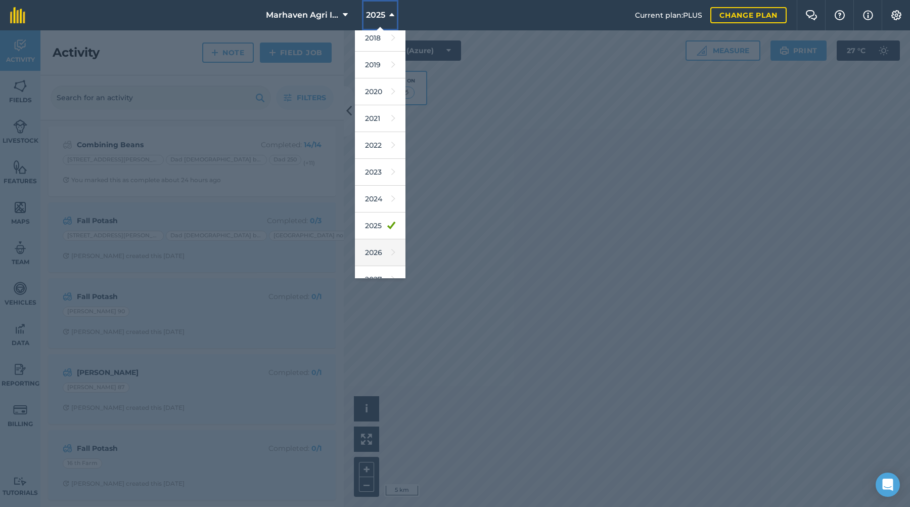
scroll to position [47, 0]
click at [391, 234] on icon at bounding box center [393, 238] width 4 height 14
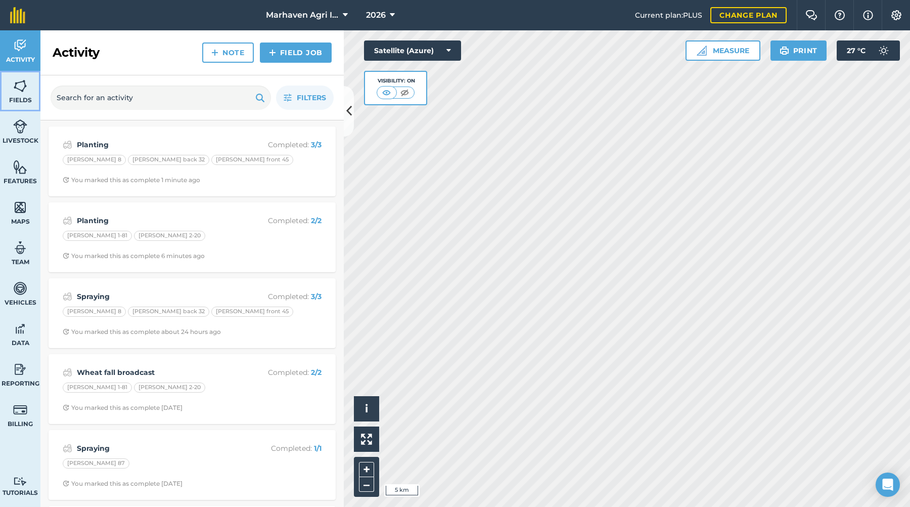
click at [31, 92] on link "Fields" at bounding box center [20, 91] width 40 height 40
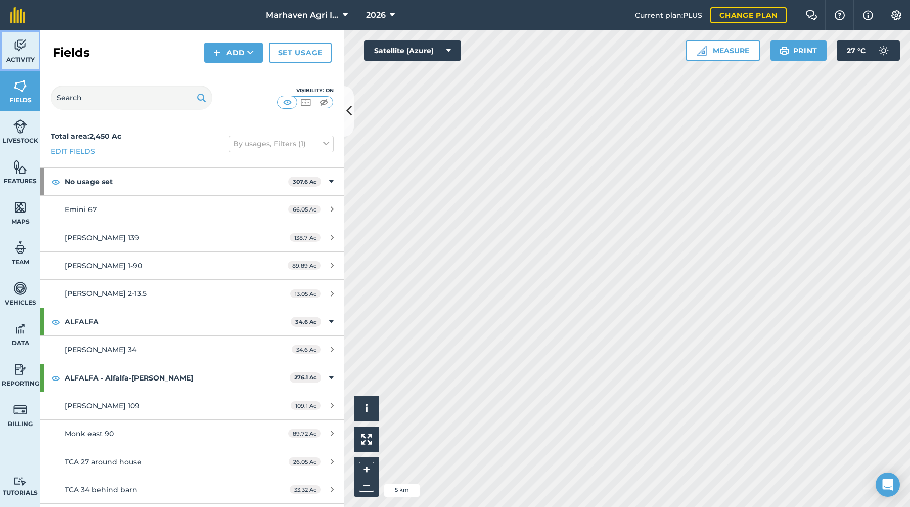
click at [25, 54] on link "Activity" at bounding box center [20, 50] width 40 height 40
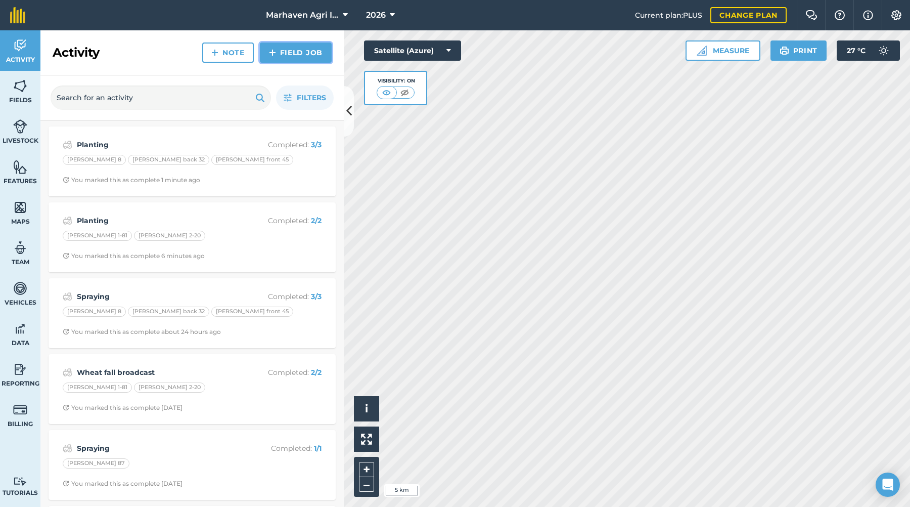
click at [318, 48] on link "Field Job" at bounding box center [296, 52] width 72 height 20
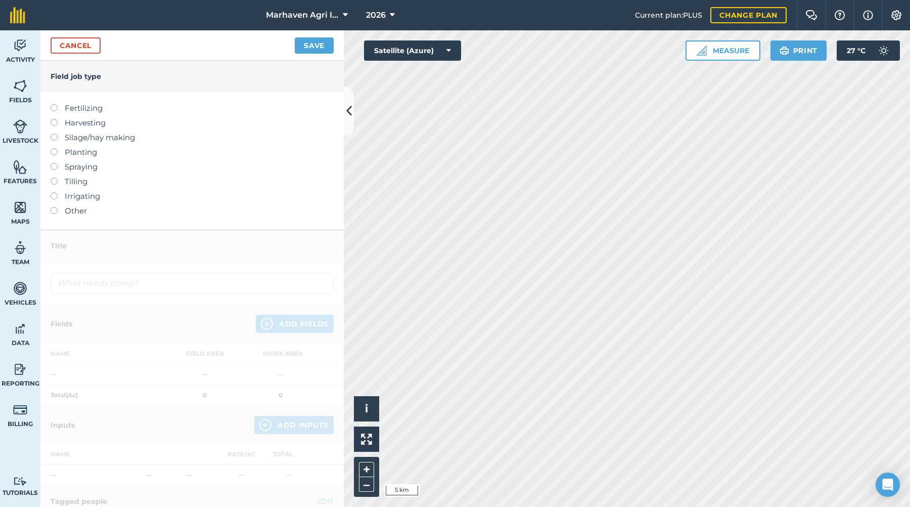
click at [98, 152] on label "Planting" at bounding box center [192, 152] width 283 height 12
type input "Planting"
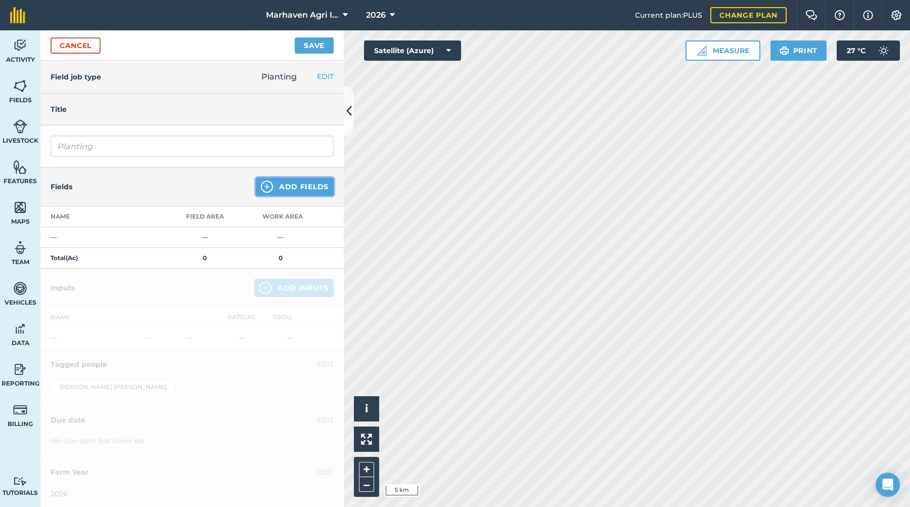
click at [295, 183] on button "Add Fields" at bounding box center [295, 187] width 78 height 18
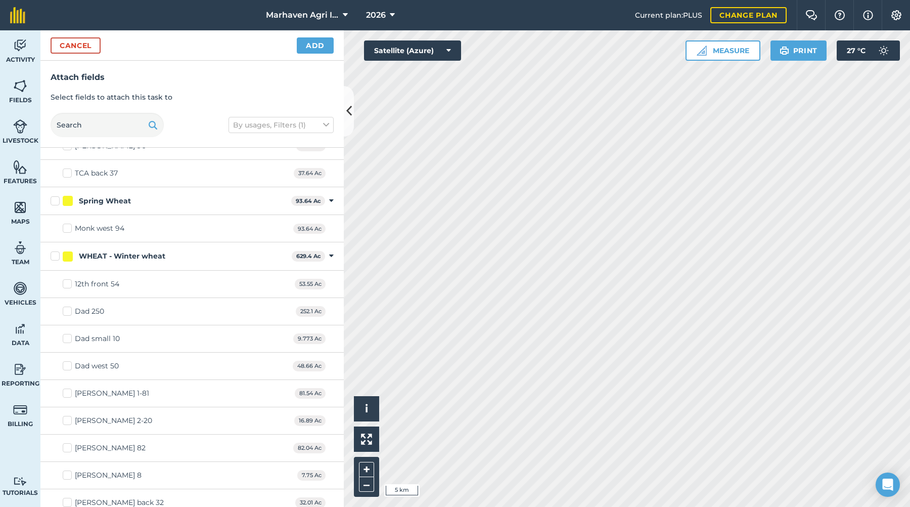
scroll to position [957, 0]
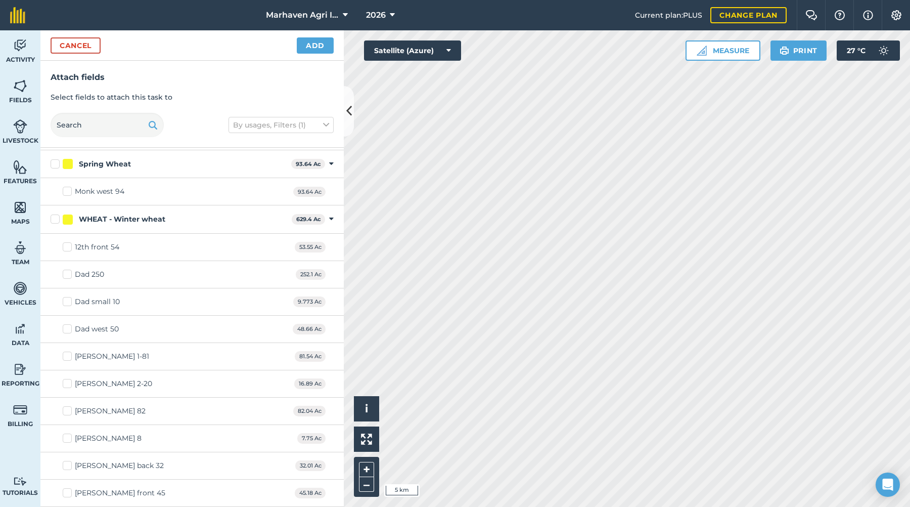
click at [70, 413] on label "[PERSON_NAME] 82" at bounding box center [104, 411] width 83 height 11
click at [69, 412] on input "[PERSON_NAME] 82" at bounding box center [66, 409] width 7 height 7
checkbox input "true"
click at [322, 46] on button "Add" at bounding box center [315, 45] width 37 height 16
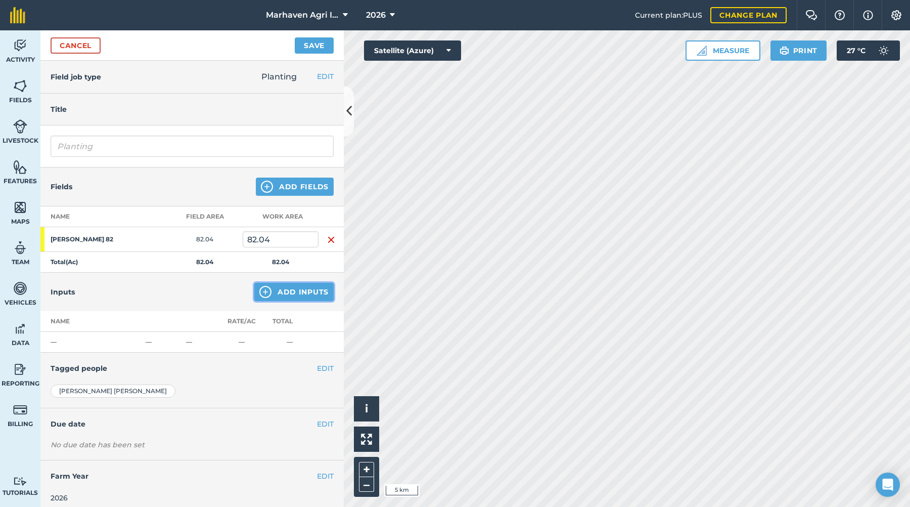
click at [296, 291] on button "Add Inputs" at bounding box center [293, 292] width 79 height 18
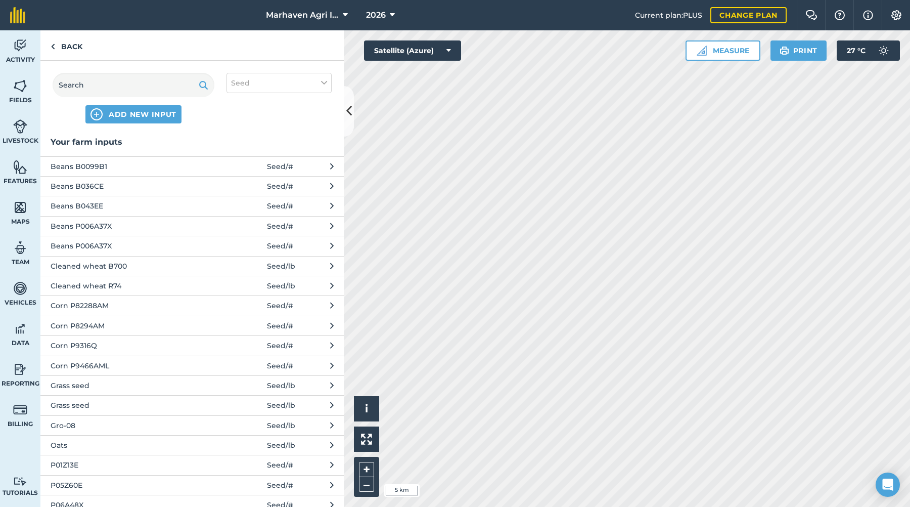
click at [100, 264] on span "Cleaned wheat B700" at bounding box center [133, 265] width 165 height 11
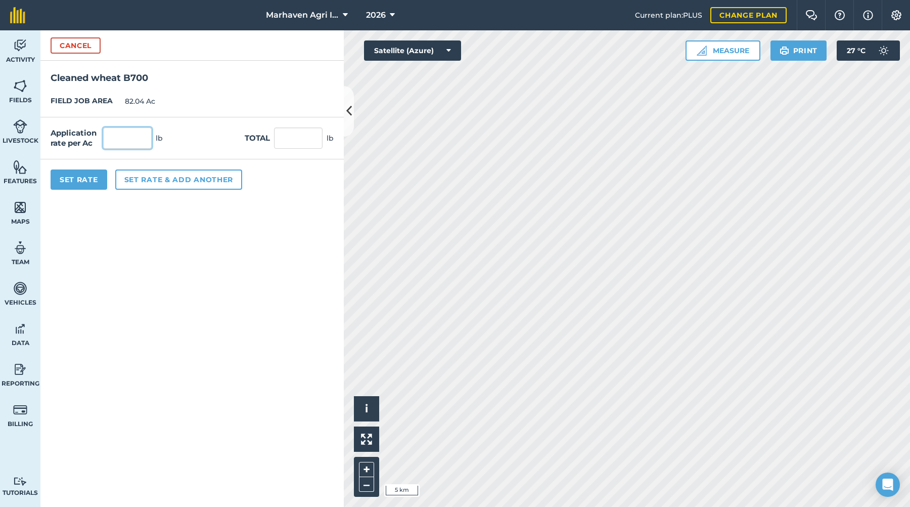
click at [135, 137] on input "text" at bounding box center [127, 137] width 49 height 21
type input "1"
type input "80"
type input "6,563.2"
click at [89, 179] on button "Set Rate" at bounding box center [79, 179] width 57 height 20
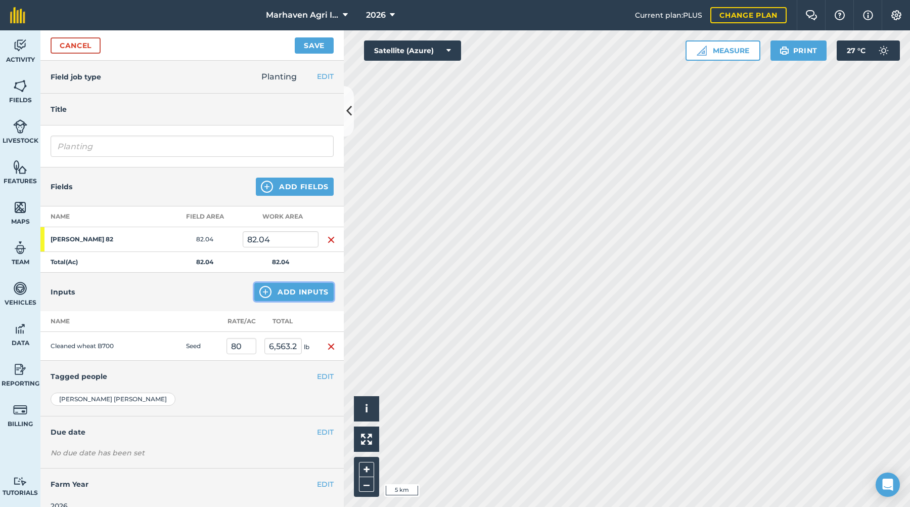
click at [283, 287] on button "Add Inputs" at bounding box center [293, 292] width 79 height 18
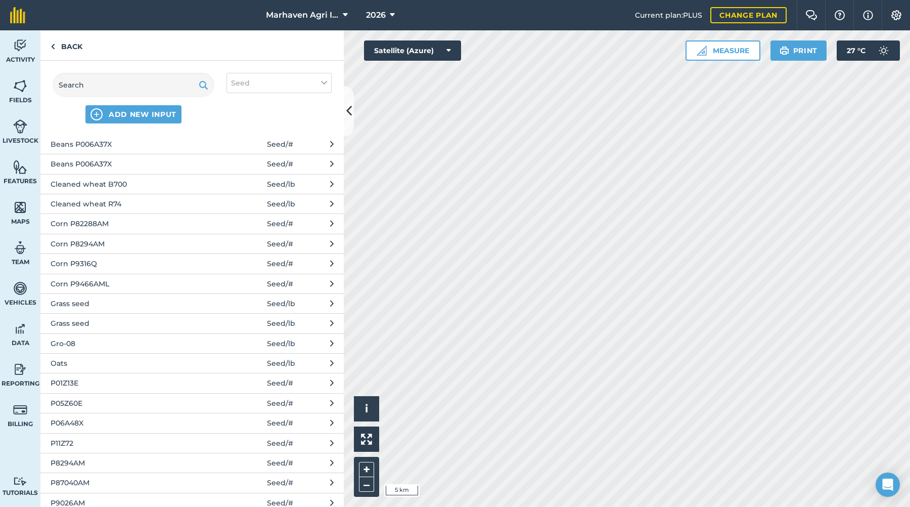
scroll to position [140, 0]
click at [104, 287] on span "Gro-08" at bounding box center [133, 285] width 165 height 11
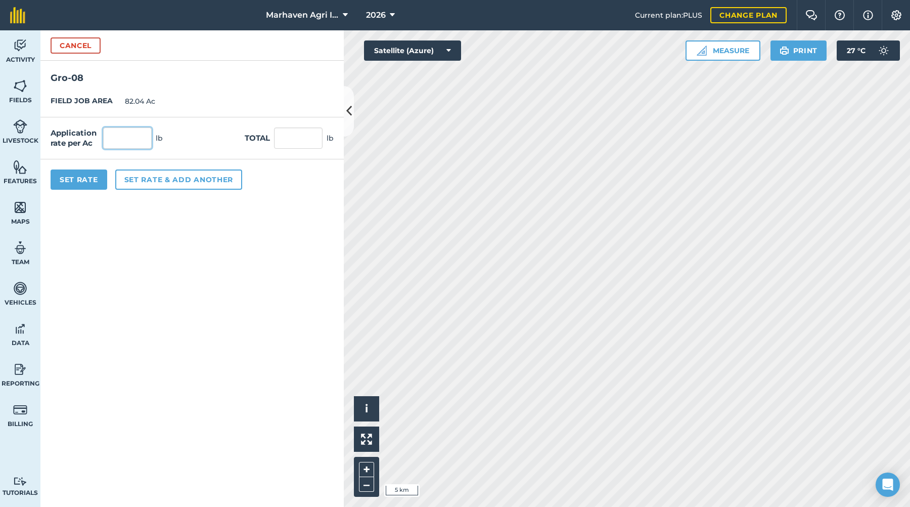
click at [119, 128] on input "text" at bounding box center [127, 137] width 49 height 21
type input "80"
type input "6,563.2"
click at [94, 178] on button "Set Rate" at bounding box center [79, 179] width 57 height 20
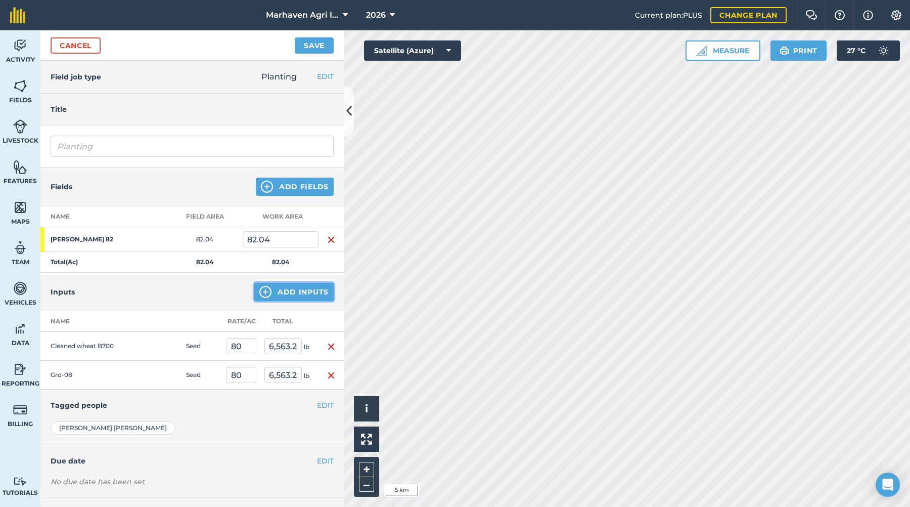
click at [299, 292] on button "Add Inputs" at bounding box center [293, 292] width 79 height 18
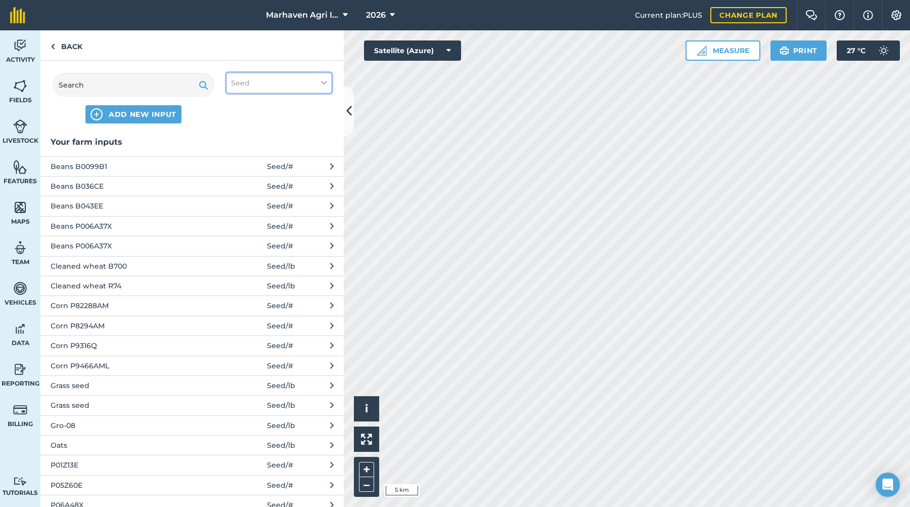
click at [257, 77] on button "Seed" at bounding box center [279, 83] width 105 height 20
click at [284, 124] on label "Fertilizer" at bounding box center [279, 122] width 96 height 11
click at [238, 123] on input "Fertilizer" at bounding box center [234, 120] width 7 height 7
checkbox input "true"
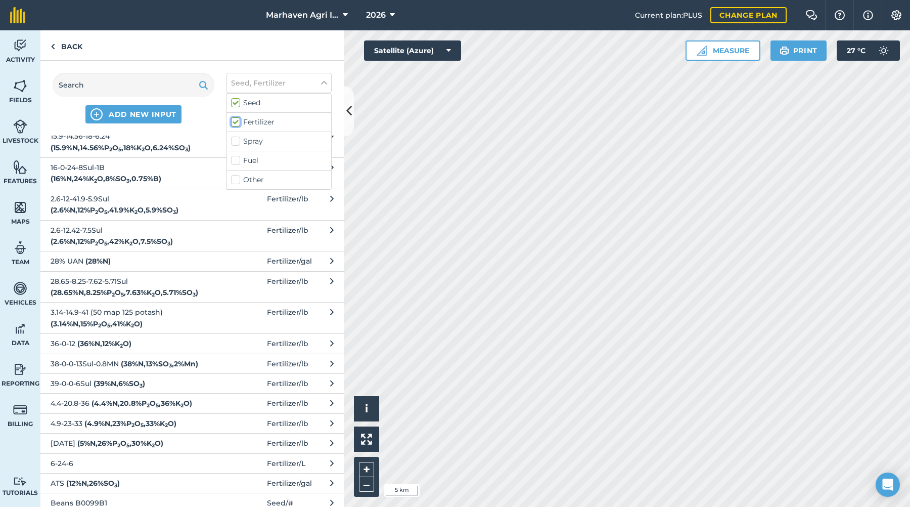
scroll to position [101, 0]
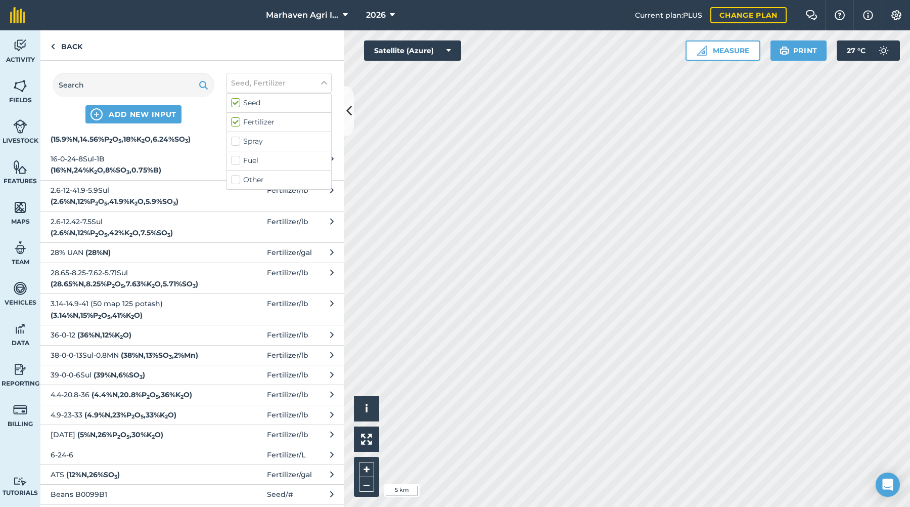
click at [121, 451] on span "6-24-6" at bounding box center [133, 454] width 165 height 11
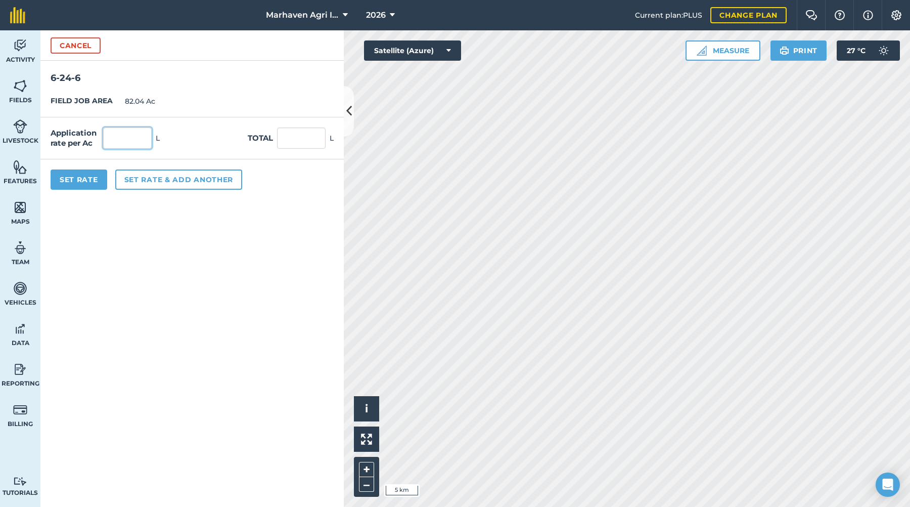
click at [129, 134] on input "text" at bounding box center [127, 137] width 49 height 21
type input "19"
type input "1,558.76"
click at [74, 176] on button "Set Rate" at bounding box center [79, 179] width 57 height 20
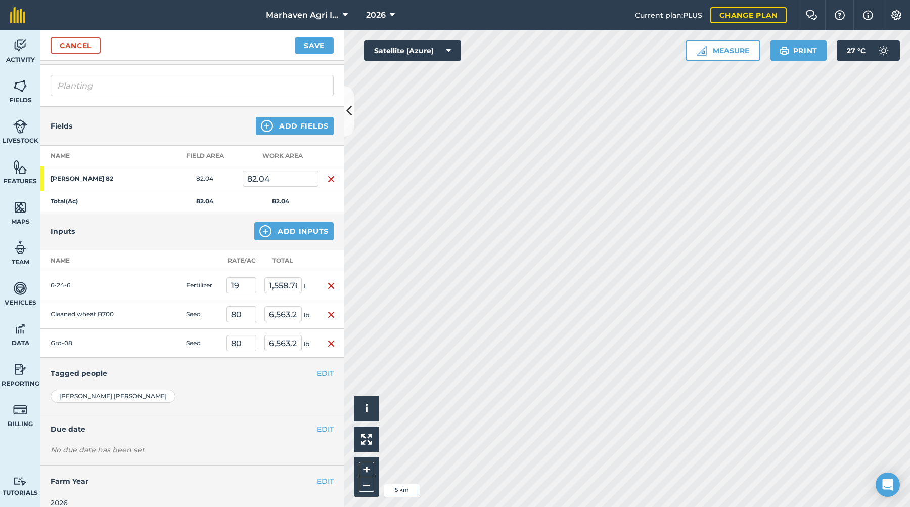
scroll to position [73, 0]
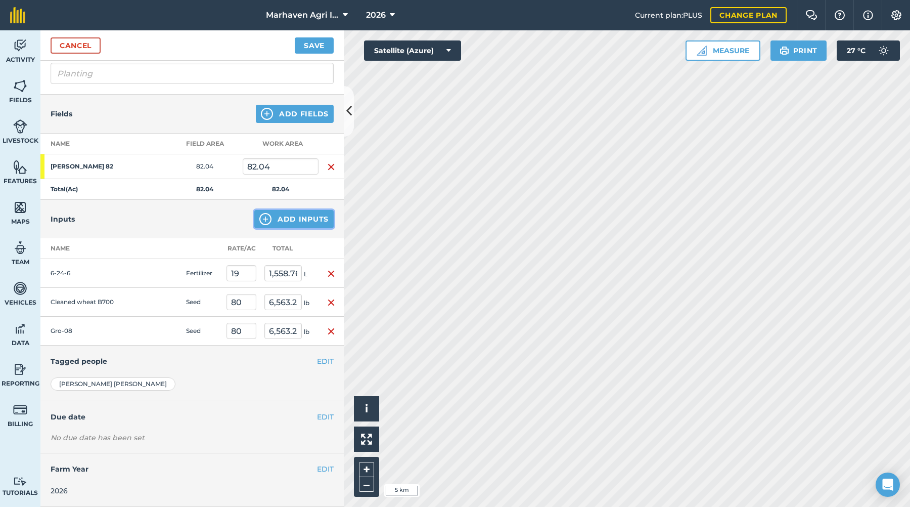
click at [296, 221] on button "Add Inputs" at bounding box center [293, 219] width 79 height 18
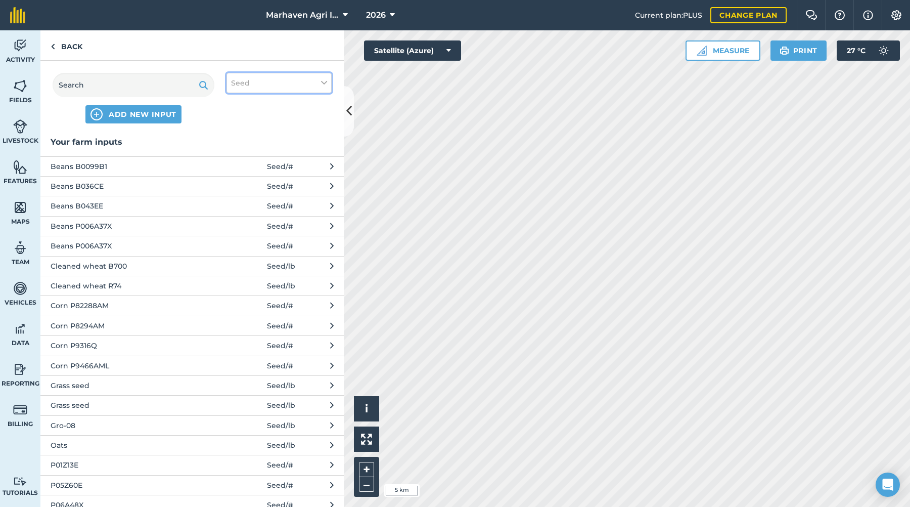
click at [284, 79] on button "Seed" at bounding box center [279, 83] width 105 height 20
click at [253, 160] on label "Fuel" at bounding box center [279, 160] width 96 height 11
click at [238, 160] on input "Fuel" at bounding box center [234, 158] width 7 height 7
checkbox input "true"
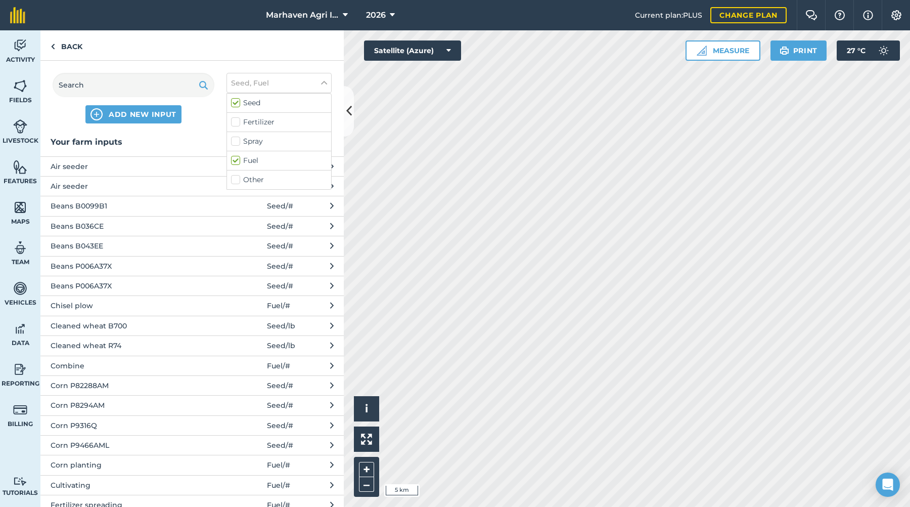
click at [81, 185] on span "Air seeder" at bounding box center [133, 186] width 165 height 11
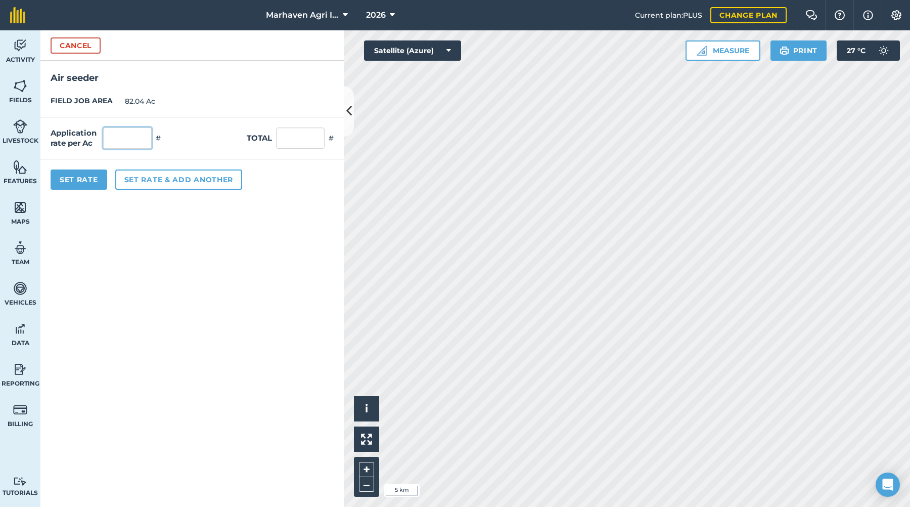
drag, startPoint x: 111, startPoint y: 139, endPoint x: 131, endPoint y: 145, distance: 20.8
click at [114, 139] on input "text" at bounding box center [127, 137] width 49 height 21
type input "1"
type input "82.04"
click at [90, 182] on button "Set Rate" at bounding box center [79, 179] width 57 height 20
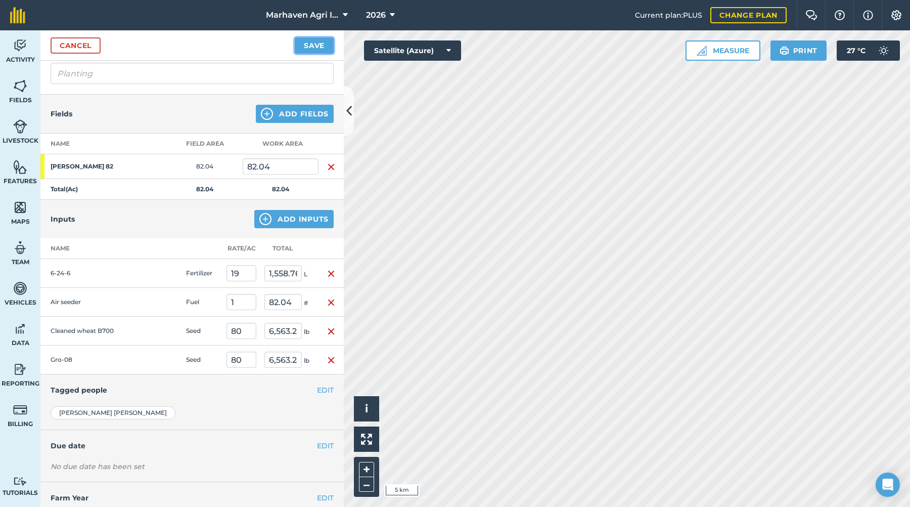
click at [306, 41] on button "Save" at bounding box center [314, 45] width 39 height 16
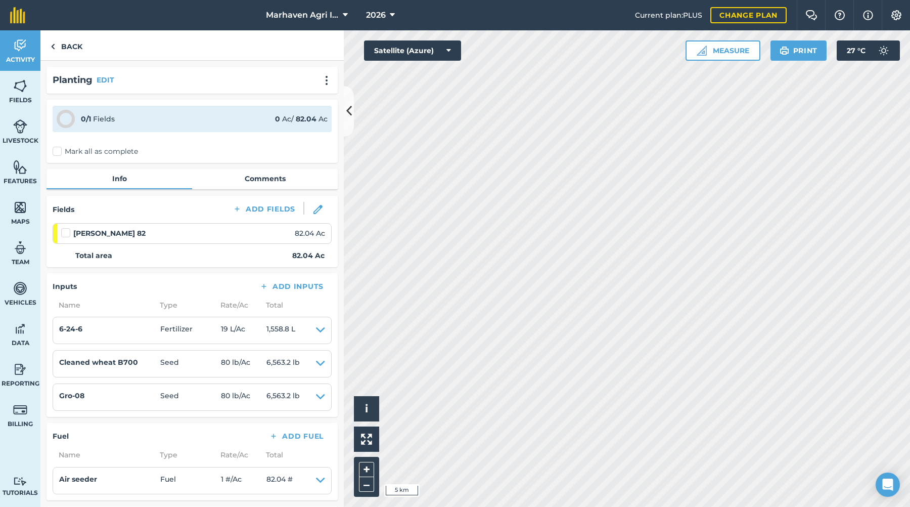
click at [59, 150] on label "Mark all as complete" at bounding box center [95, 151] width 85 height 11
click at [59, 150] on input "Mark all as complete" at bounding box center [56, 149] width 7 height 7
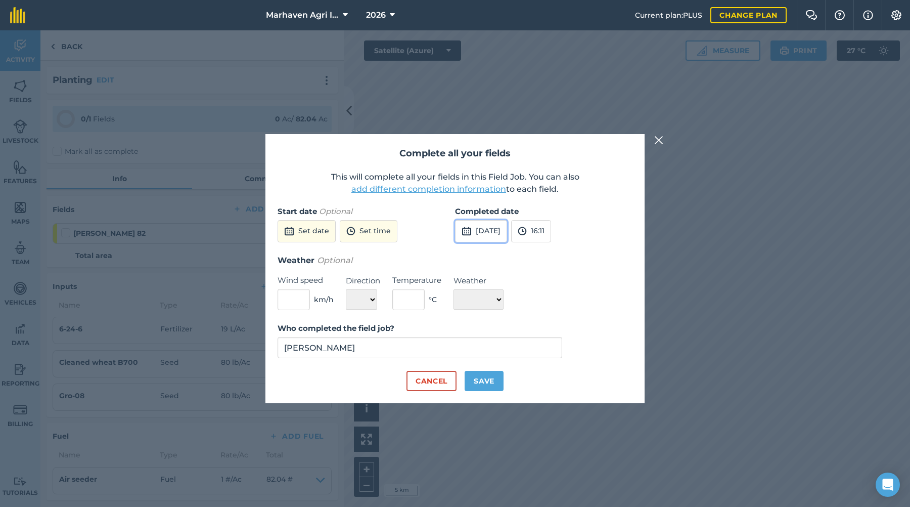
click at [507, 227] on button "[DATE]" at bounding box center [481, 231] width 52 height 22
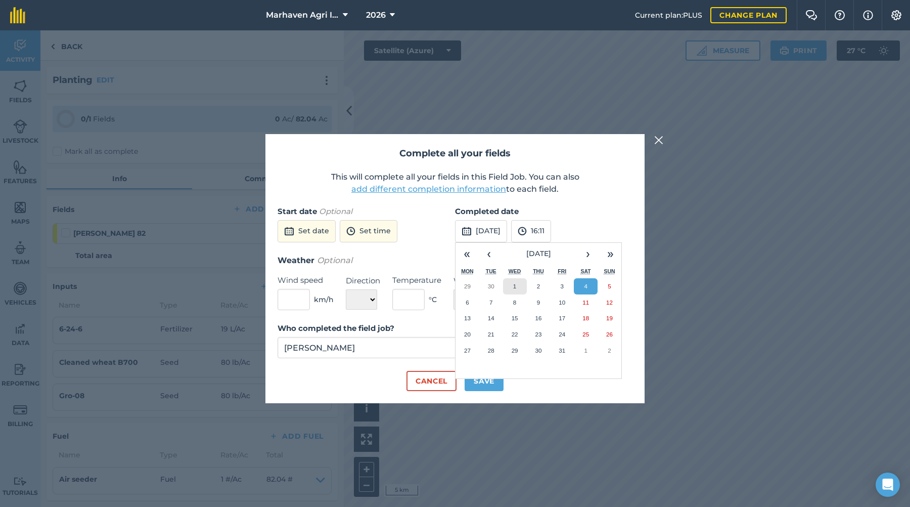
click at [517, 282] on button "1" at bounding box center [515, 286] width 24 height 16
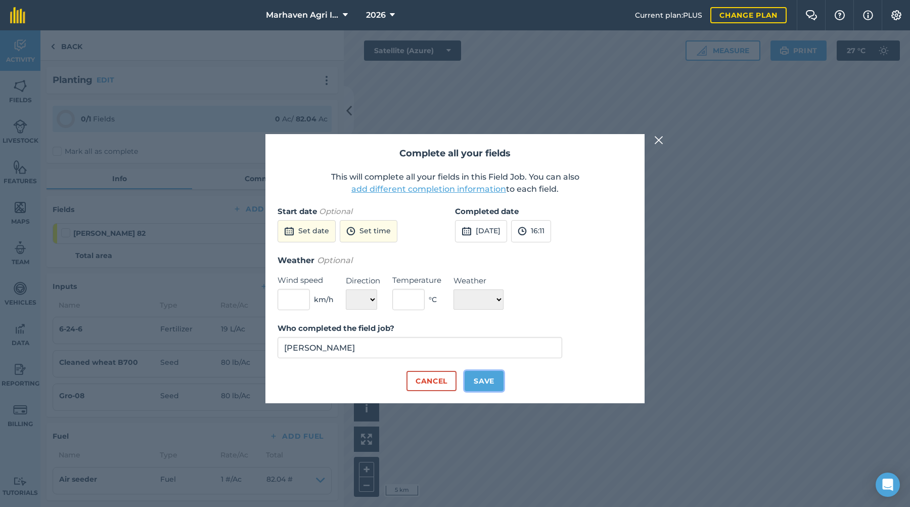
click at [478, 380] on button "Save" at bounding box center [484, 381] width 39 height 20
checkbox input "true"
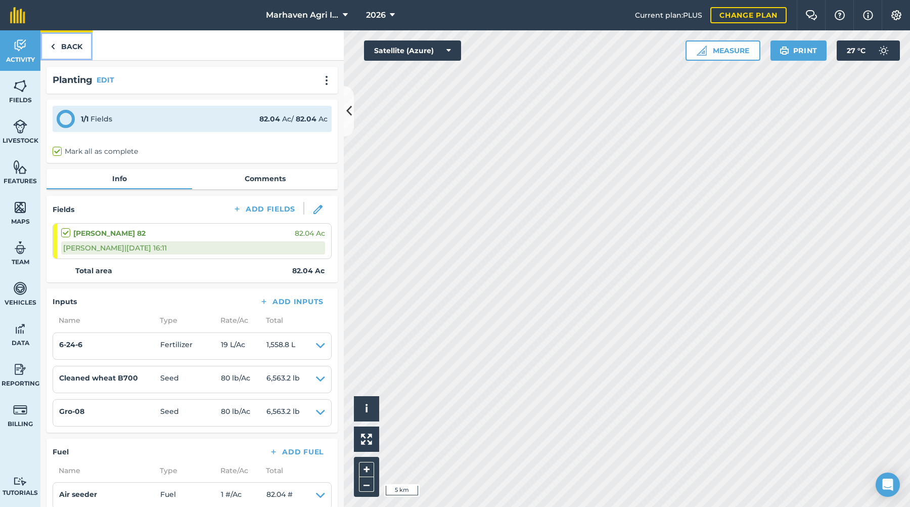
click at [70, 36] on link "Back" at bounding box center [66, 45] width 52 height 30
